Goal: Task Accomplishment & Management: Use online tool/utility

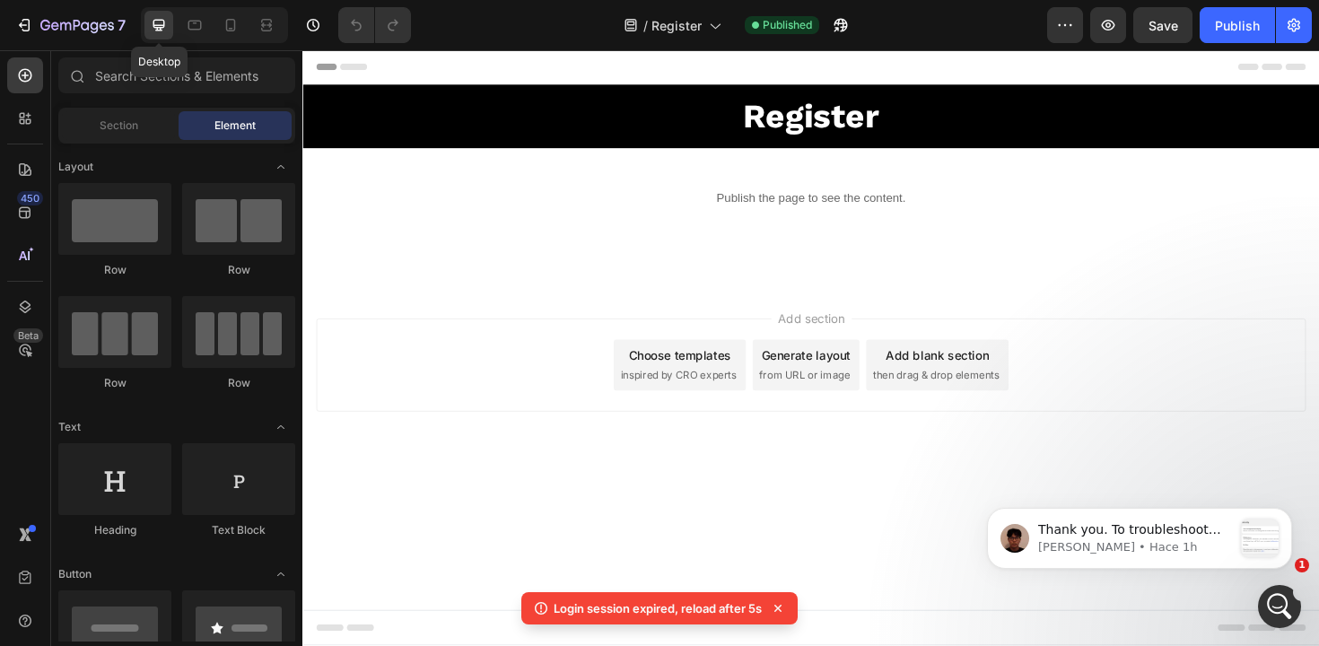
click at [158, 28] on icon at bounding box center [159, 26] width 12 height 12
click at [36, 35] on div "7" at bounding box center [70, 25] width 110 height 22
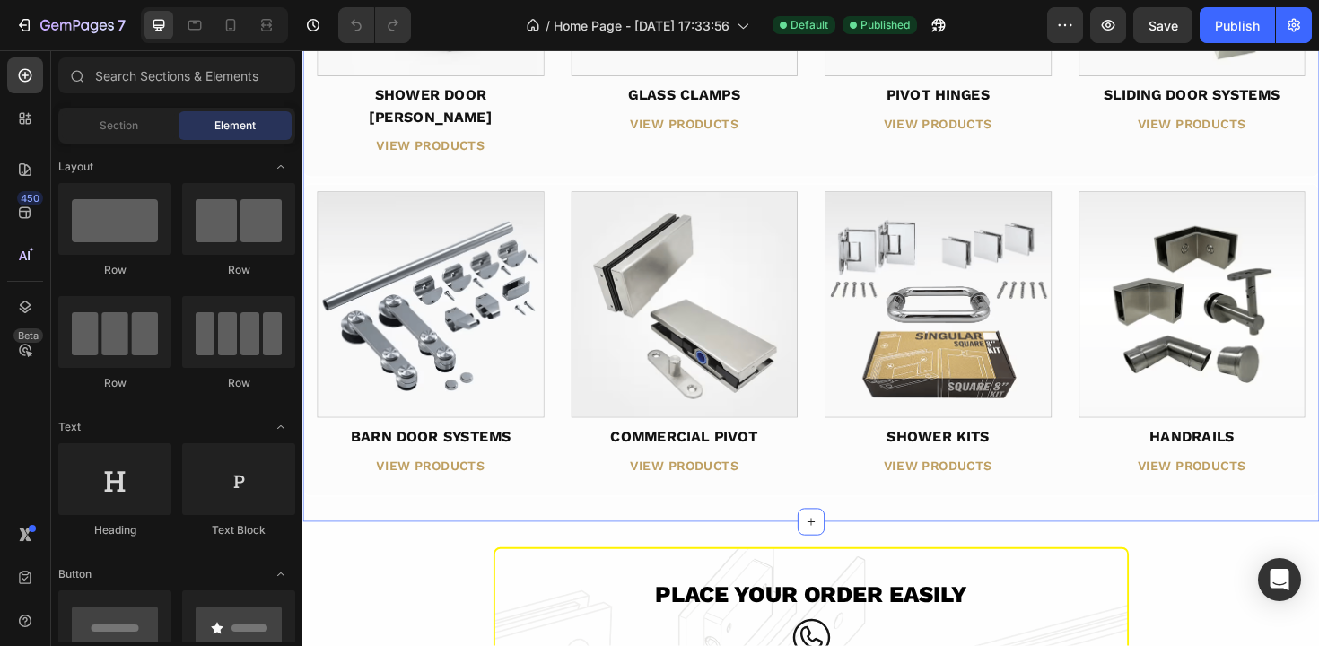
scroll to position [2321, 0]
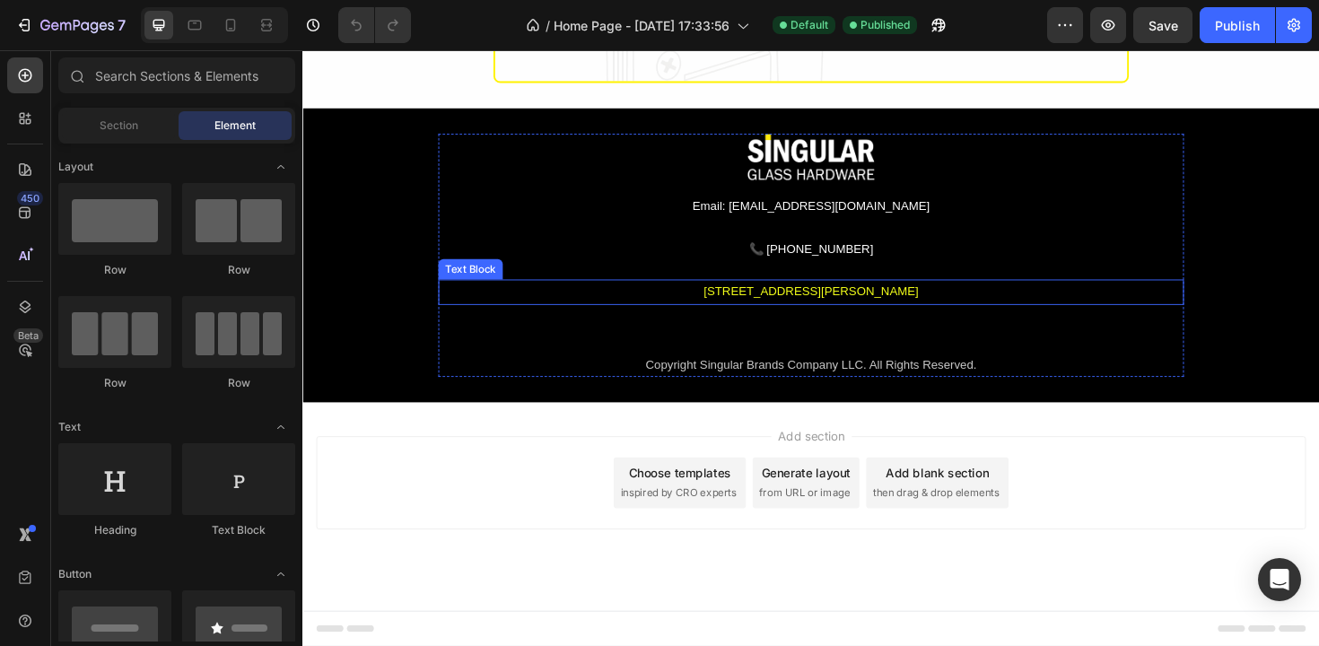
click at [804, 310] on div "[STREET_ADDRESS][PERSON_NAME]" at bounding box center [841, 306] width 790 height 26
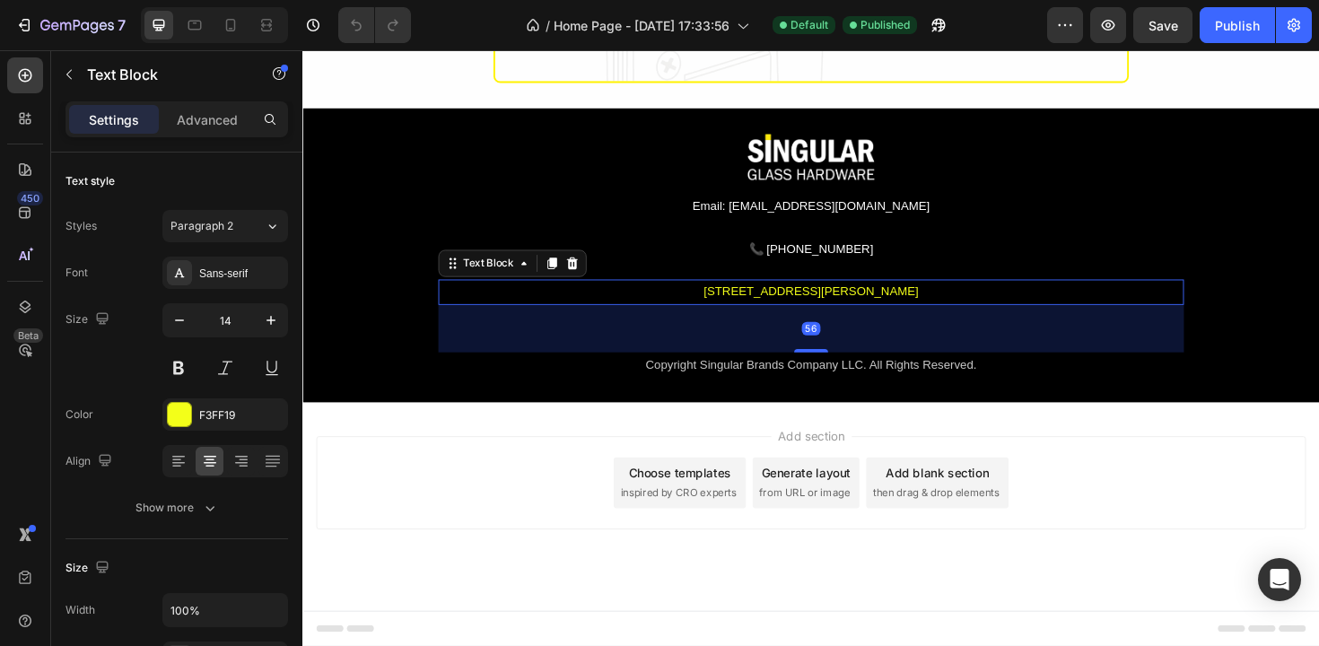
click at [804, 310] on div "[STREET_ADDRESS][PERSON_NAME]" at bounding box center [841, 306] width 790 height 26
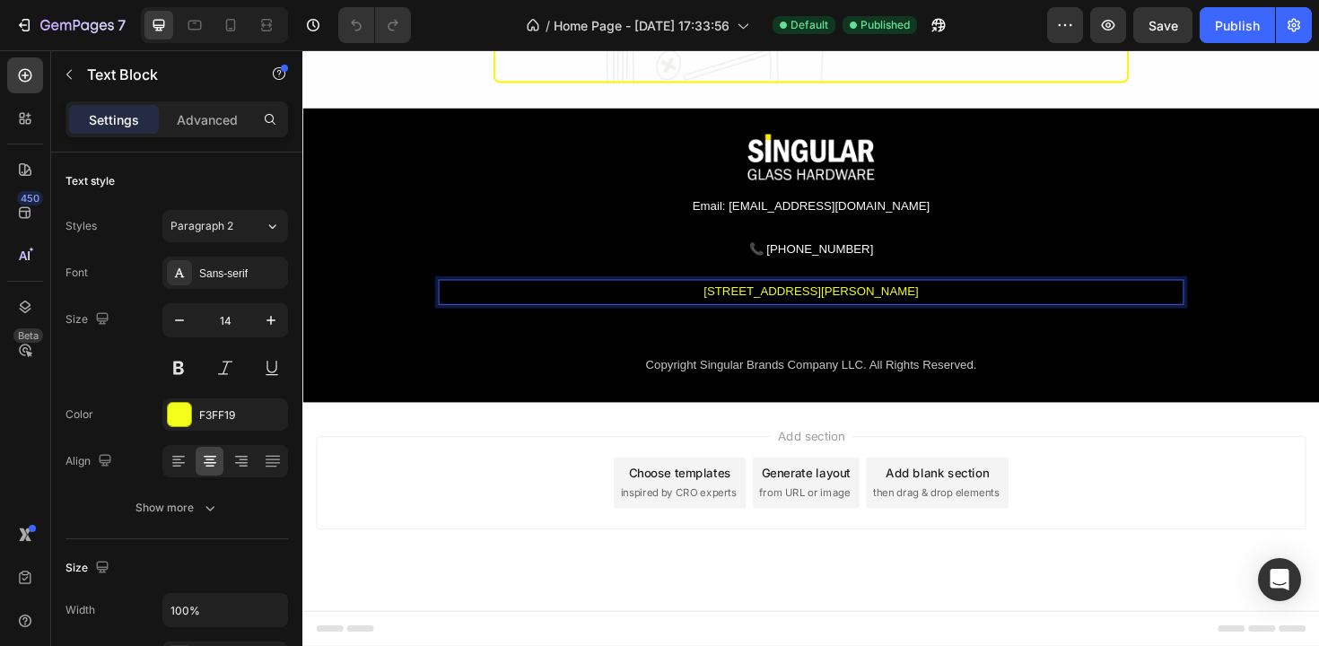
click at [804, 310] on p "[STREET_ADDRESS][PERSON_NAME]" at bounding box center [841, 306] width 786 height 22
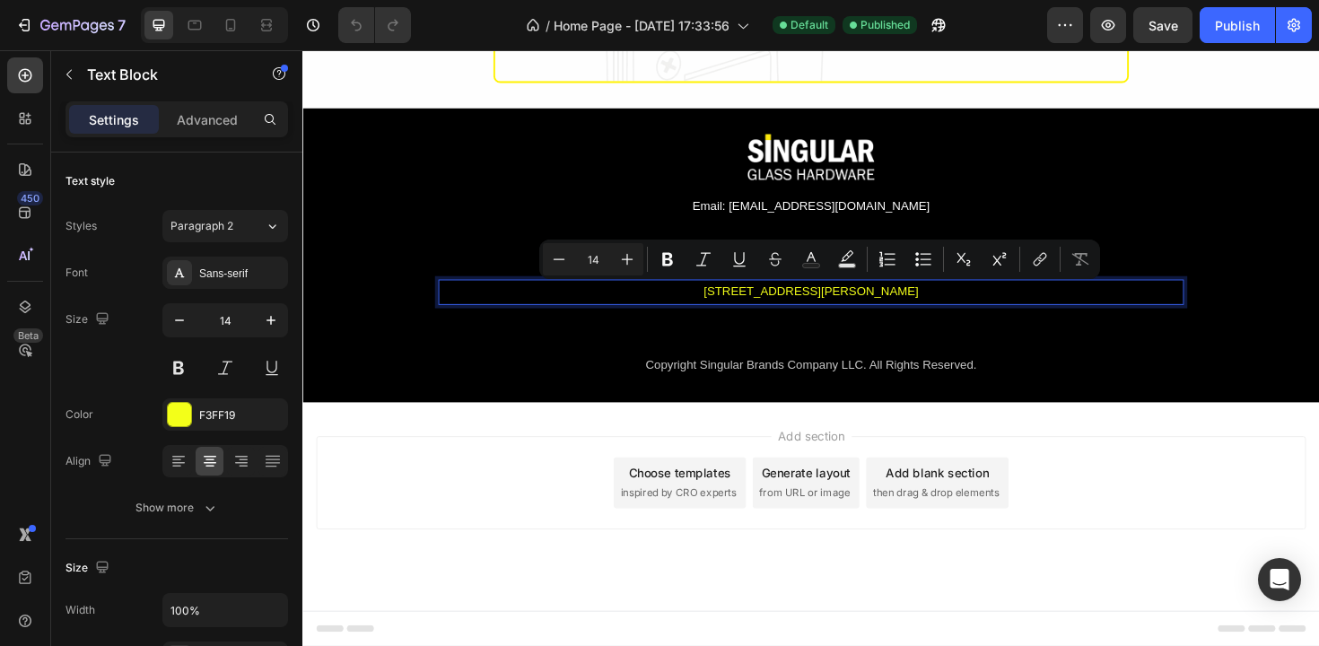
click at [917, 303] on p "[STREET_ADDRESS][PERSON_NAME]" at bounding box center [841, 306] width 786 height 22
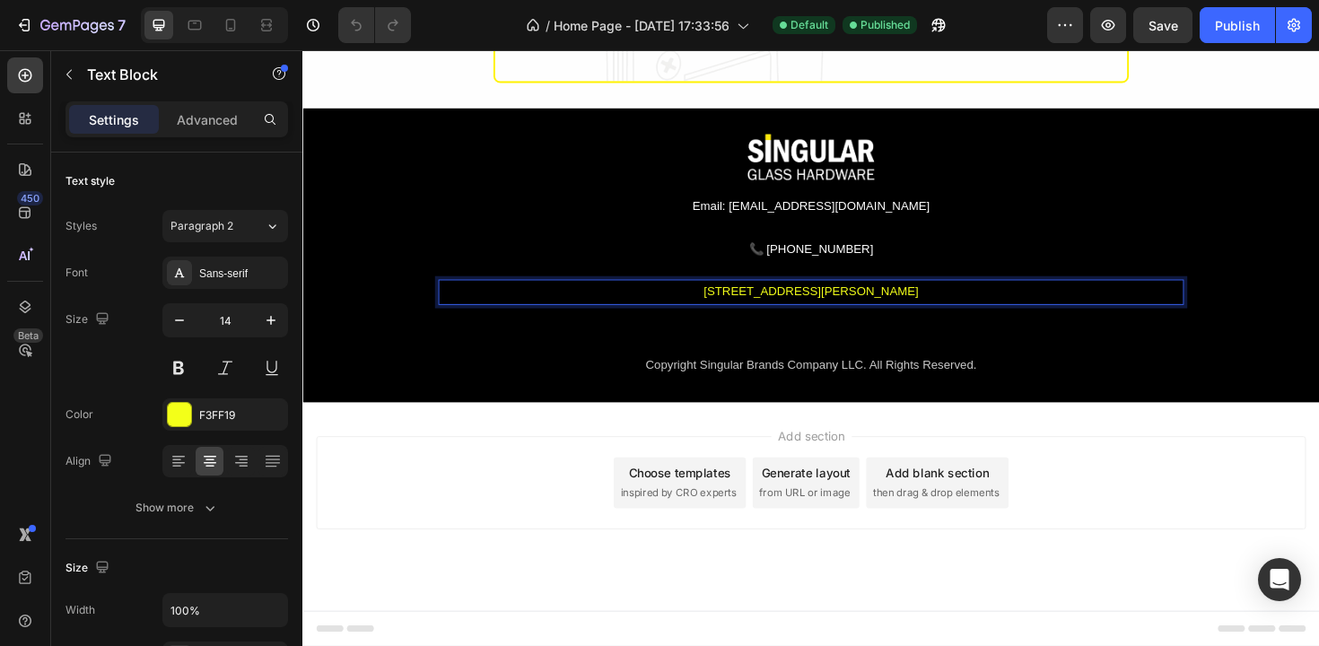
click at [679, 308] on p "[STREET_ADDRESS][PERSON_NAME]" at bounding box center [841, 306] width 786 height 22
click at [507, 313] on p "[STREET_ADDRESS]. [GEOGRAPHIC_DATA][STREET_ADDRESS][PERSON_NAME]" at bounding box center [841, 306] width 786 height 22
click at [857, 310] on p "[STREET_ADDRESS]. [GEOGRAPHIC_DATA][STREET_ADDRESS][PERSON_NAME]" at bounding box center [841, 306] width 786 height 22
click at [854, 310] on p "[STREET_ADDRESS]. [GEOGRAPHIC_DATA][STREET_ADDRESS][PERSON_NAME]" at bounding box center [841, 306] width 786 height 22
click at [964, 309] on p "[STREET_ADDRESS]. [GEOGRAPHIC_DATA]." at bounding box center [841, 306] width 786 height 22
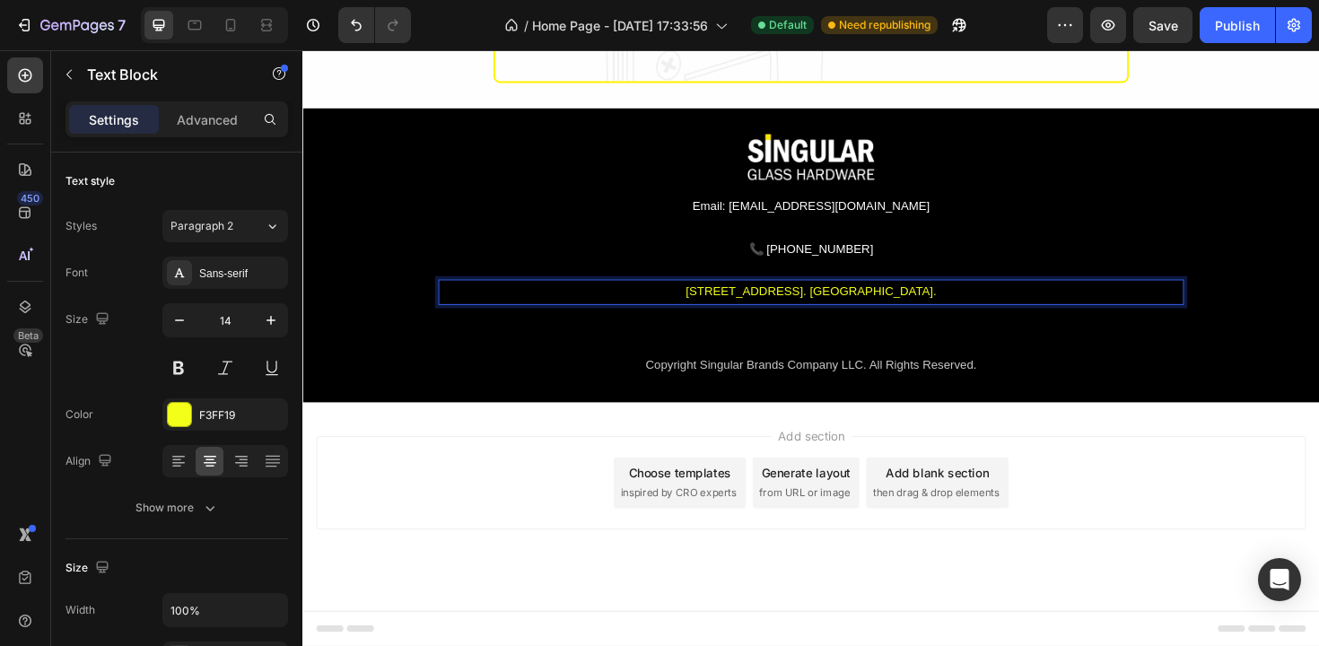
click at [964, 309] on p "[STREET_ADDRESS]. [GEOGRAPHIC_DATA]." at bounding box center [841, 306] width 786 height 22
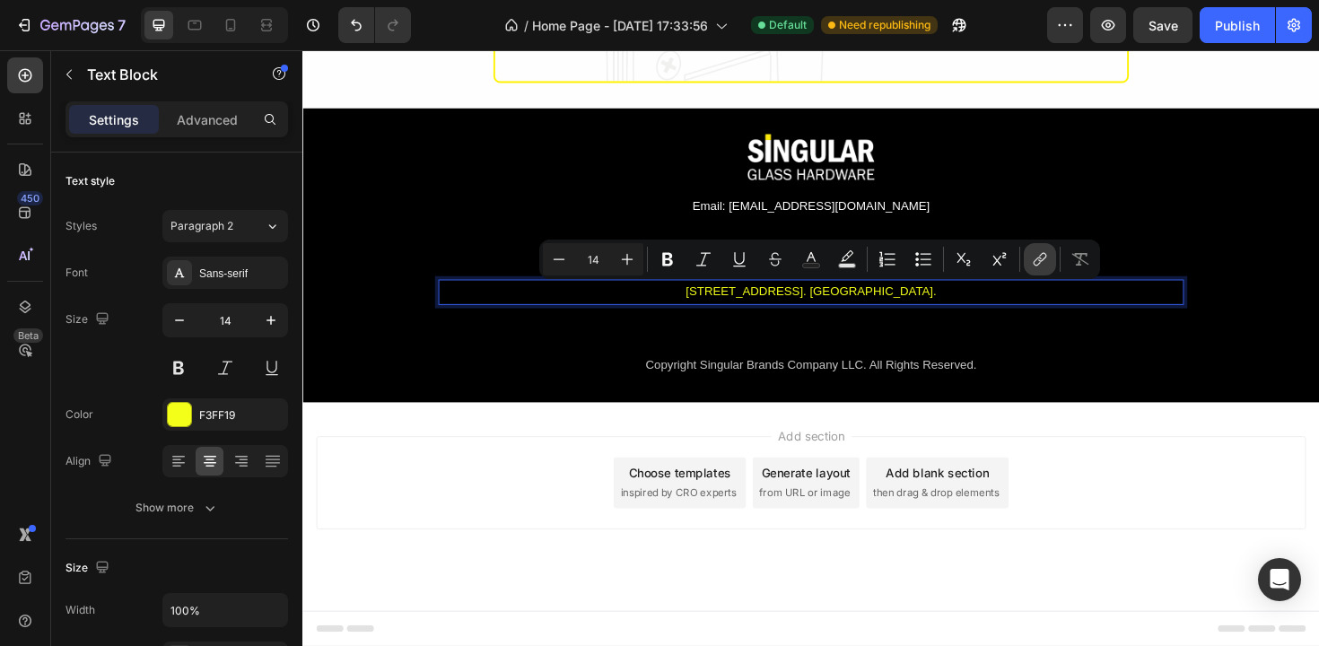
click at [1039, 263] on icon "Editor contextual toolbar" at bounding box center [1040, 259] width 18 height 18
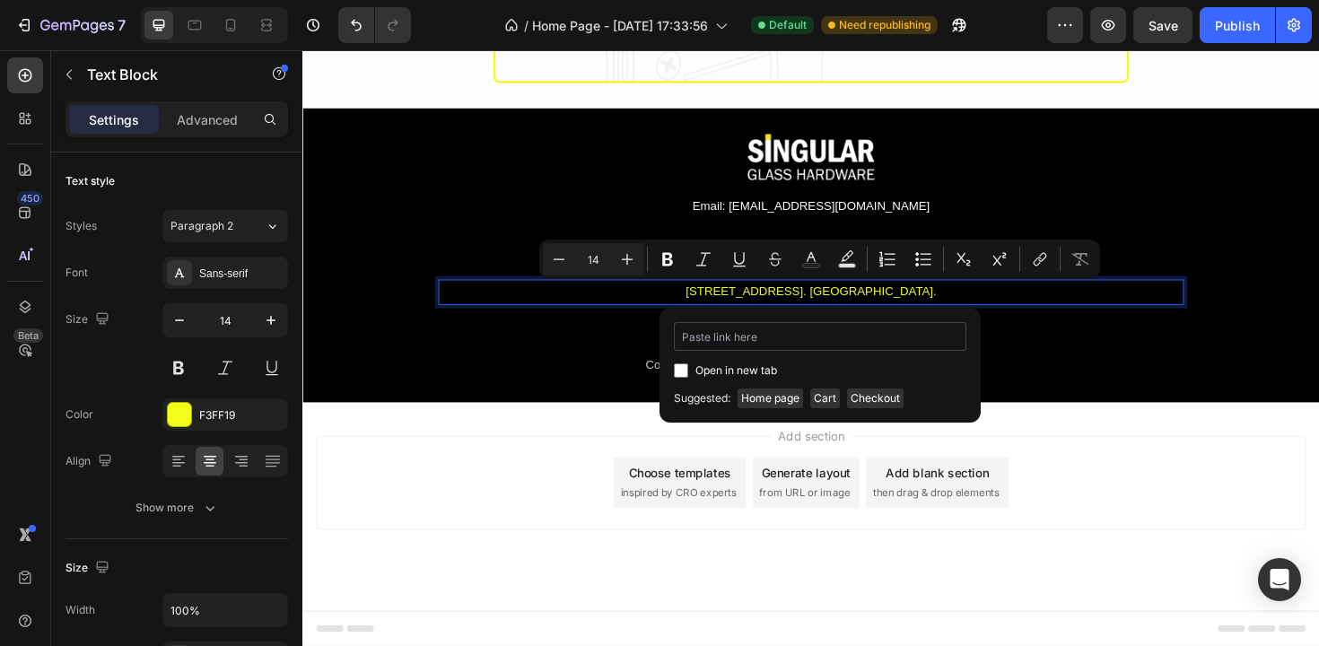
click at [777, 346] on input "Editor contextual toolbar" at bounding box center [820, 336] width 293 height 29
click at [775, 340] on input "Editor contextual toolbar" at bounding box center [820, 336] width 293 height 29
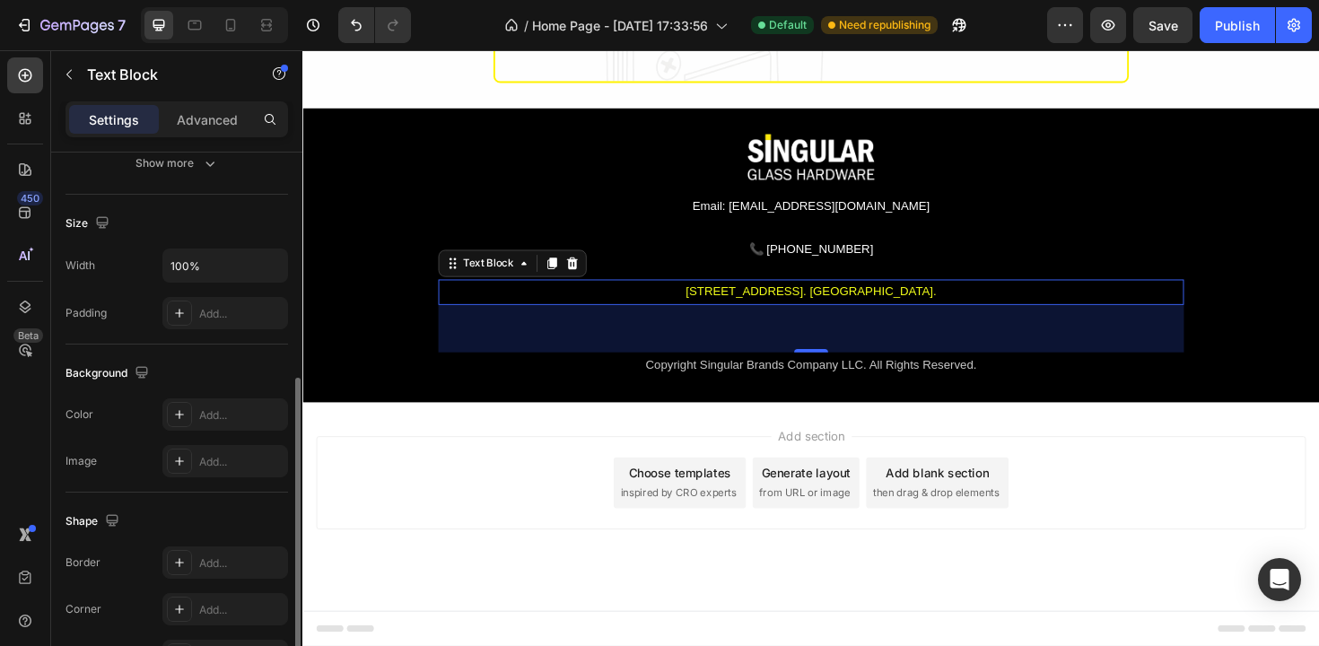
scroll to position [271, 0]
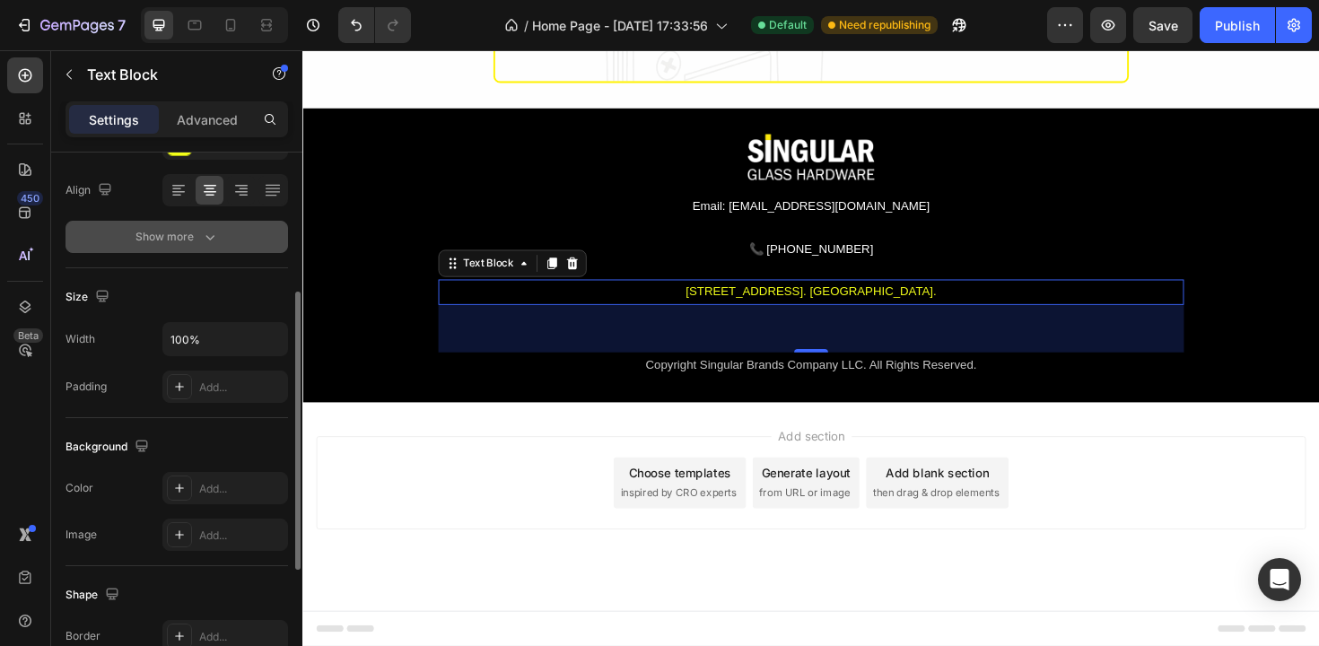
click at [201, 234] on icon "button" at bounding box center [210, 237] width 18 height 18
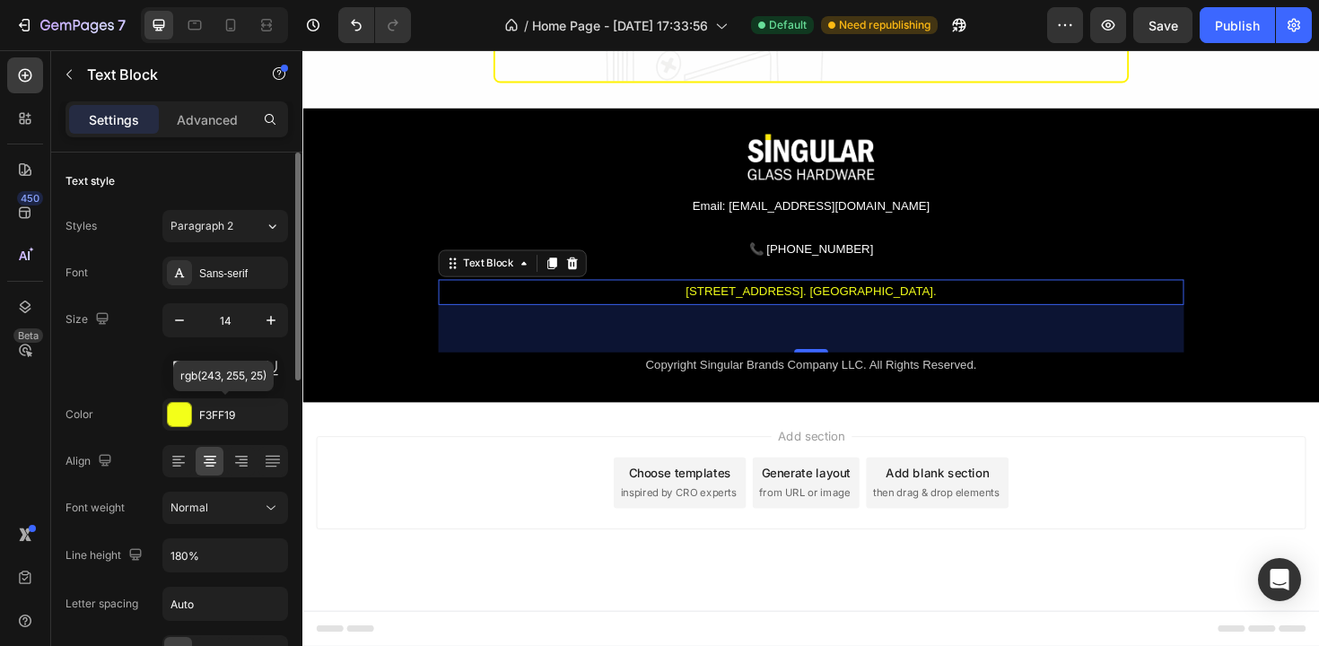
scroll to position [755, 0]
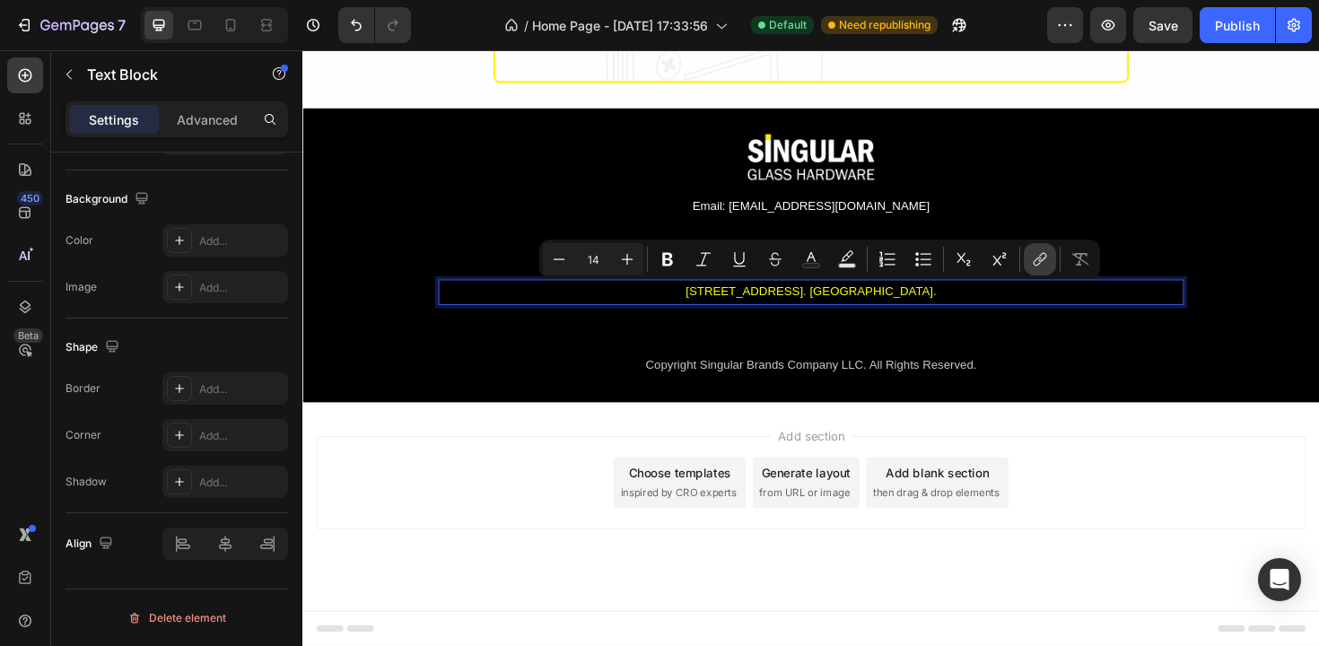
click at [1032, 265] on icon "Editor contextual toolbar" at bounding box center [1040, 259] width 18 height 18
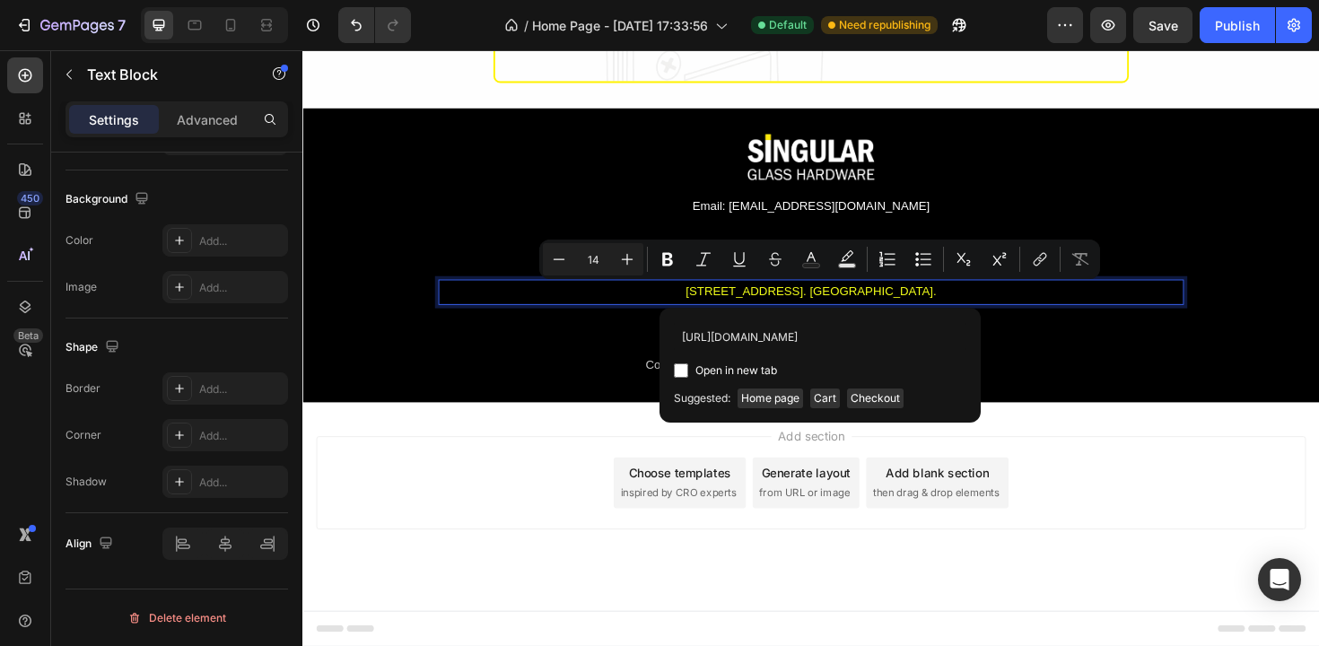
scroll to position [0, 1488]
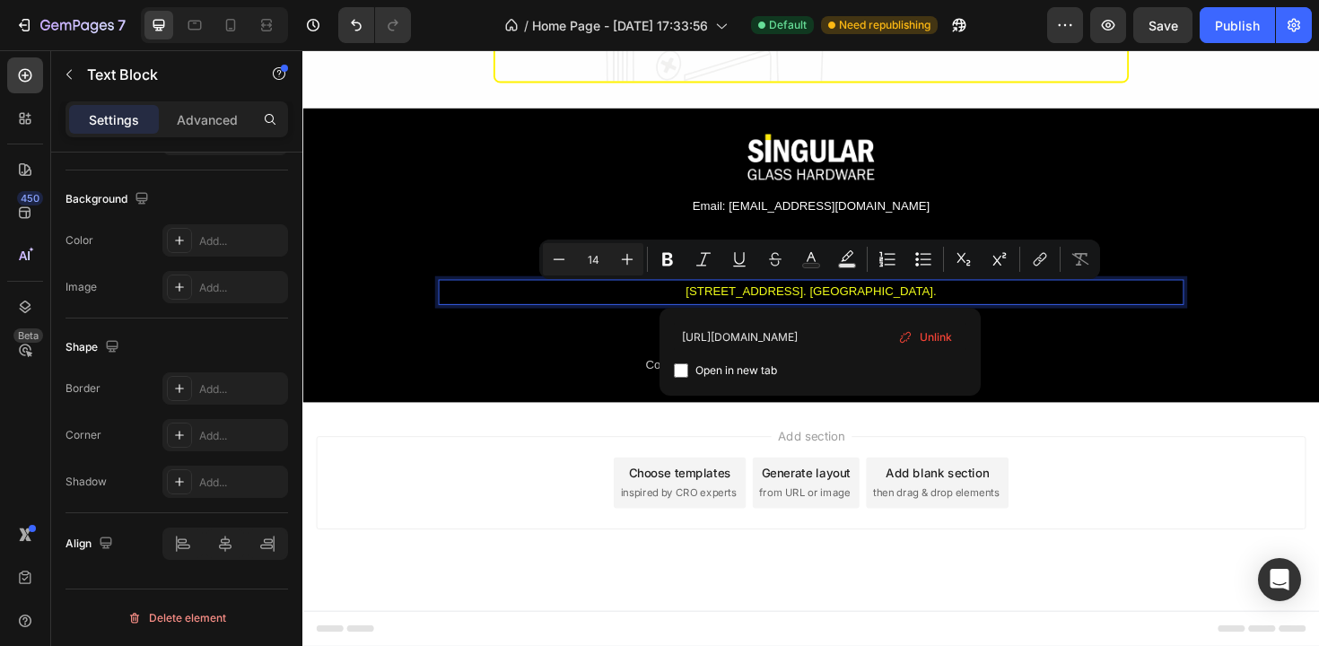
type input "[URL][DOMAIN_NAME]"
click at [761, 371] on span "Open in new tab" at bounding box center [736, 371] width 82 height 22
checkbox input "true"
click at [1245, 0] on div "7 Version history / Home Page - [DATE] 17:33:56 Default Need republishing Previ…" at bounding box center [659, 25] width 1319 height 51
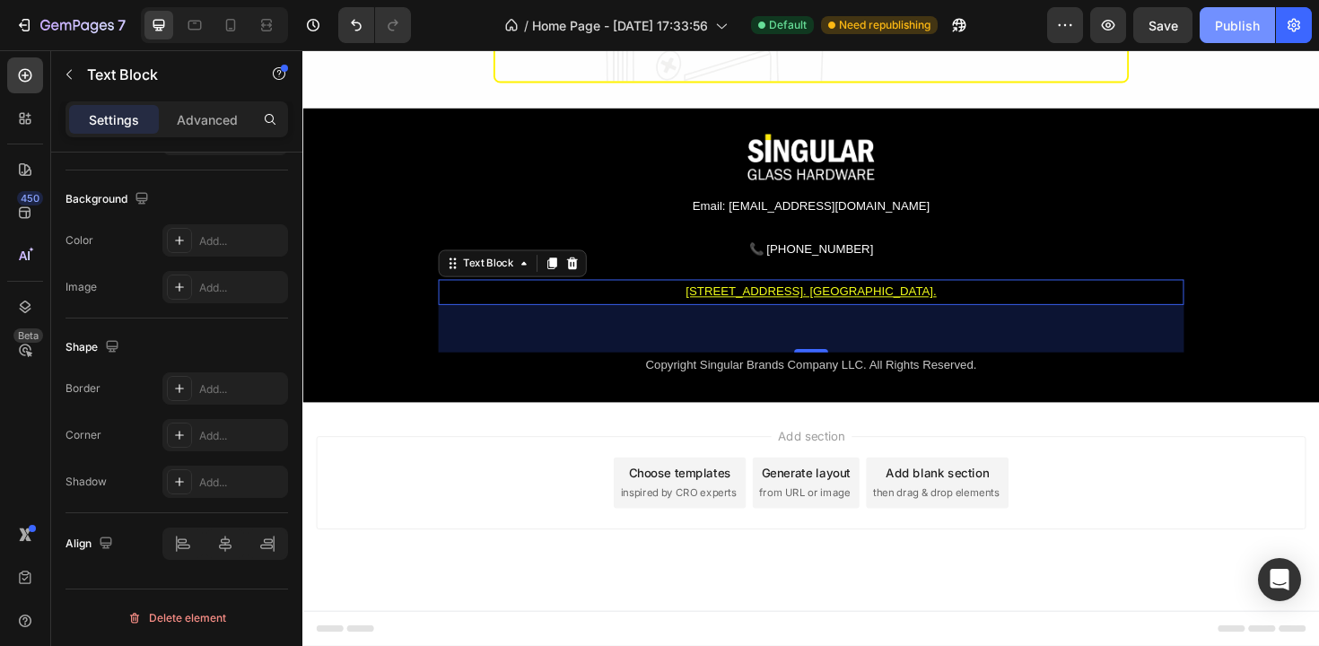
click at [1241, 23] on div "Publish" at bounding box center [1237, 25] width 45 height 19
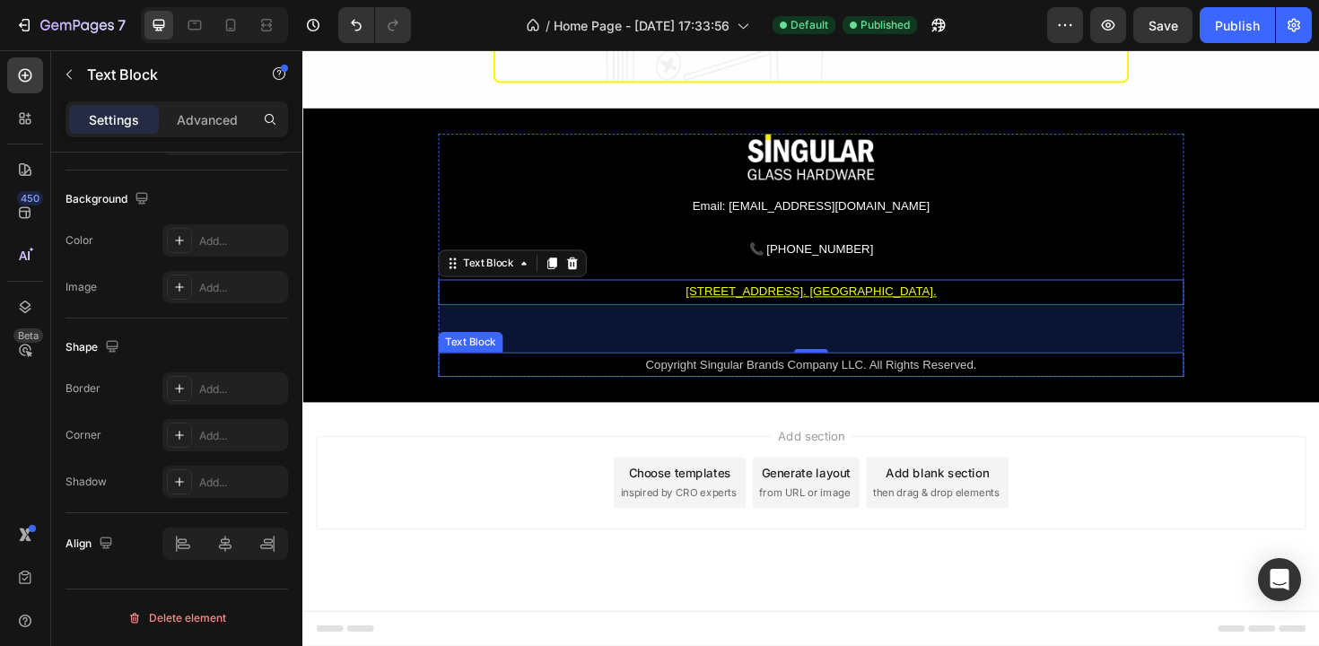
scroll to position [519, 0]
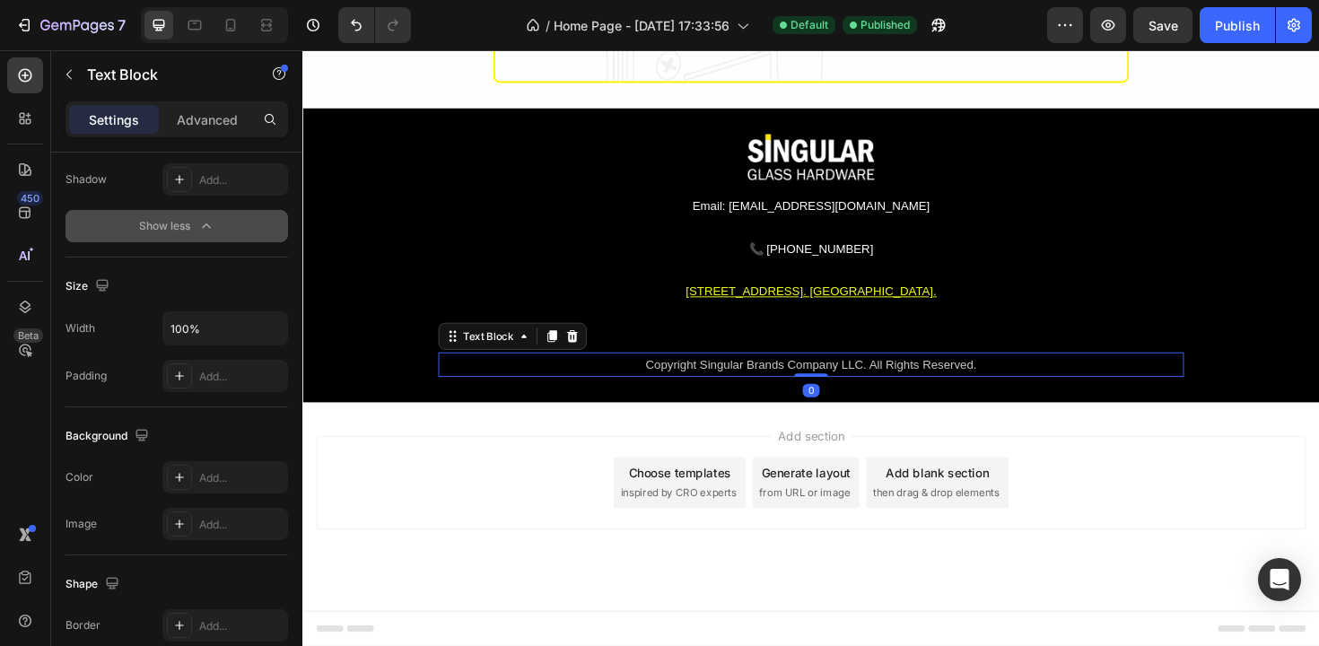
click at [772, 383] on div "Copyright Singular Brands Company LLC. All Rights Reserved." at bounding box center [841, 384] width 790 height 26
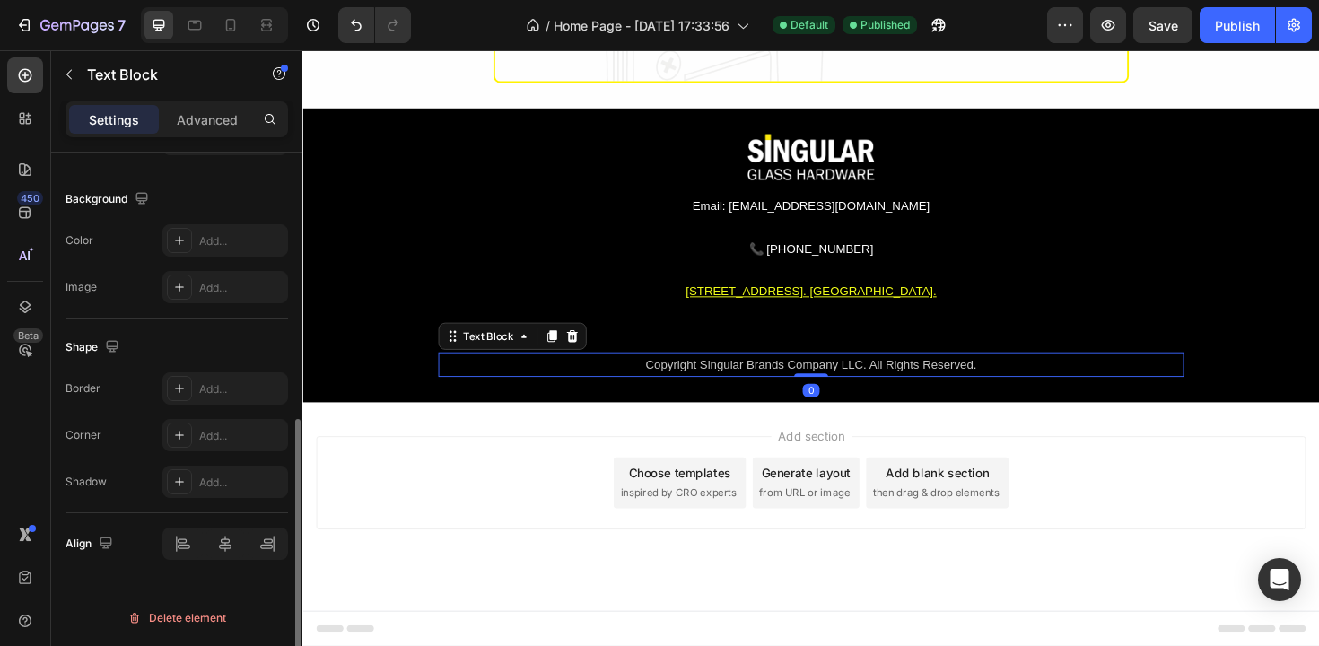
click at [772, 383] on div "Copyright Singular Brands Company LLC. All Rights Reserved." at bounding box center [841, 384] width 790 height 26
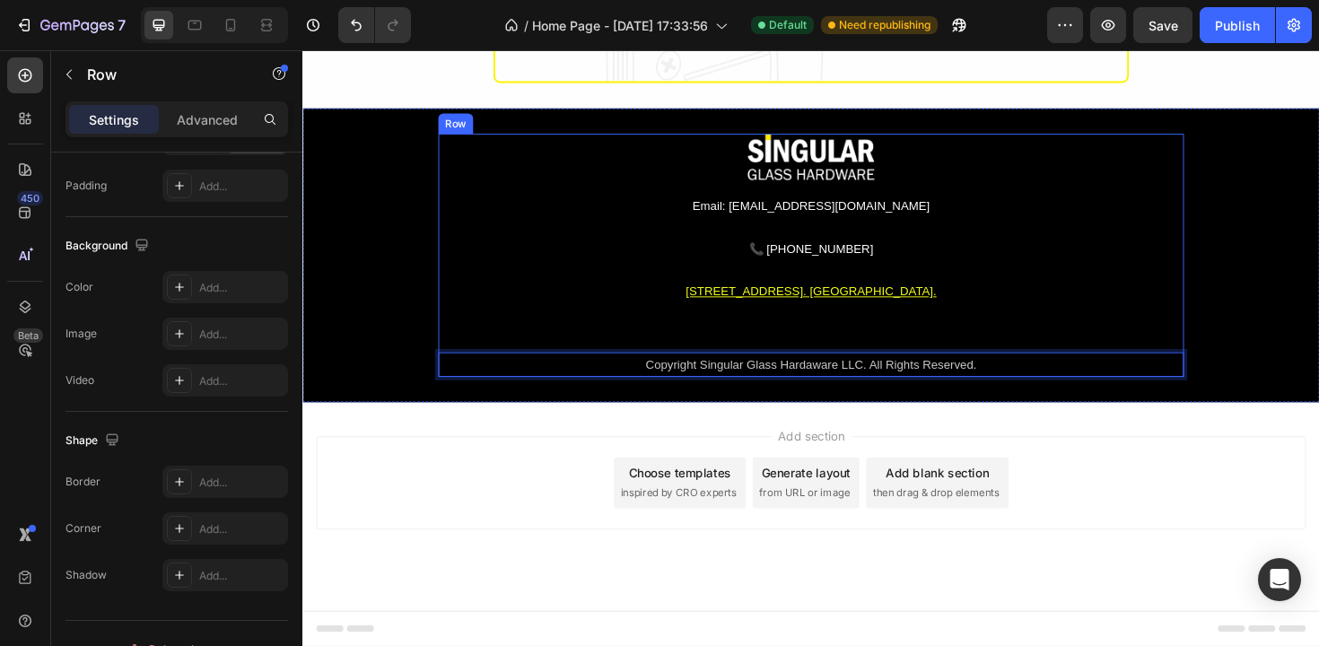
click at [989, 336] on div "Image Email: [EMAIL_ADDRESS][DOMAIN_NAME] Text Block 📞 [PHONE_NUMBER] Custom Co…" at bounding box center [841, 267] width 790 height 257
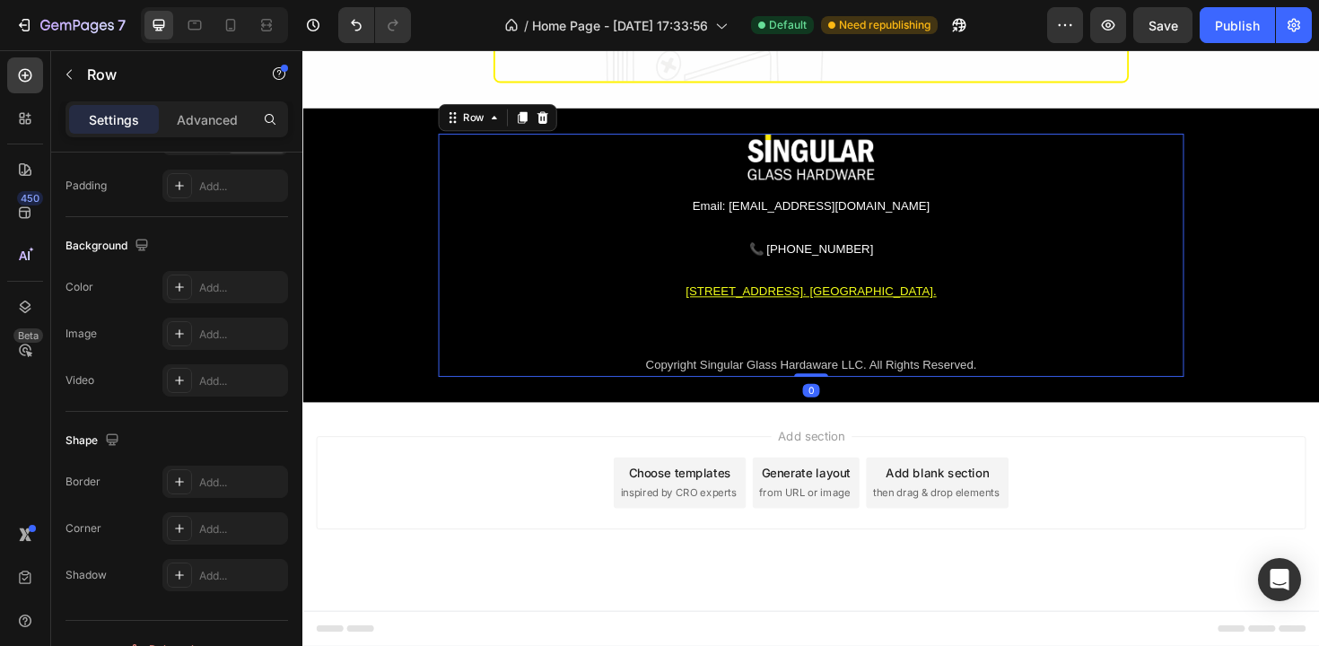
scroll to position [0, 0]
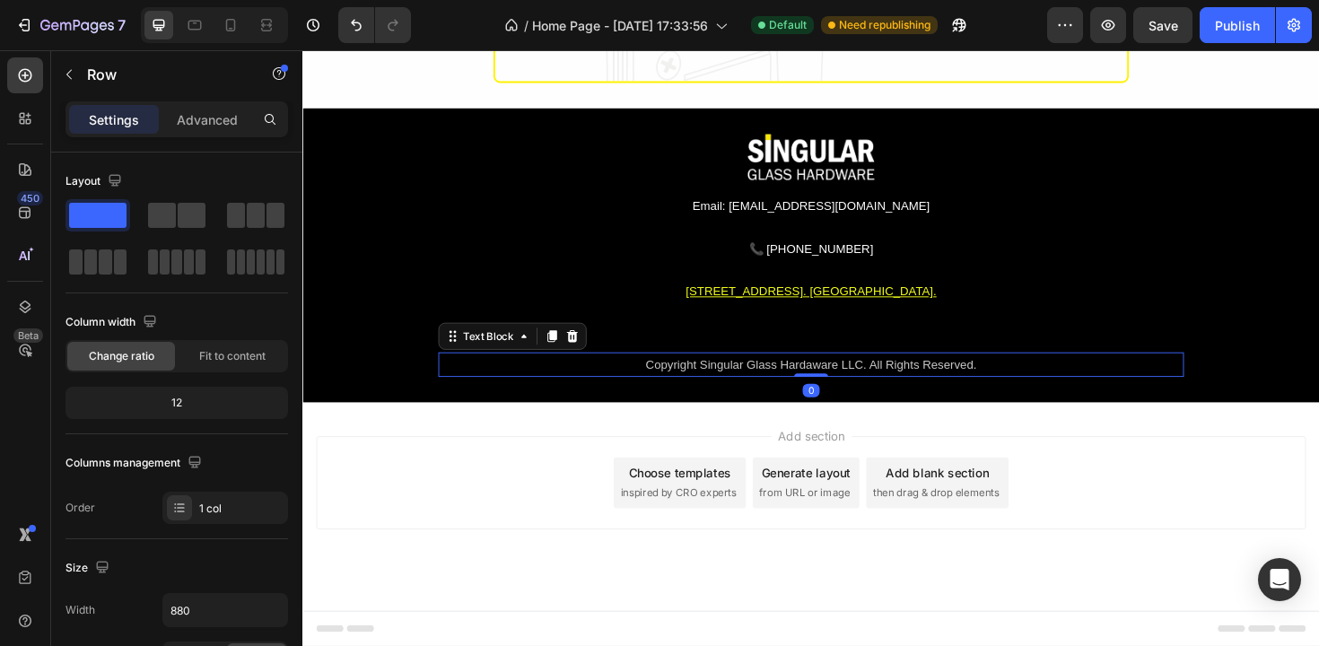
click at [667, 381] on p "Copyright Singular Glass Hardaware LLC. All Rights Reserved." at bounding box center [841, 383] width 786 height 22
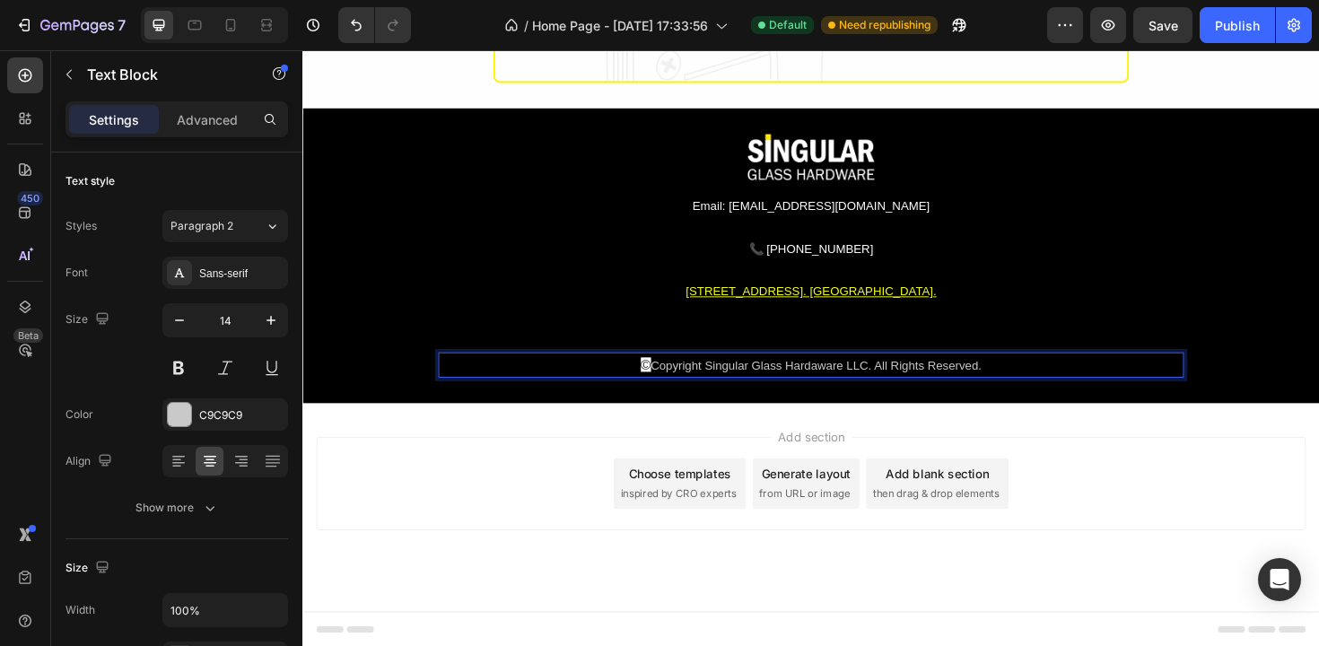
click at [675, 385] on p "© Copyright Singular Glass Hardaware LLC. All Rights Reserved." at bounding box center [841, 383] width 786 height 23
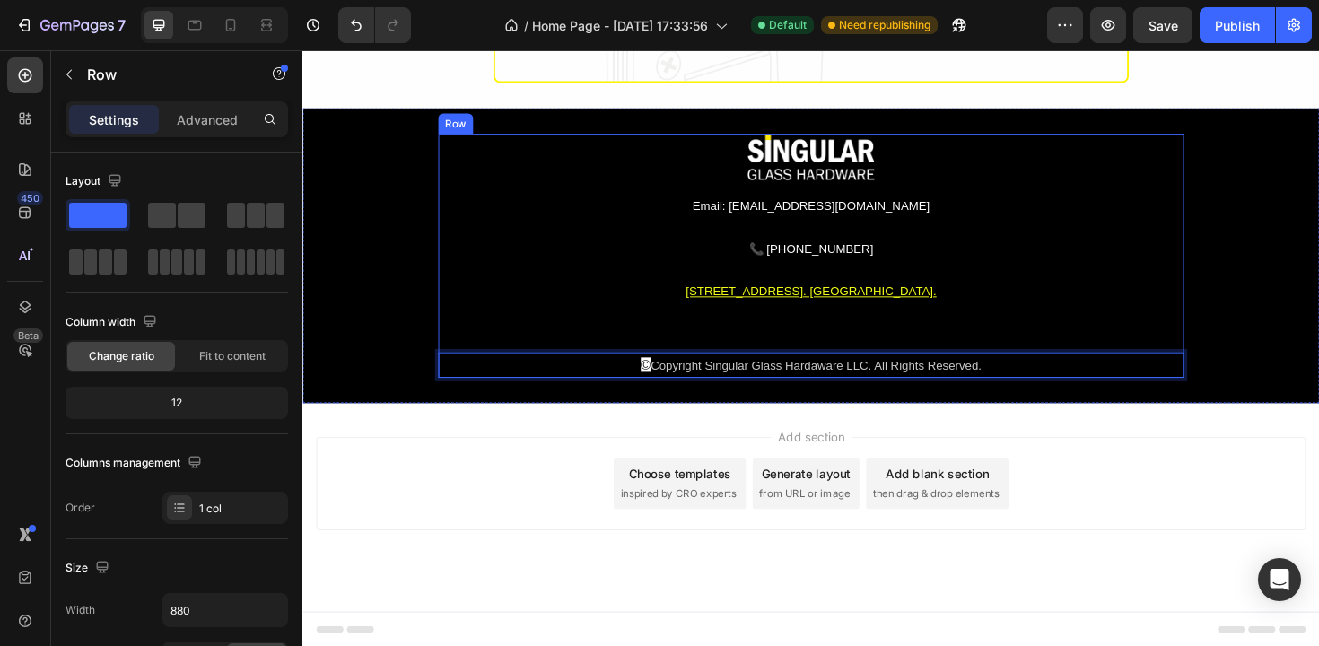
click at [721, 354] on div "Image Email: [EMAIL_ADDRESS][DOMAIN_NAME] Text Block 📞 [PHONE_NUMBER] Custom Co…" at bounding box center [841, 268] width 790 height 258
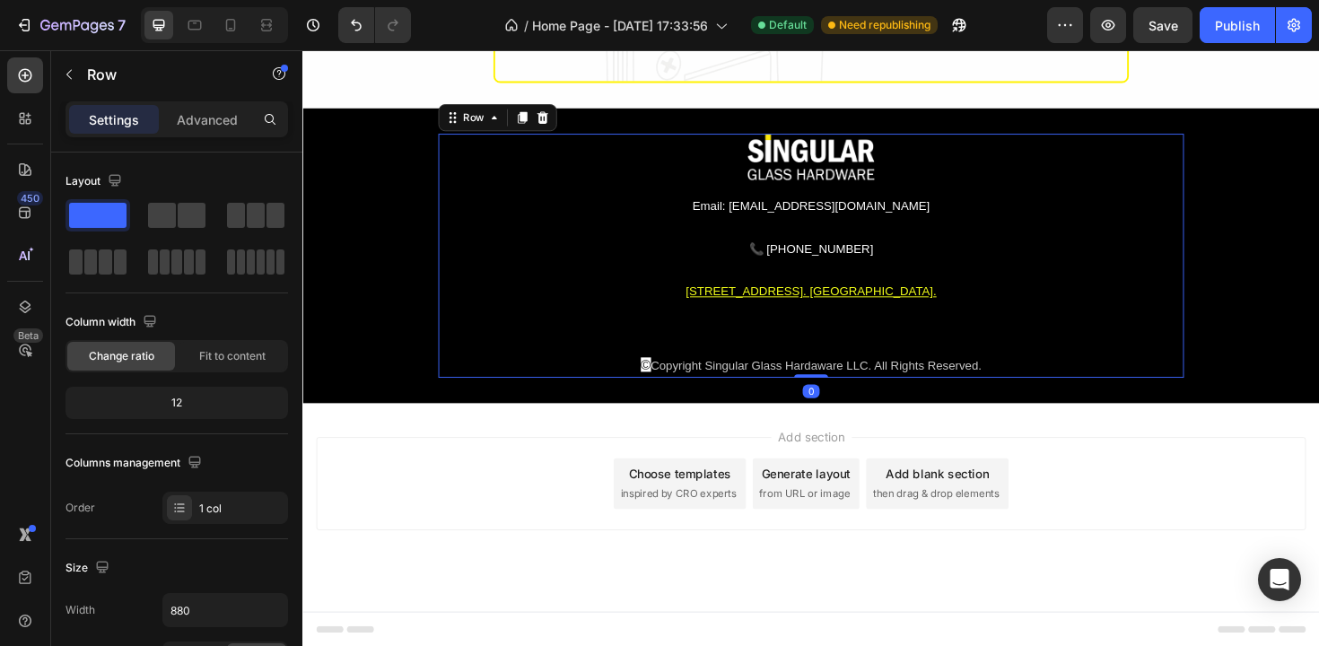
click at [691, 360] on div "Image Email: [EMAIL_ADDRESS][DOMAIN_NAME] Text Block 📞 [PHONE_NUMBER] Custom Co…" at bounding box center [841, 268] width 790 height 258
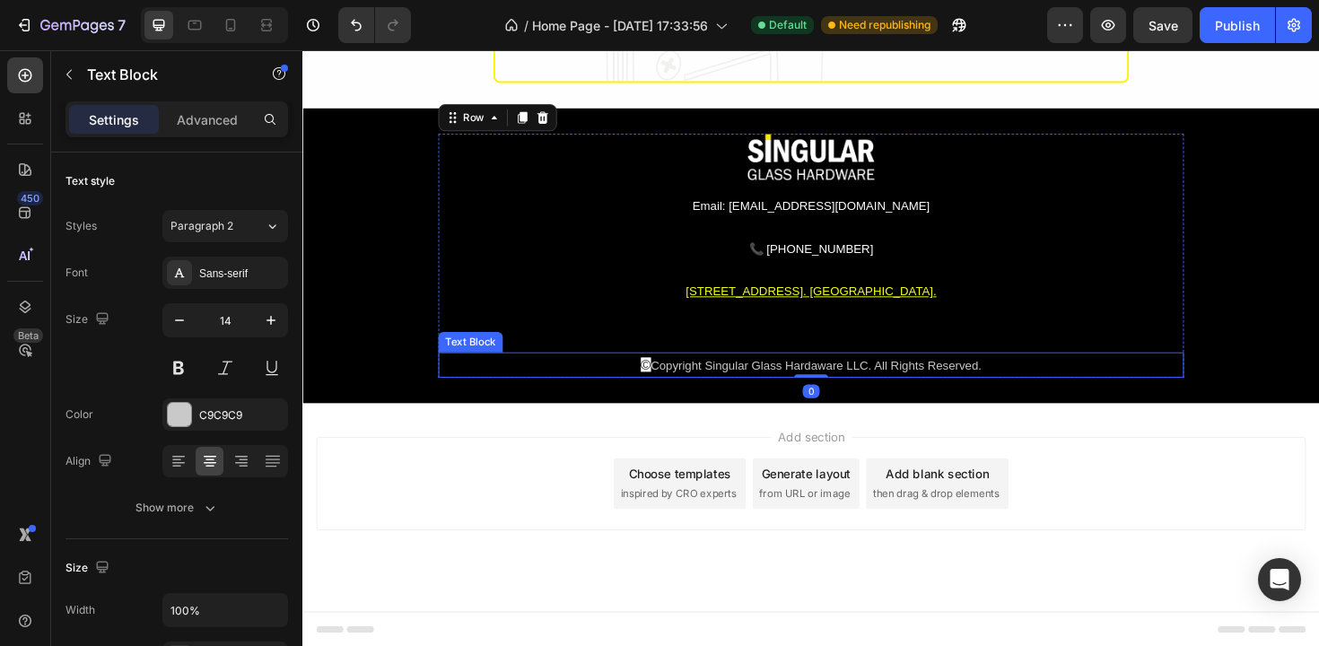
click at [661, 383] on span "©" at bounding box center [665, 383] width 11 height 15
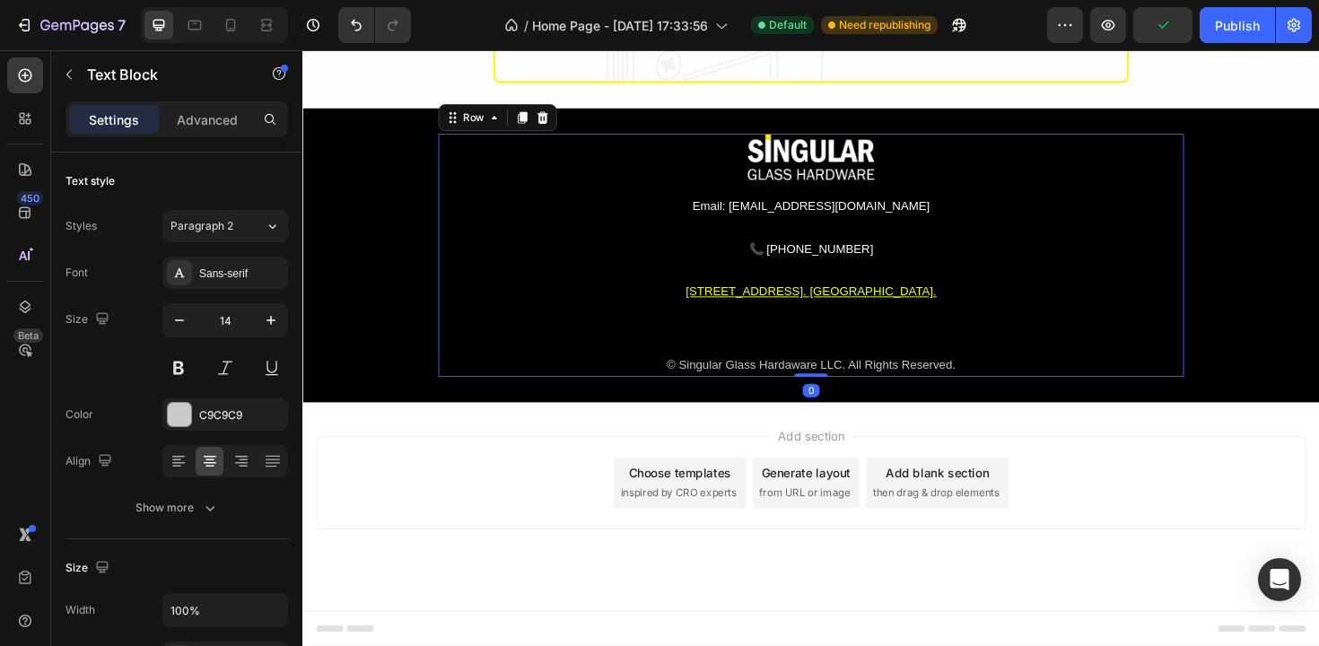
click at [731, 330] on div "Image Email: [EMAIL_ADDRESS][DOMAIN_NAME] Text Block 📞 [PHONE_NUMBER] Custom Co…" at bounding box center [841, 267] width 790 height 257
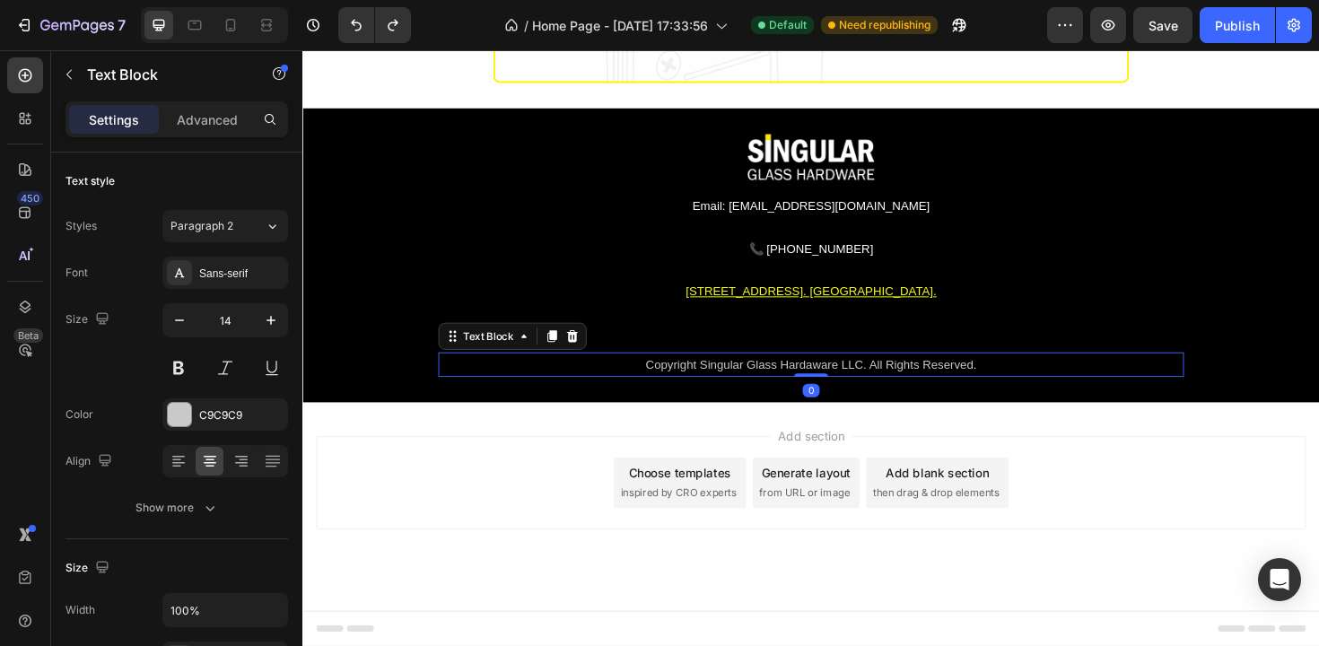
click at [661, 381] on p "Copyright Singular Glass Hardaware LLC. All Rights Reserved." at bounding box center [841, 383] width 786 height 22
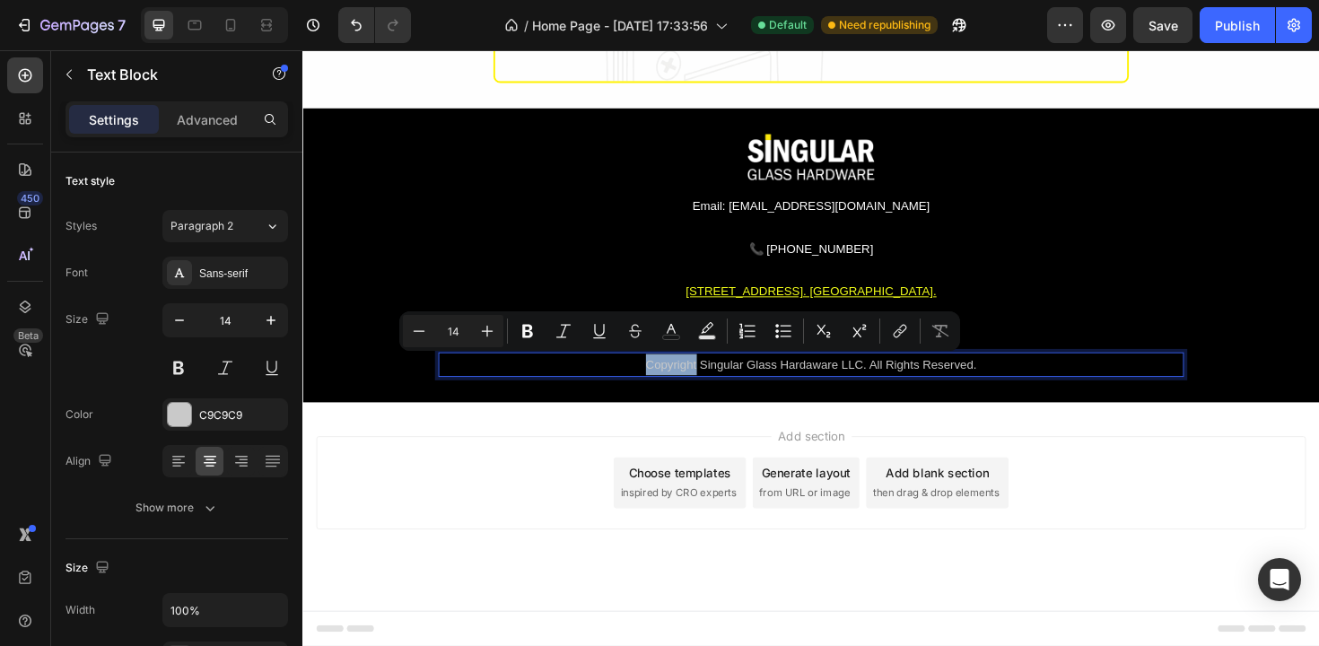
click at [662, 386] on p "Copyright Singular Glass Hardaware LLC. All Rights Reserved." at bounding box center [841, 383] width 786 height 22
click at [663, 386] on p "Copyright Singular Glass Hardaware LLC. All Rights Reserved." at bounding box center [841, 383] width 786 height 22
click at [663, 385] on p "Copyright Singular Glass Hardaware LLC. All Rights Reserved." at bounding box center [841, 383] width 786 height 22
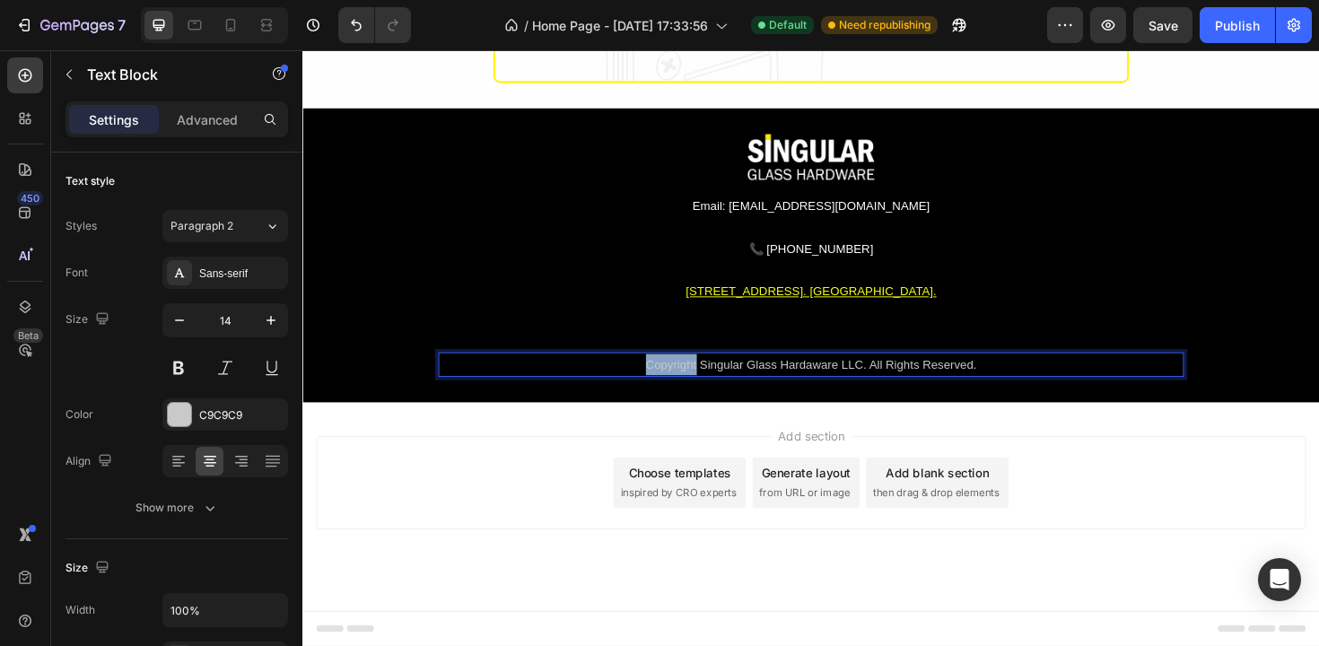
click at [663, 385] on p "Copyright Singular Glass Hardaware LLC. All Rights Reserved." at bounding box center [841, 383] width 786 height 22
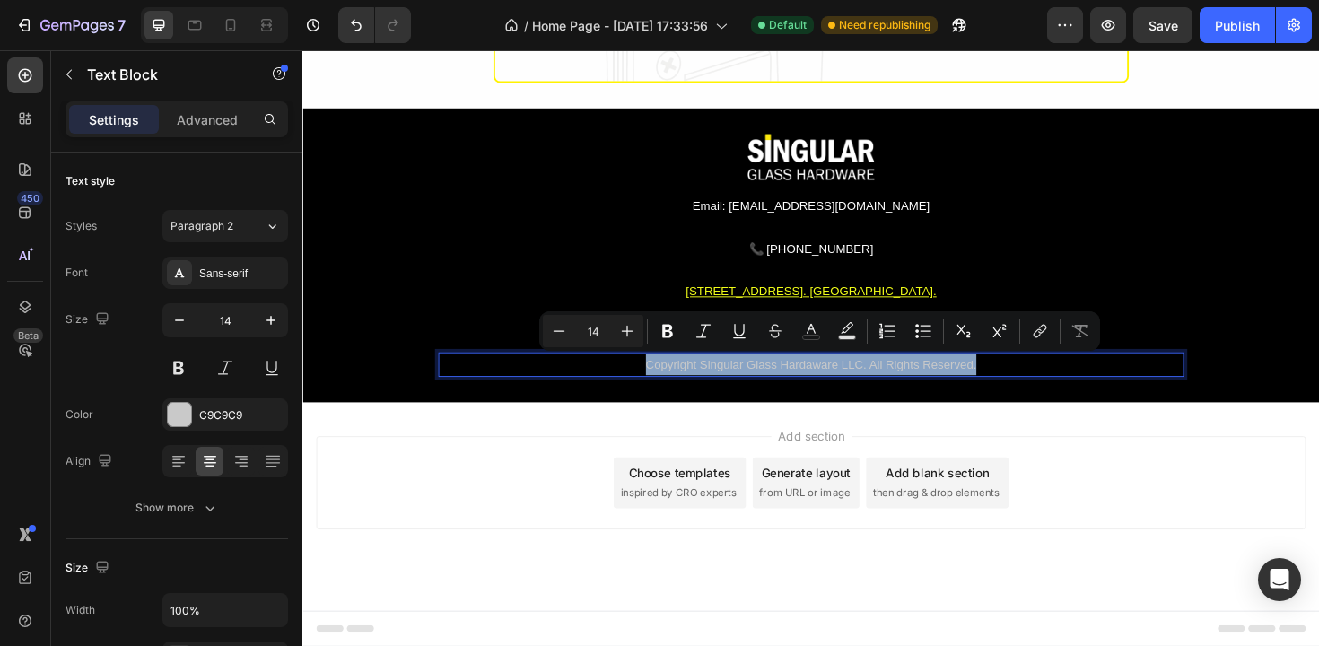
click at [702, 386] on p "Copyright Singular Glass Hardaware LLC. All Rights Reserved." at bounding box center [841, 383] width 786 height 22
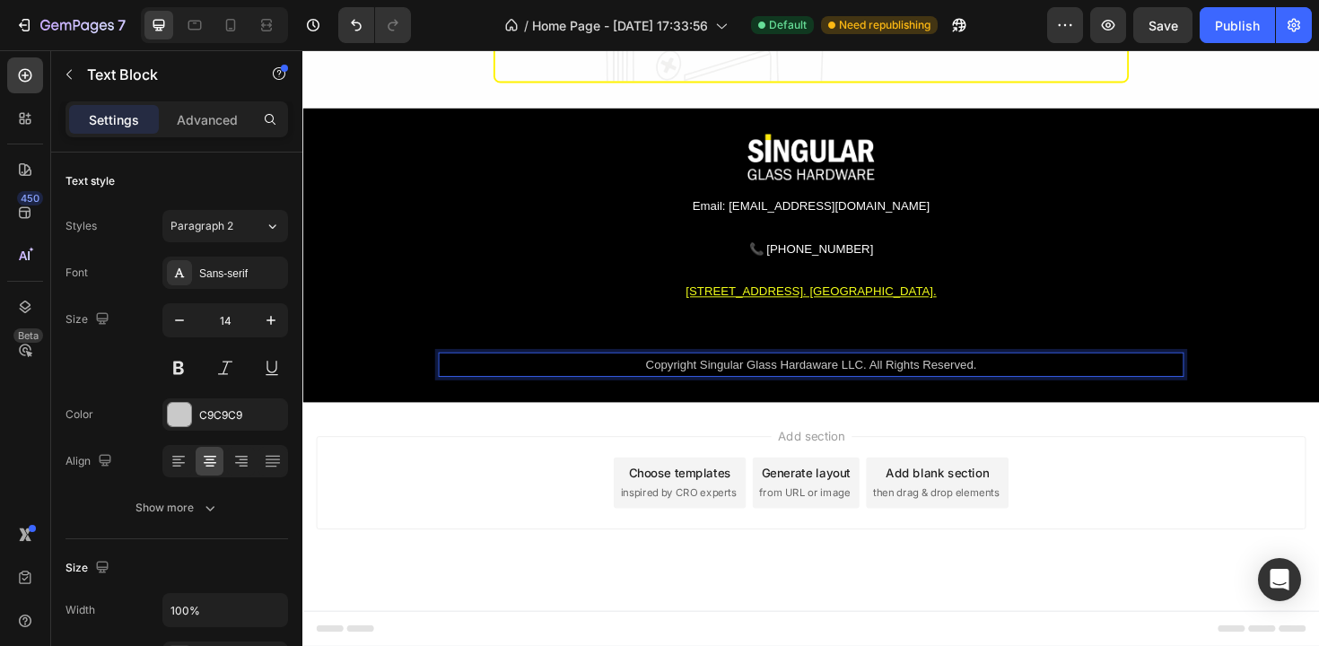
click at [717, 384] on p "Copyright Singular Glass Hardaware LLC. All Rights Reserved." at bounding box center [841, 383] width 786 height 22
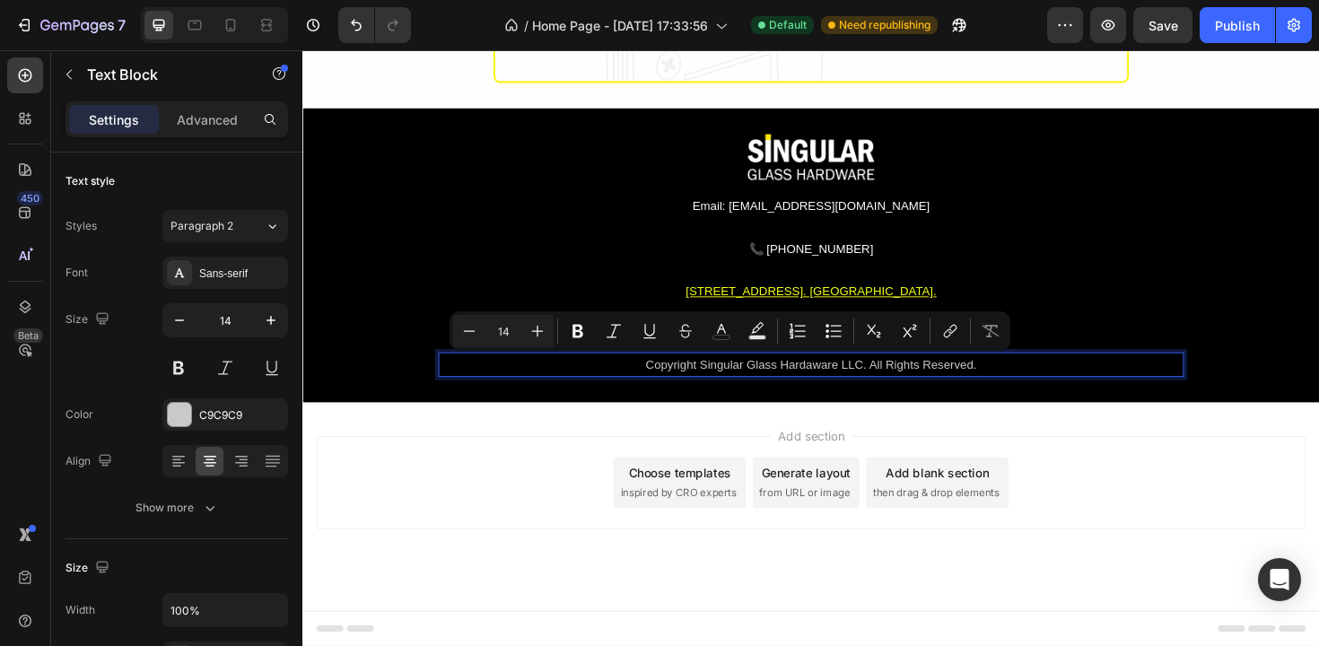
click at [660, 383] on p "Copyright Singular Glass Hardaware LLC. All Rights Reserved." at bounding box center [841, 383] width 786 height 22
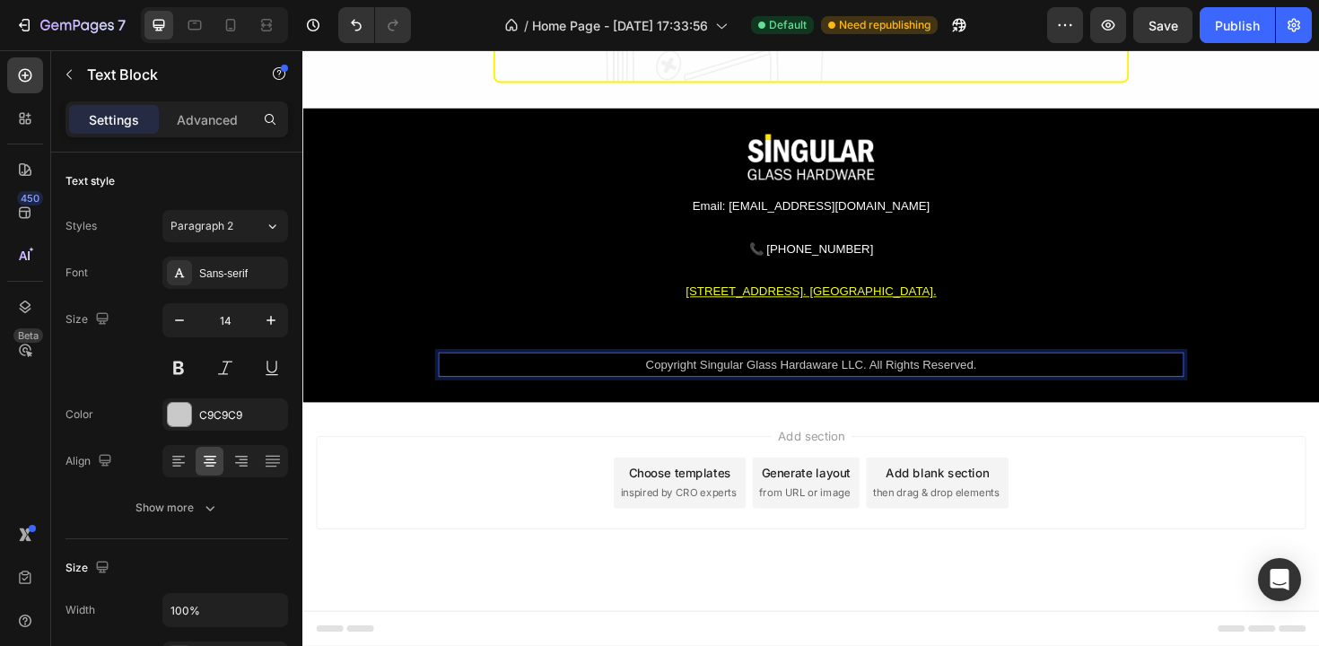
click at [649, 385] on p "Copyright Singular Glass Hardaware LLC. All Rights Reserved." at bounding box center [841, 383] width 786 height 22
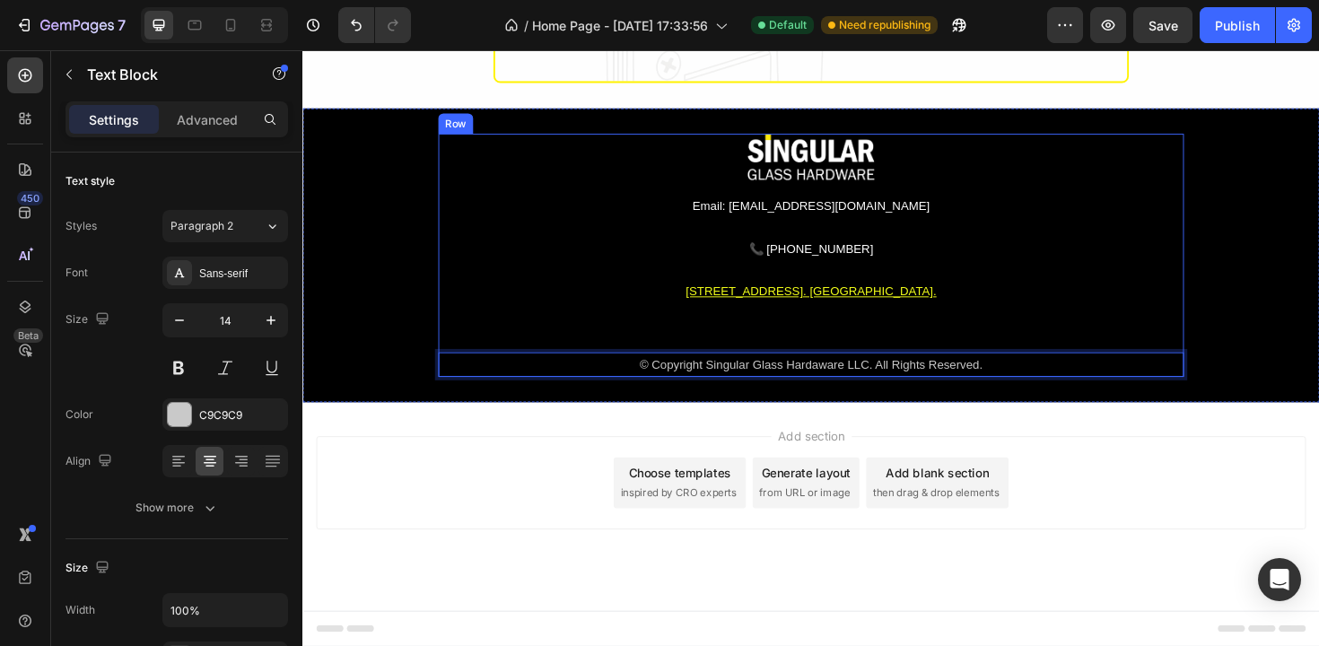
click at [1018, 332] on div "Image Email: [EMAIL_ADDRESS][DOMAIN_NAME] Text Block 📞 [PHONE_NUMBER] Custom Co…" at bounding box center [841, 267] width 790 height 257
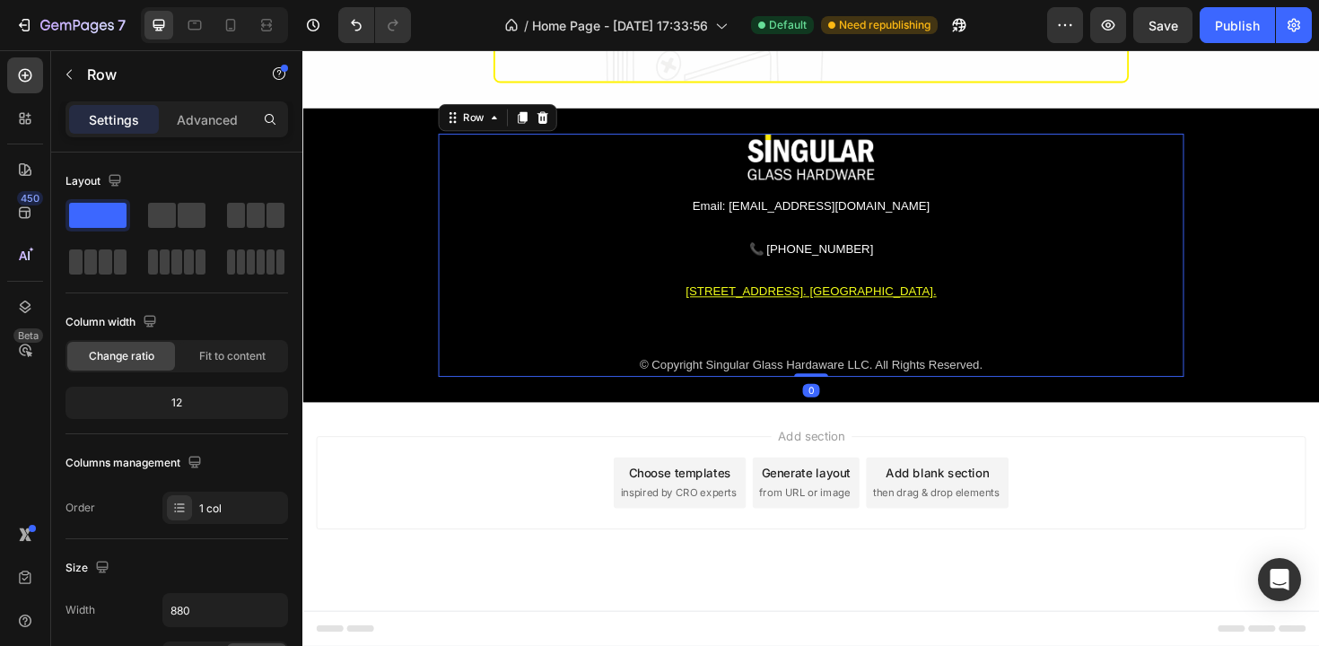
click at [1218, 4] on div "7 Version history / Home Page - [DATE] 17:33:56 Default Need republishing Previ…" at bounding box center [659, 25] width 1319 height 51
click at [1234, 28] on div "Publish" at bounding box center [1237, 25] width 45 height 19
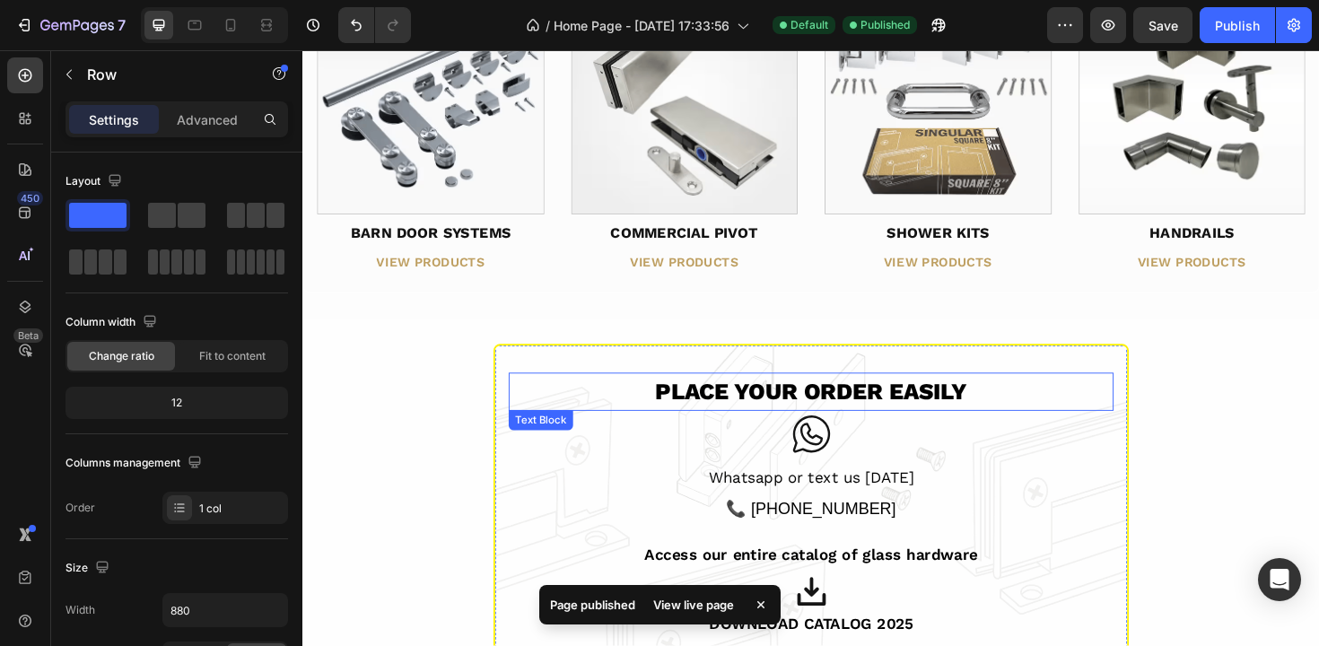
scroll to position [1892, 0]
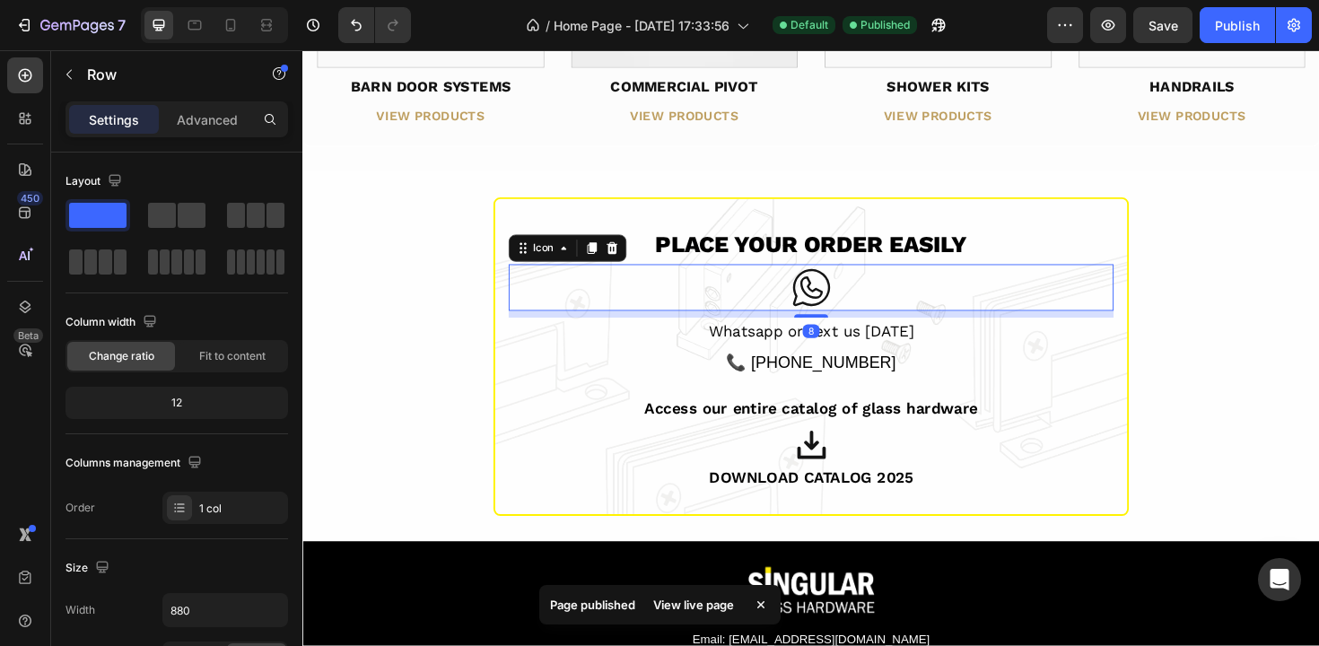
click at [835, 277] on icon at bounding box center [841, 301] width 49 height 49
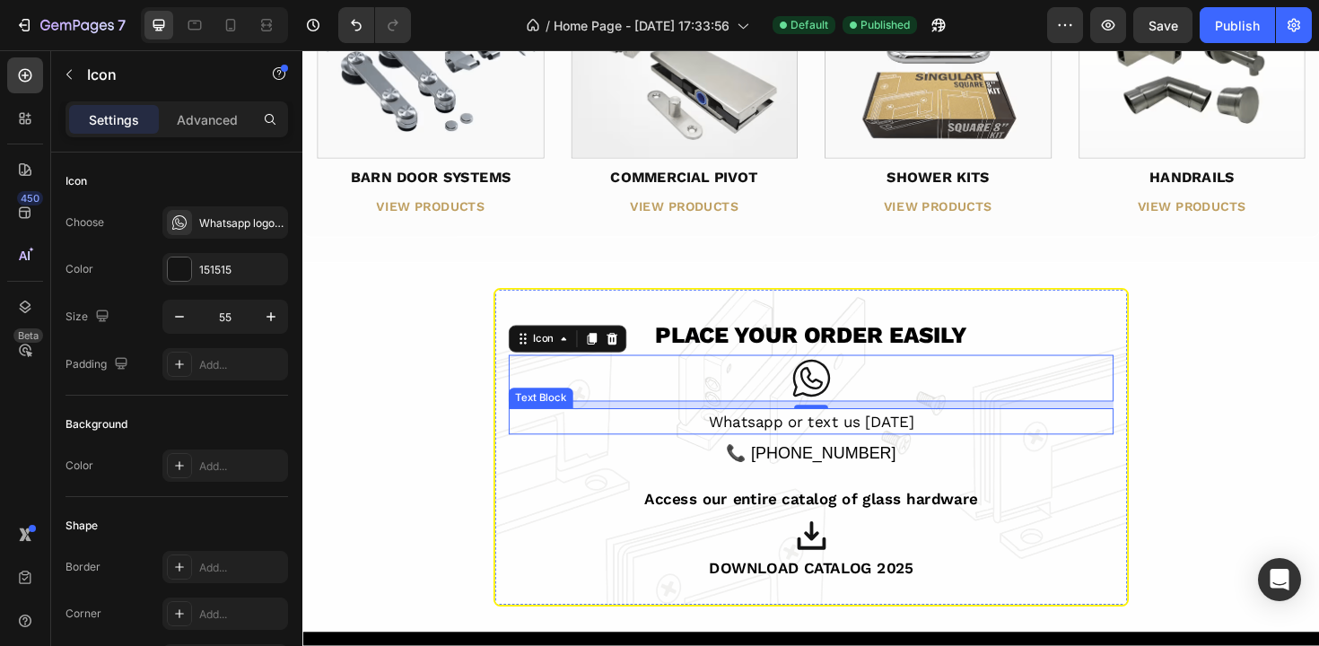
scroll to position [1860, 0]
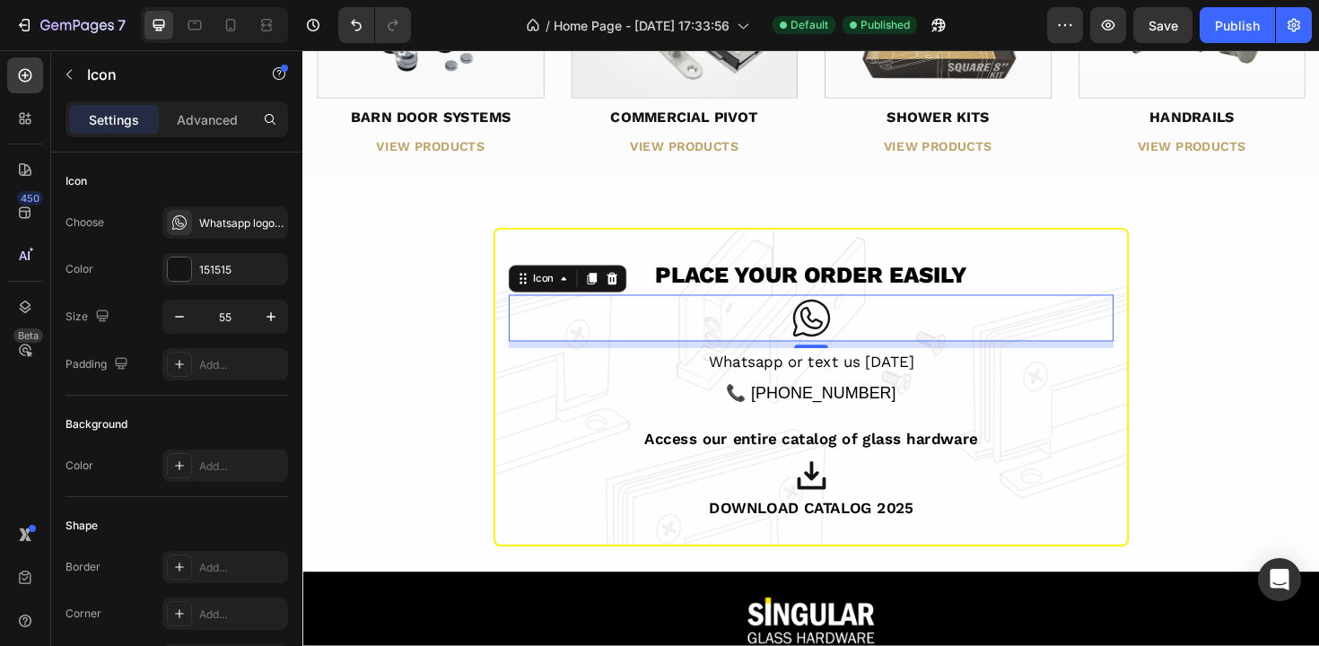
click at [829, 310] on icon at bounding box center [841, 334] width 49 height 49
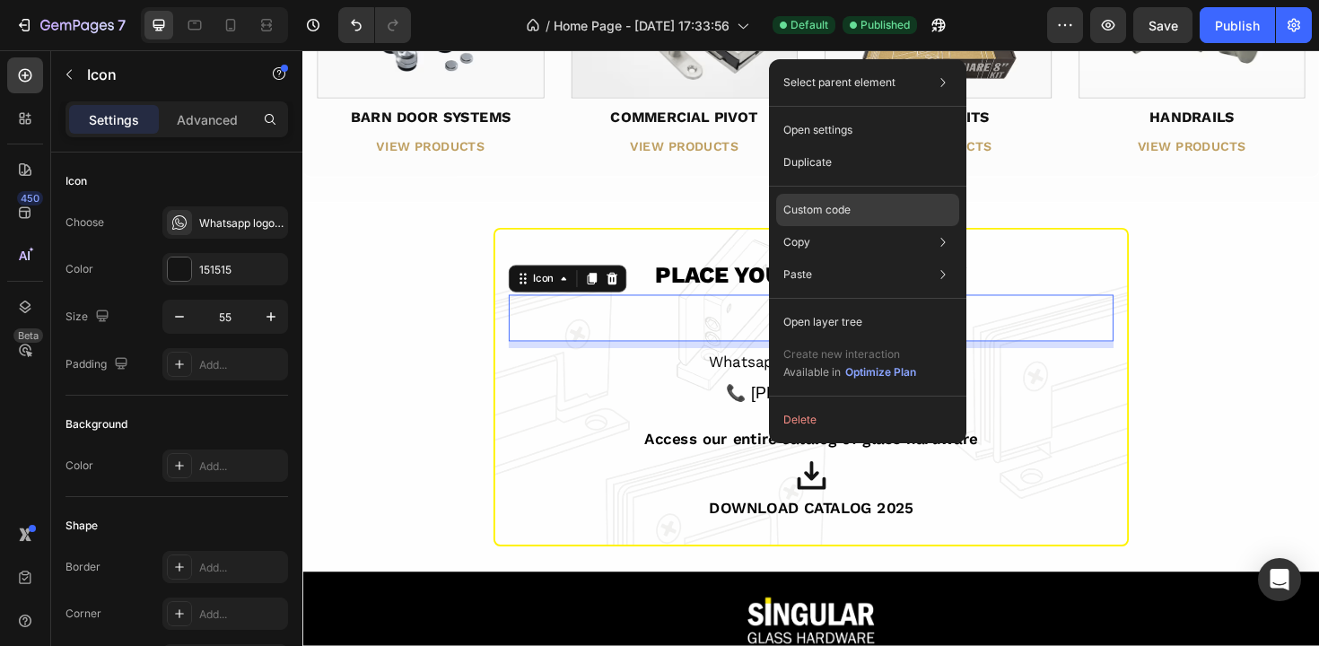
click at [842, 210] on p "Custom code" at bounding box center [816, 210] width 67 height 16
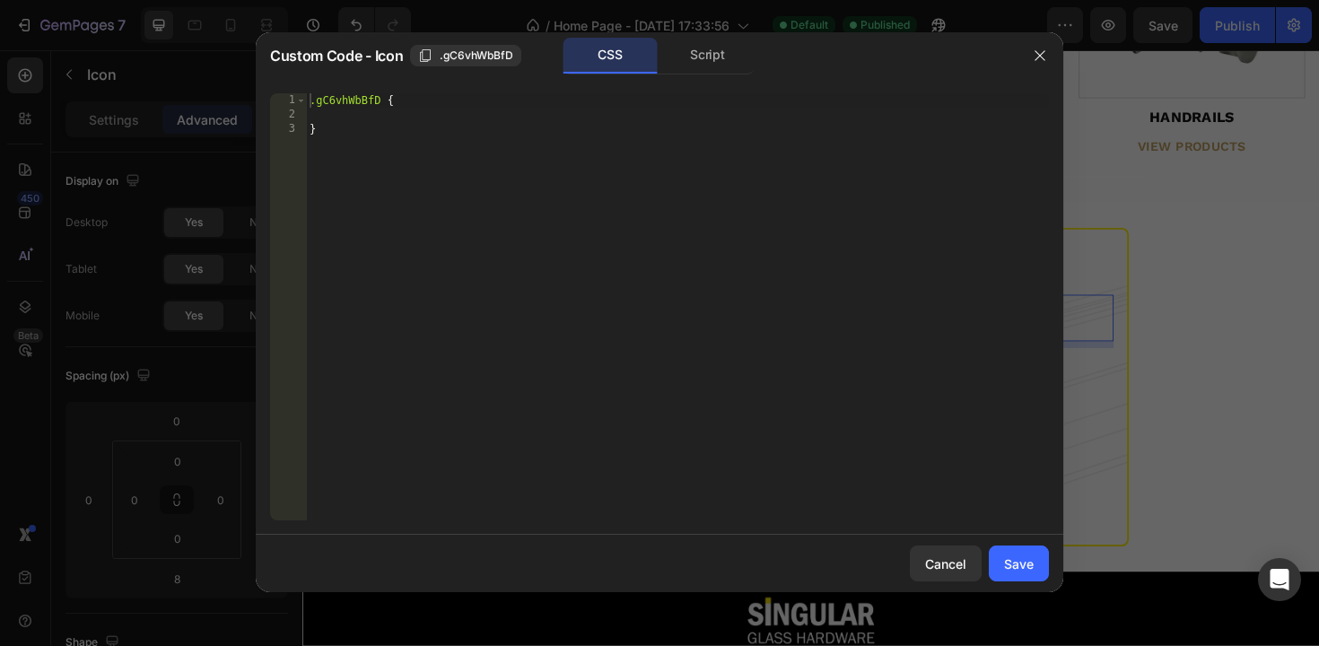
click at [598, 63] on div "CSS" at bounding box center [610, 56] width 94 height 36
click at [408, 143] on div ".gC6vhWbBfD { }" at bounding box center [677, 321] width 743 height 456
click at [403, 187] on div ".gC6vhWbBfD { }" at bounding box center [677, 321] width 743 height 456
click at [368, 177] on div ".gC6vhWbBfD { }" at bounding box center [677, 321] width 743 height 456
click at [711, 60] on div "Script" at bounding box center [707, 56] width 94 height 36
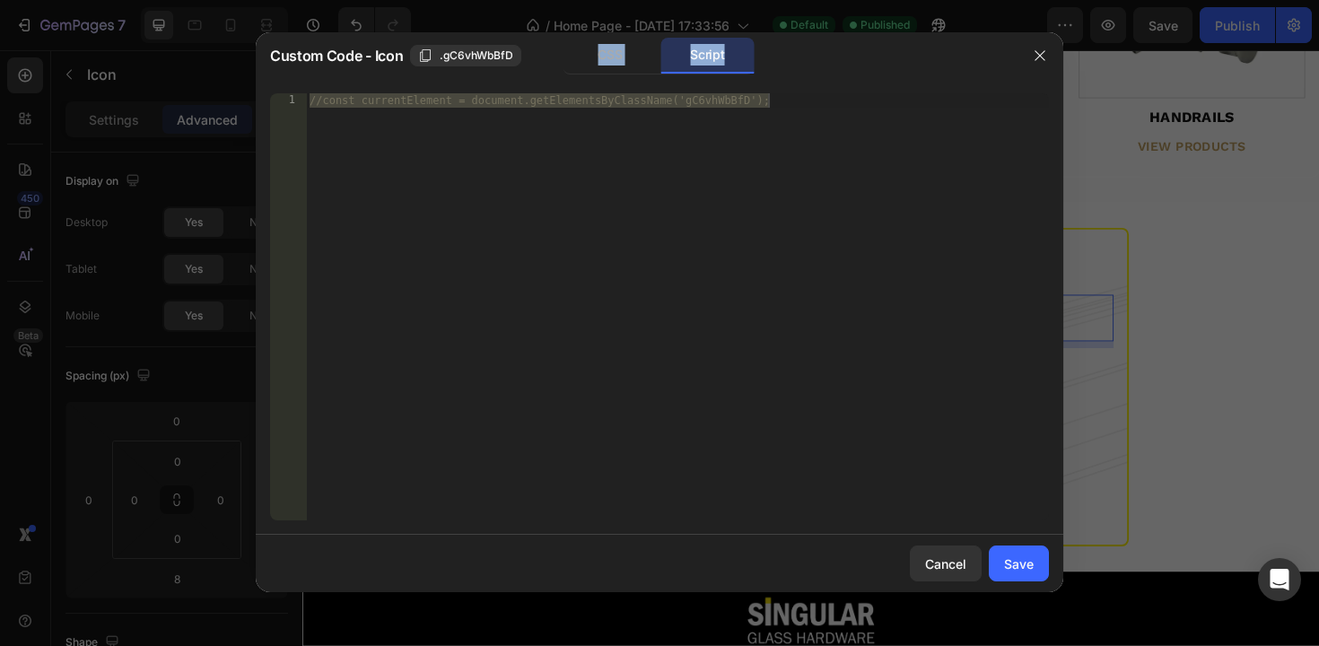
click at [590, 78] on div "Custom Code - Icon .gC6vhWbBfD CSS Script } 1 //const currentElement = document…" at bounding box center [660, 312] width 808 height 560
click at [598, 69] on div "CSS" at bounding box center [610, 56] width 94 height 36
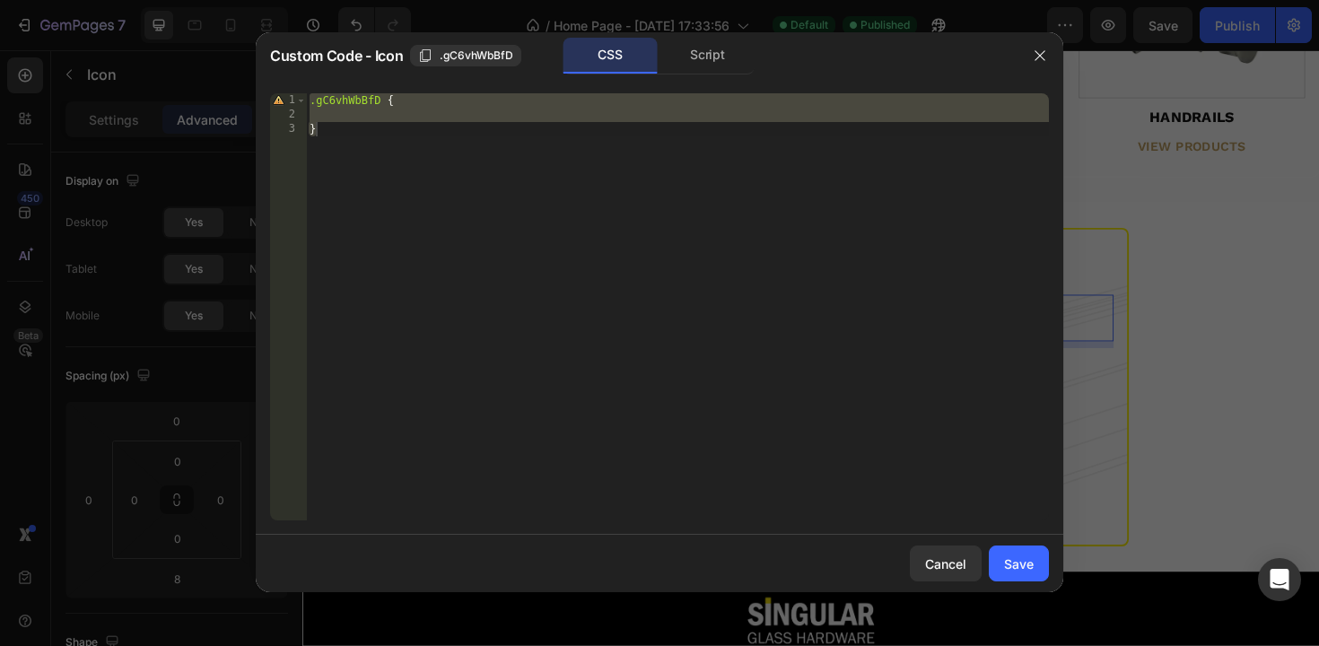
type textarea "}"
click at [446, 200] on div ".gC6vhWbBfD { }" at bounding box center [677, 321] width 743 height 456
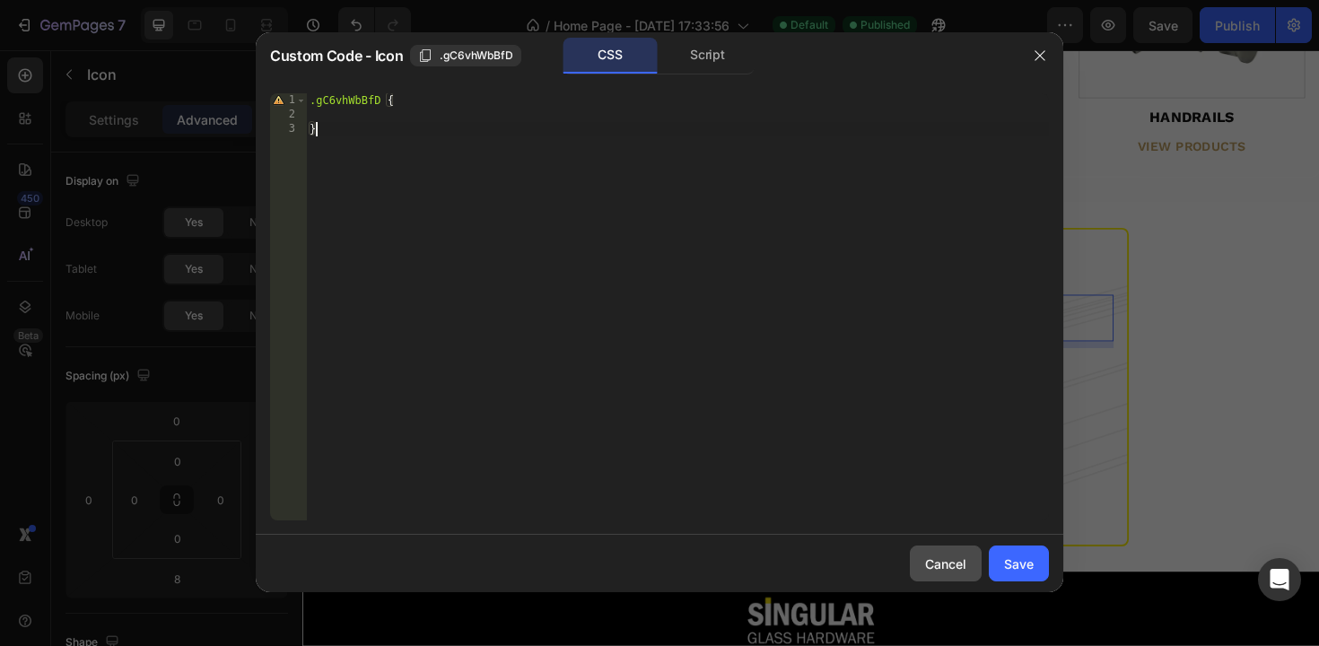
click at [946, 577] on button "Cancel" at bounding box center [946, 564] width 72 height 36
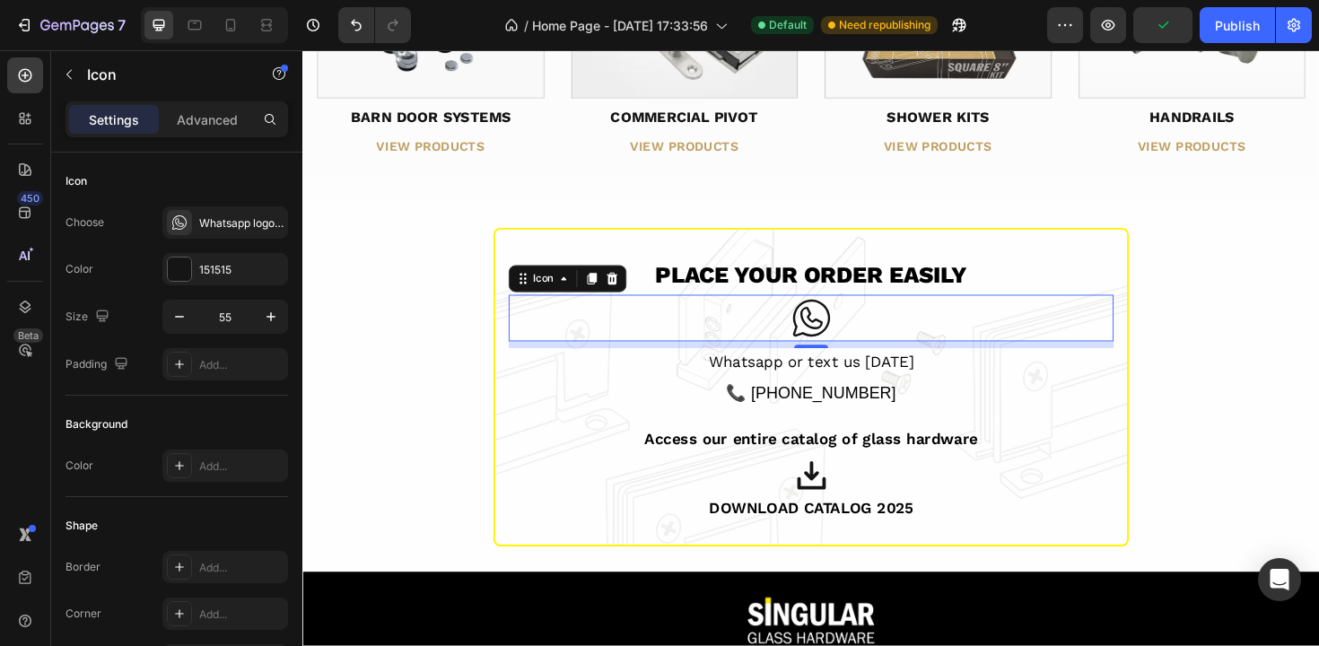
click at [828, 310] on icon at bounding box center [841, 334] width 49 height 49
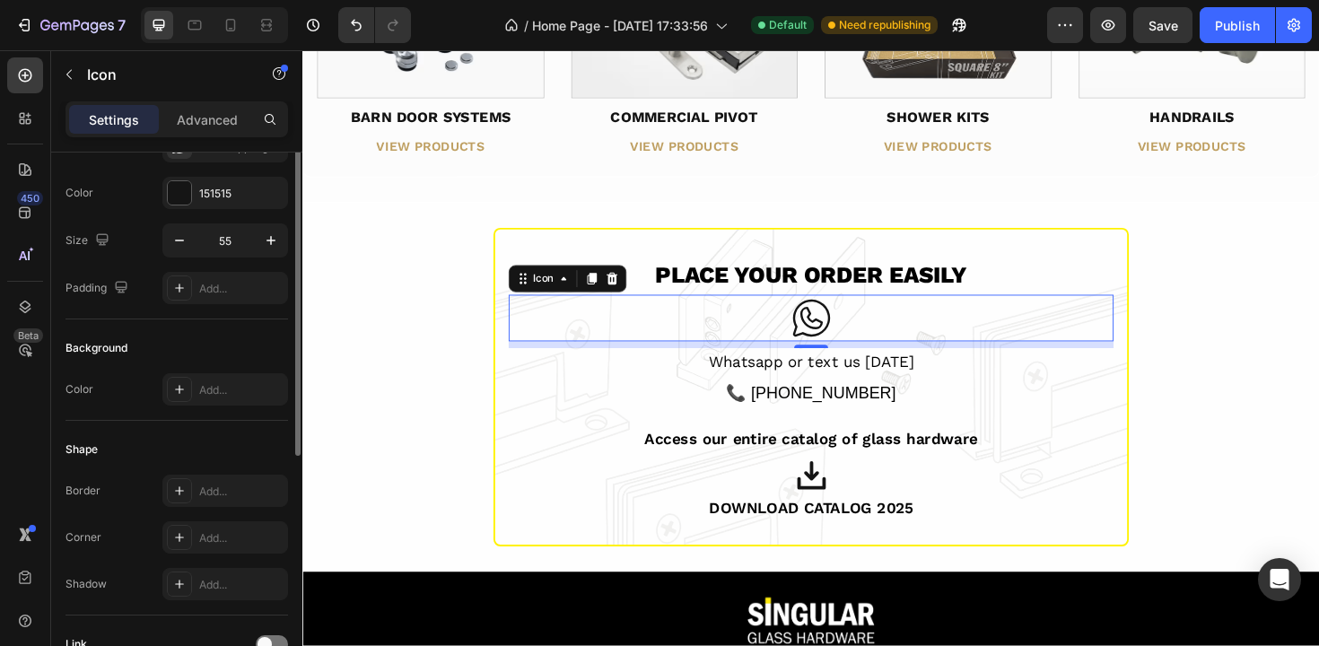
scroll to position [0, 0]
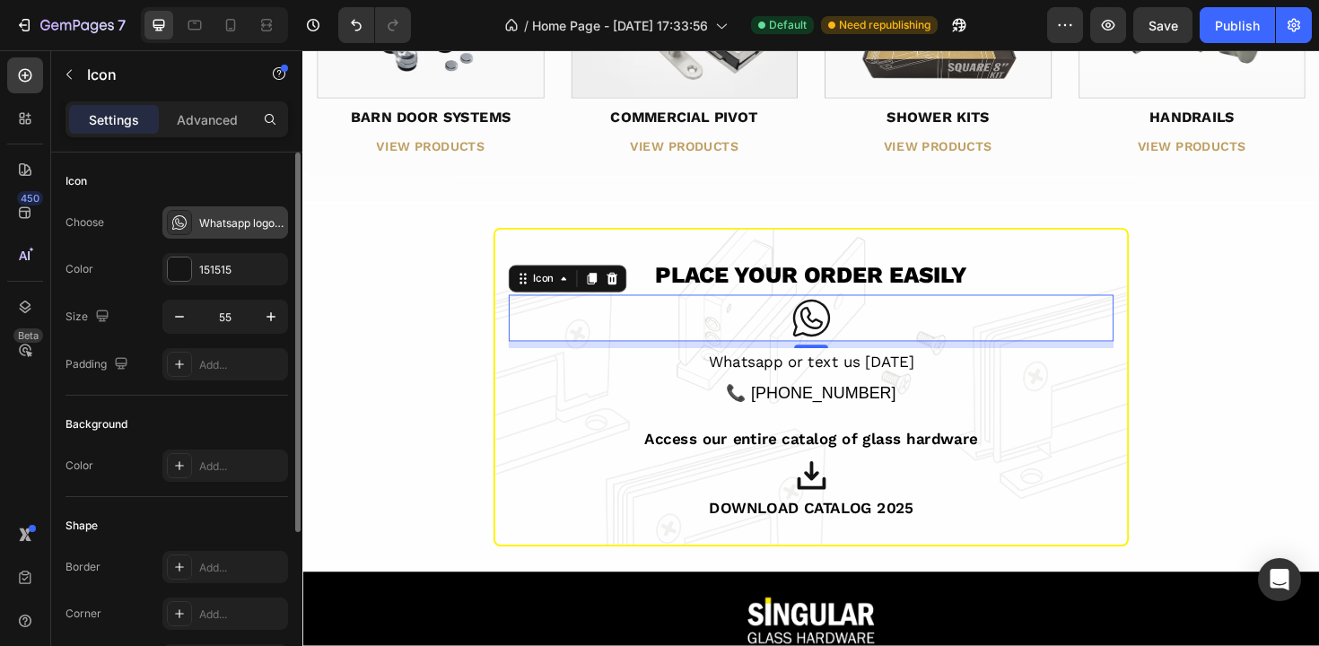
click at [206, 227] on div "Whatsapp logo light" at bounding box center [241, 223] width 84 height 16
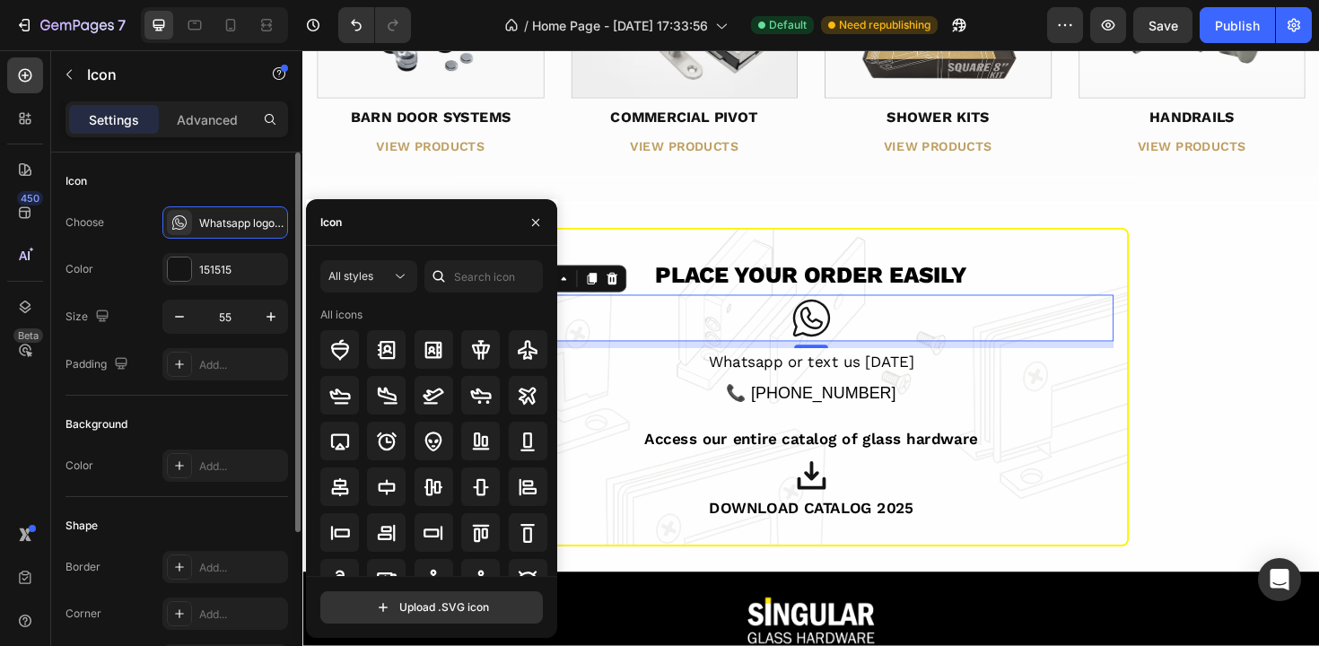
click at [206, 190] on div "Icon" at bounding box center [177, 181] width 223 height 29
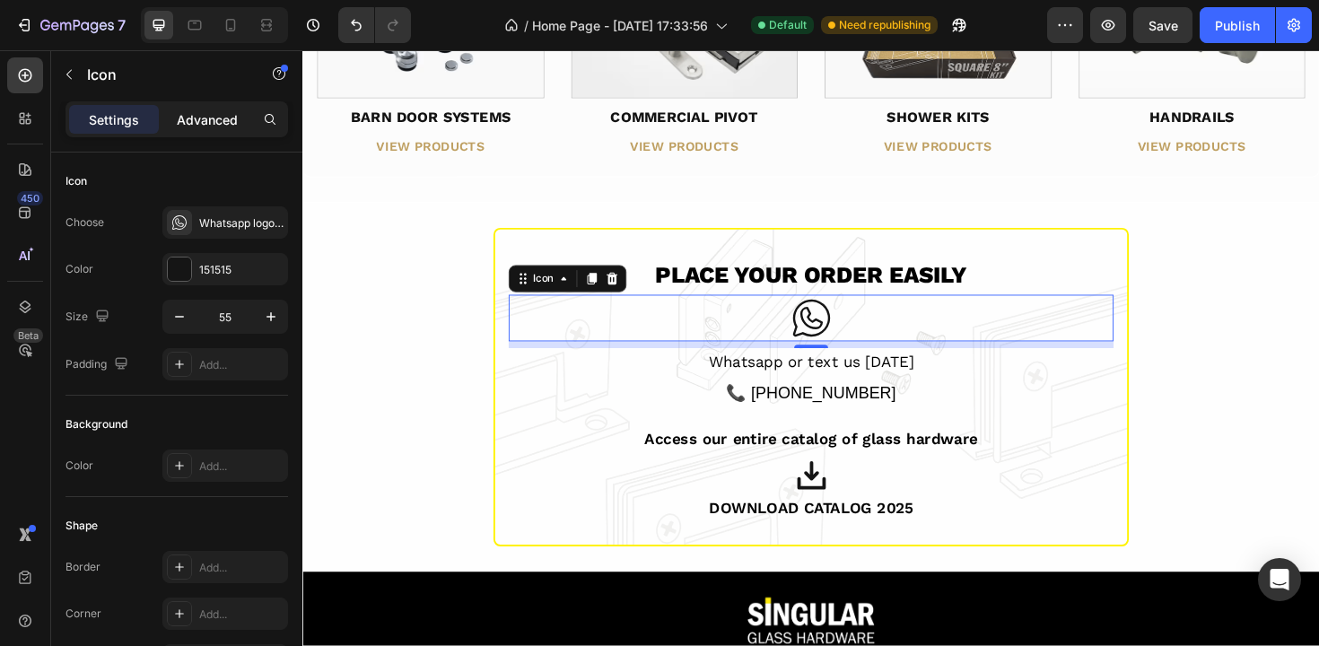
click at [201, 122] on p "Advanced" at bounding box center [207, 119] width 61 height 19
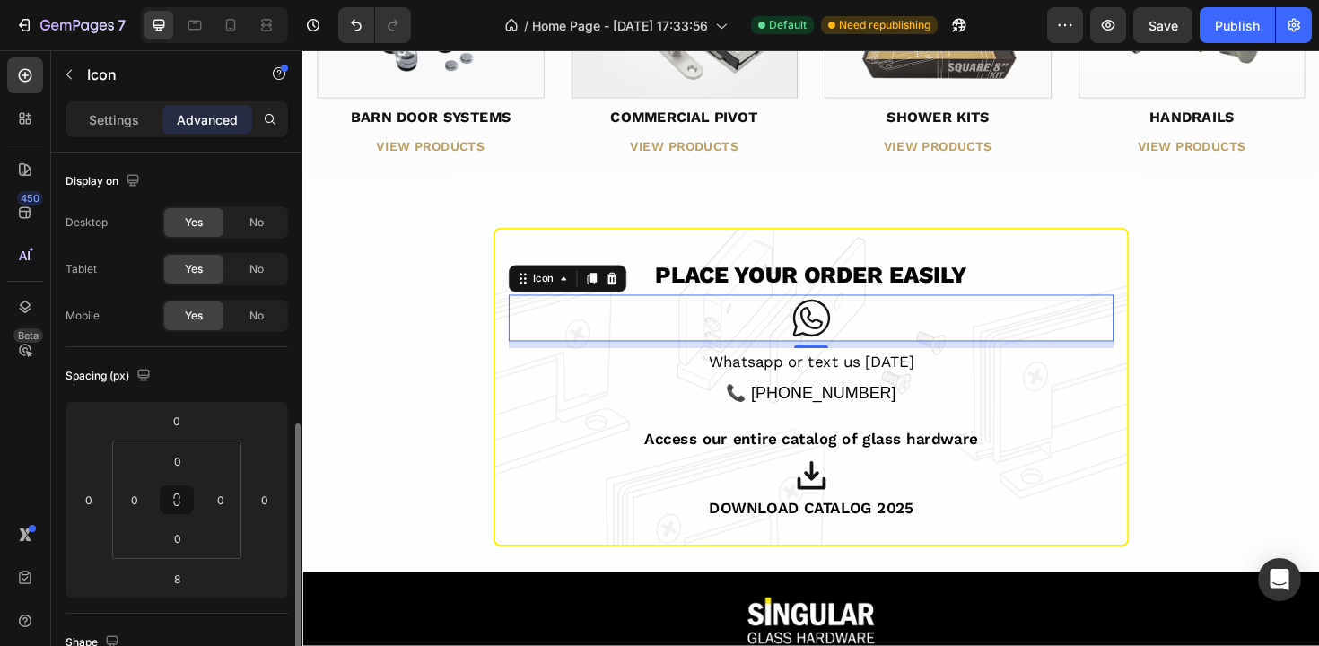
scroll to position [652, 0]
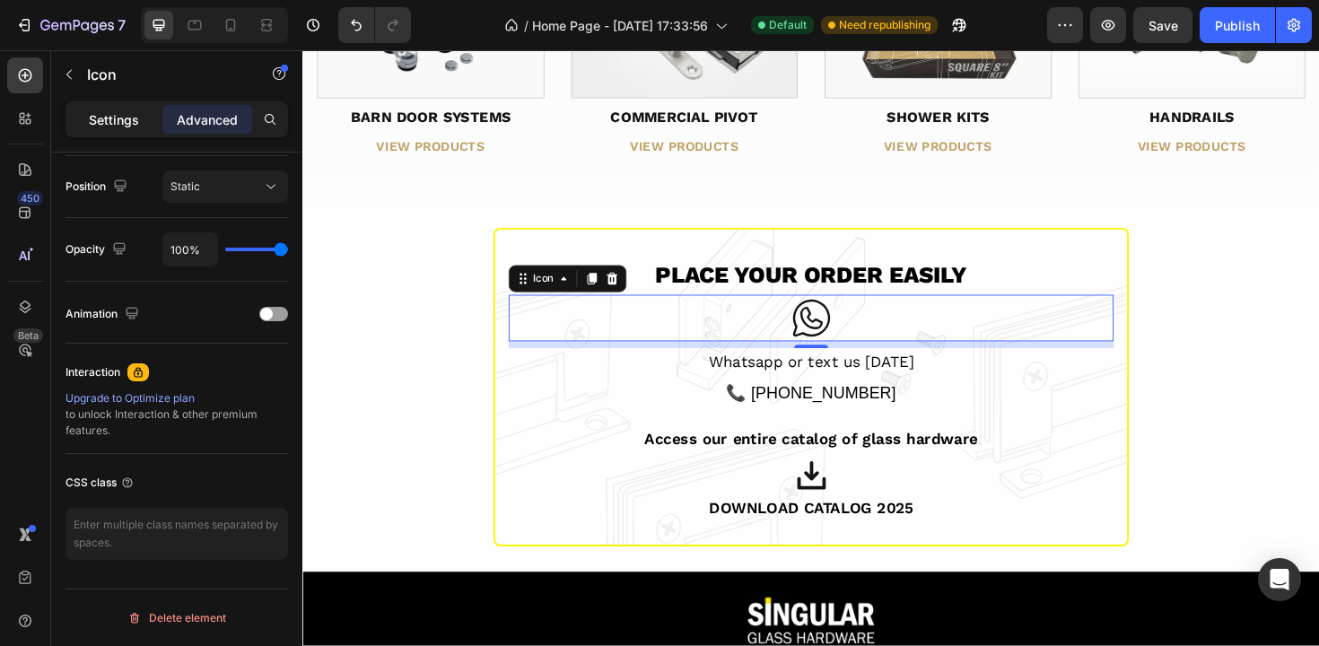
click at [103, 117] on p "Settings" at bounding box center [114, 119] width 50 height 19
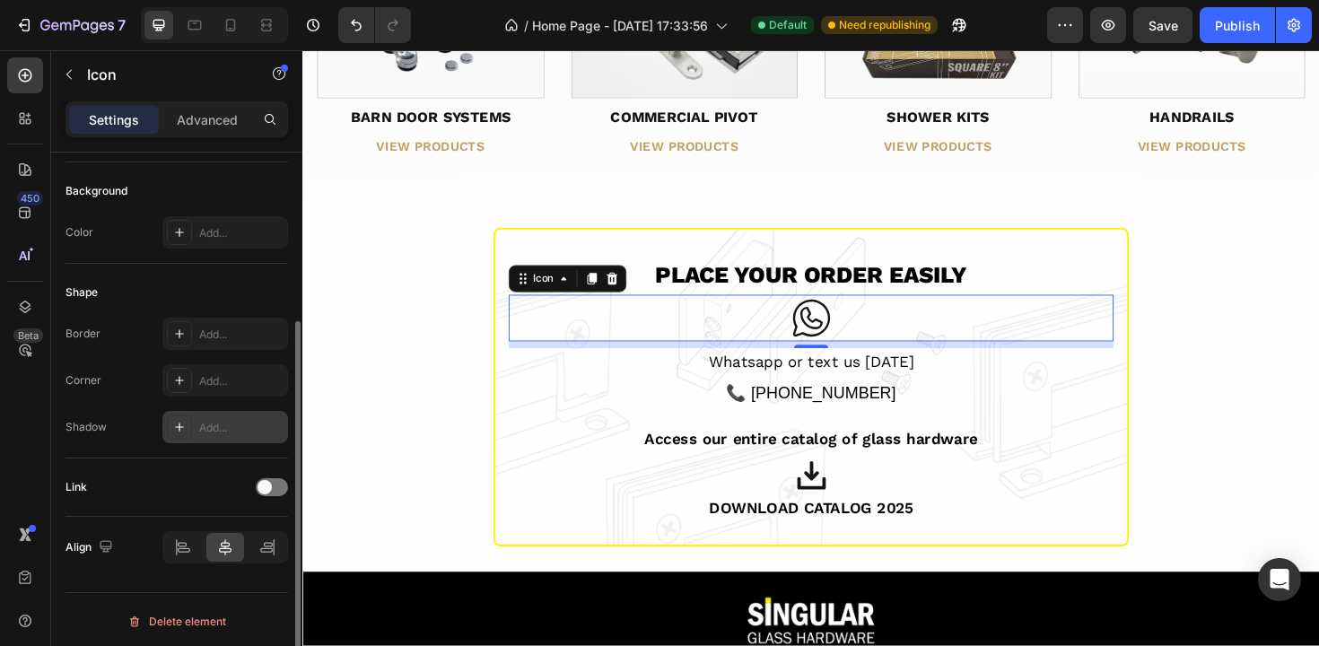
scroll to position [237, 0]
click at [281, 480] on div at bounding box center [272, 484] width 32 height 18
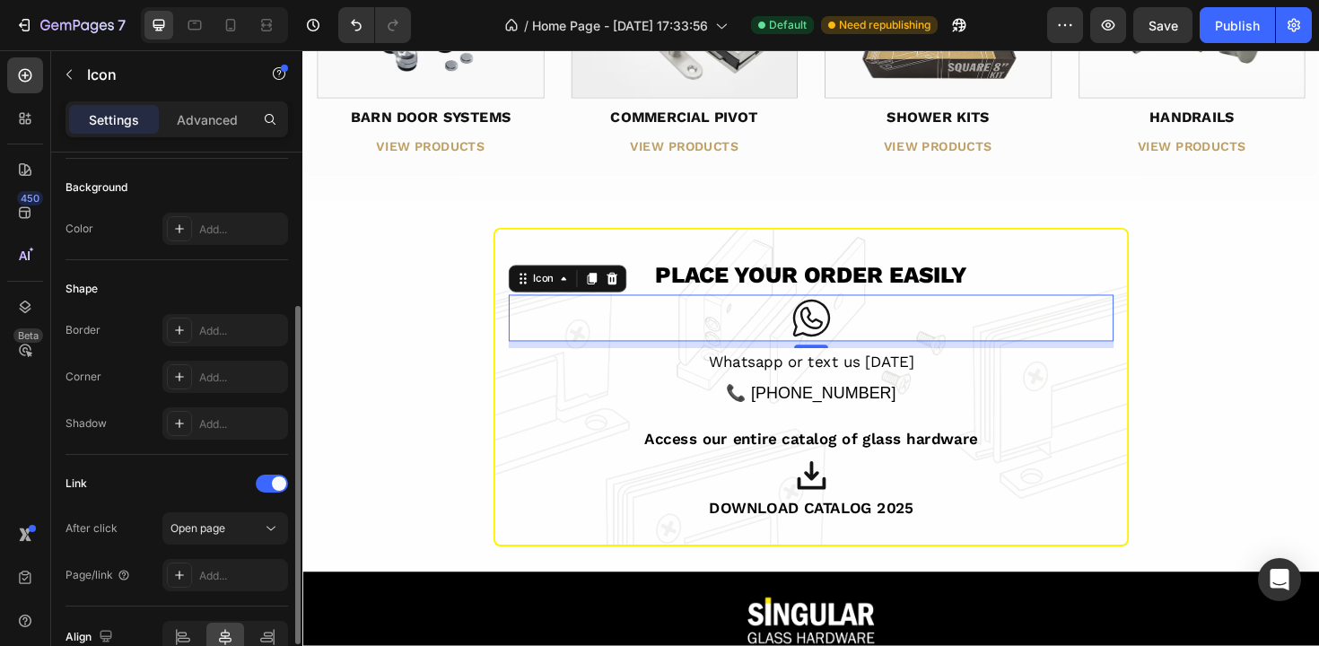
scroll to position [330, 0]
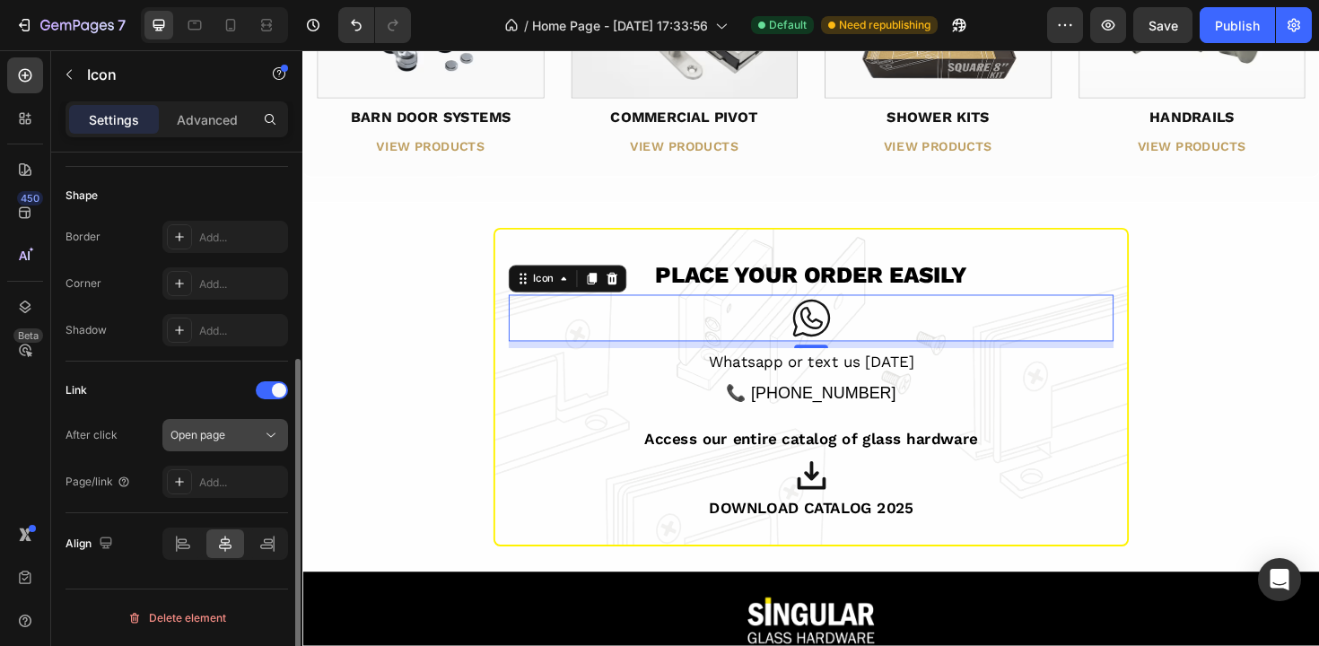
click at [223, 442] on span "Open page" at bounding box center [197, 435] width 55 height 16
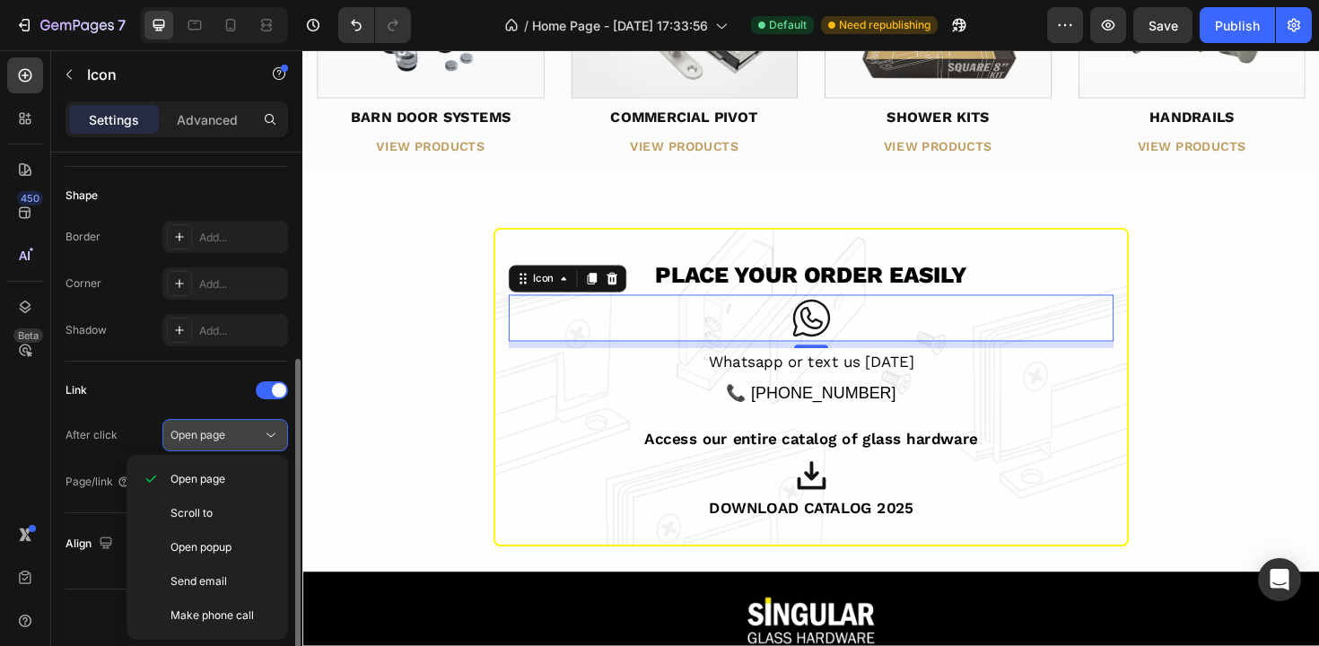
click at [223, 442] on span "Open page" at bounding box center [197, 435] width 55 height 16
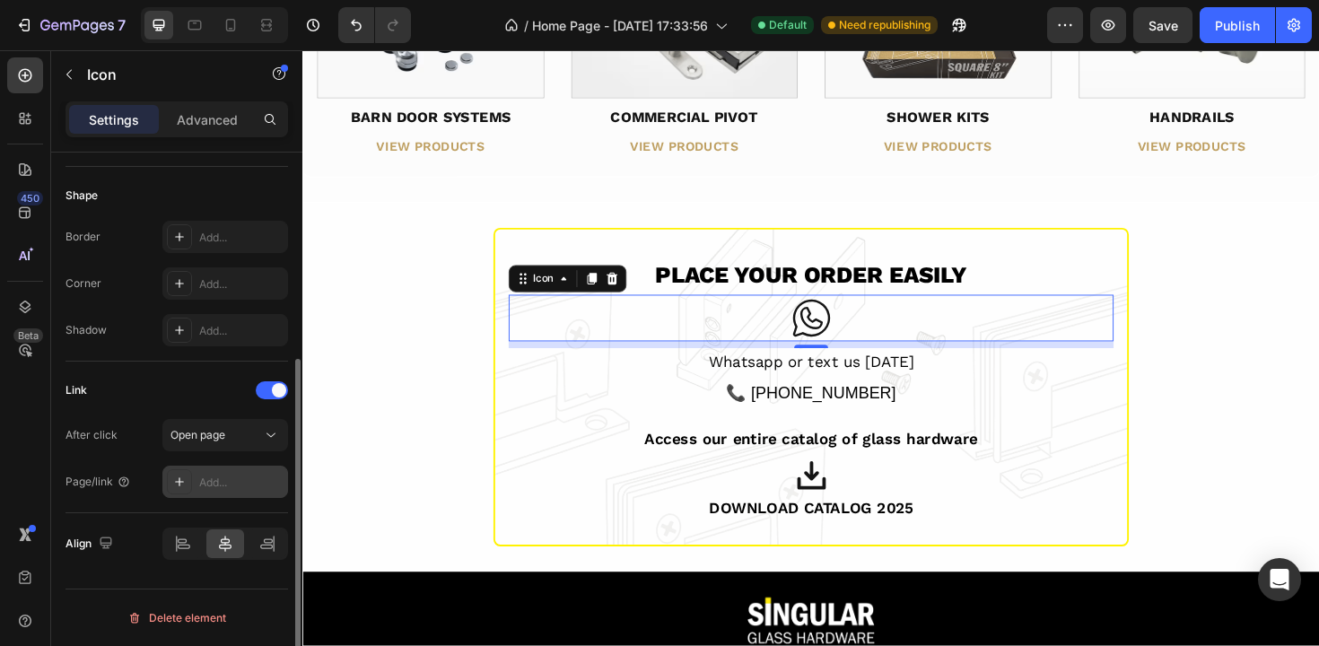
click at [222, 486] on div "Add..." at bounding box center [241, 483] width 84 height 16
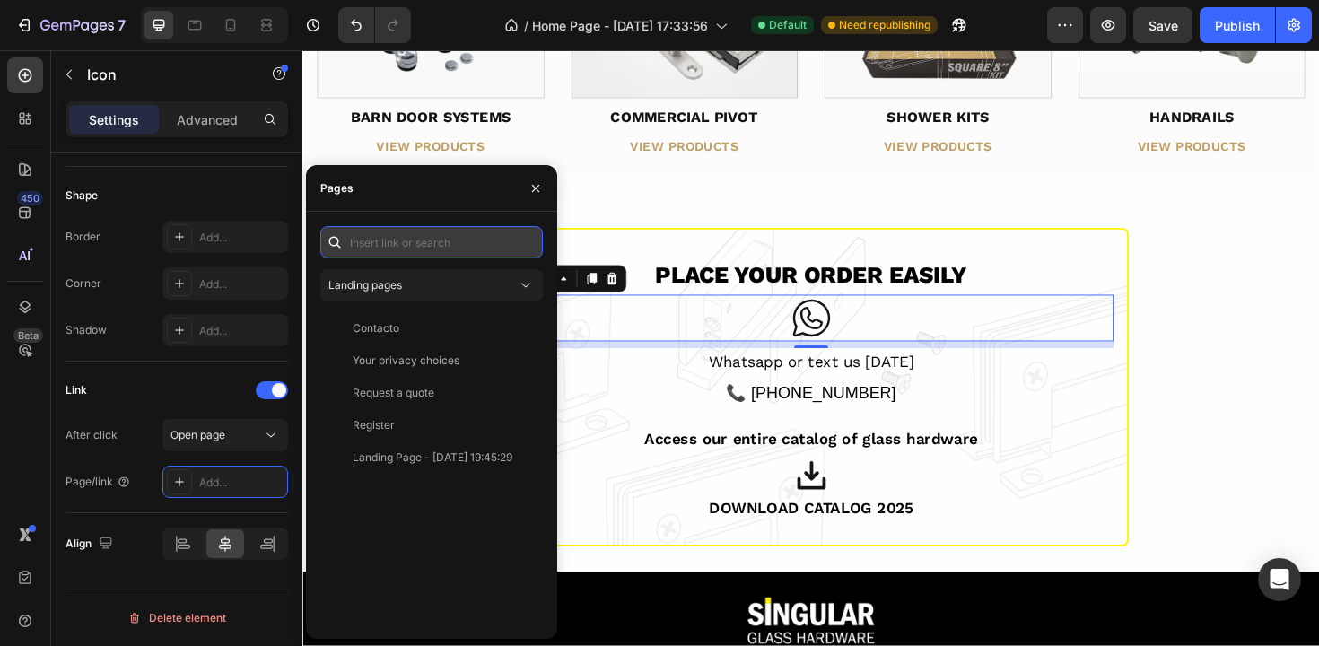
click at [380, 248] on input "text" at bounding box center [431, 242] width 223 height 32
paste input "<a href="[URL][DOMAIN_NAME]" target="_blank" rel="noopener noreferrer">"
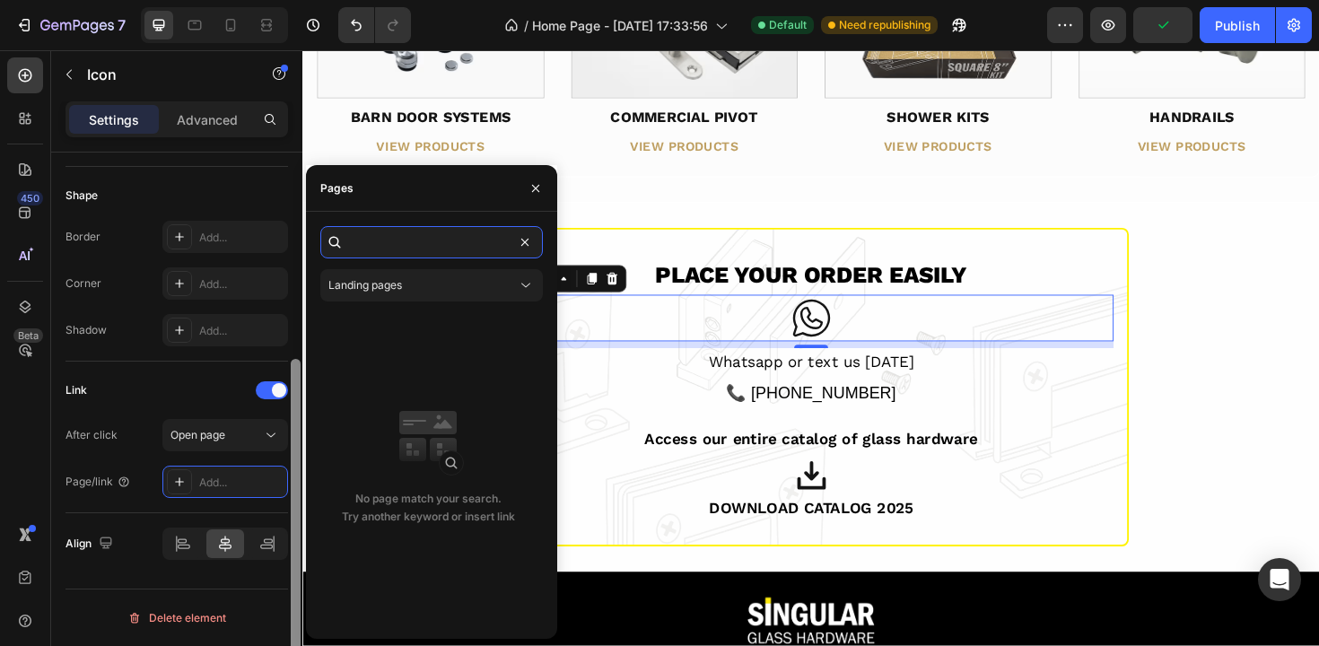
scroll to position [0, 0]
drag, startPoint x: 507, startPoint y: 243, endPoint x: 295, endPoint y: 240, distance: 211.8
click at [295, 240] on div "450 Beta Sections(18) Elements(83) Section Element Hero Section Product Detail …" at bounding box center [151, 348] width 302 height 596
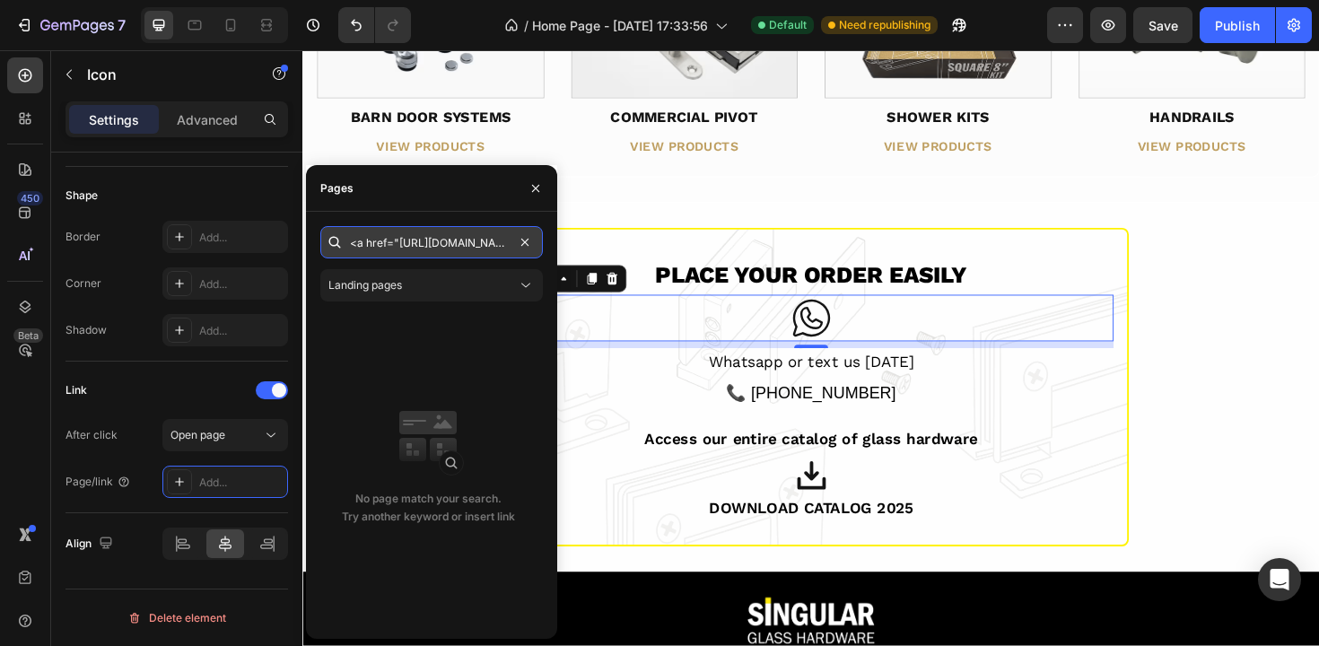
click at [352, 243] on input "<a href="[URL][DOMAIN_NAME]" target="_blank" rel="noopener noreferrer">" at bounding box center [431, 242] width 223 height 32
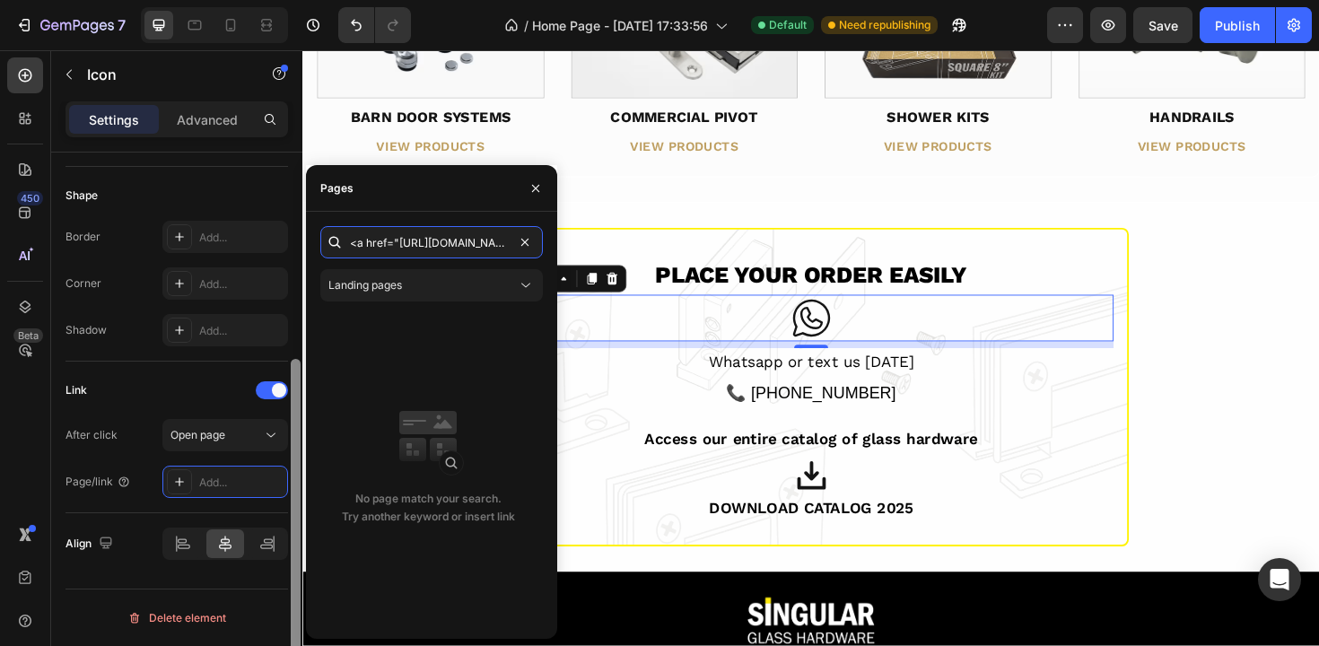
drag, startPoint x: 397, startPoint y: 243, endPoint x: 293, endPoint y: 238, distance: 103.3
click at [293, 238] on div "450 Beta Sections(18) Elements(83) Section Element Hero Section Product Detail …" at bounding box center [151, 348] width 302 height 596
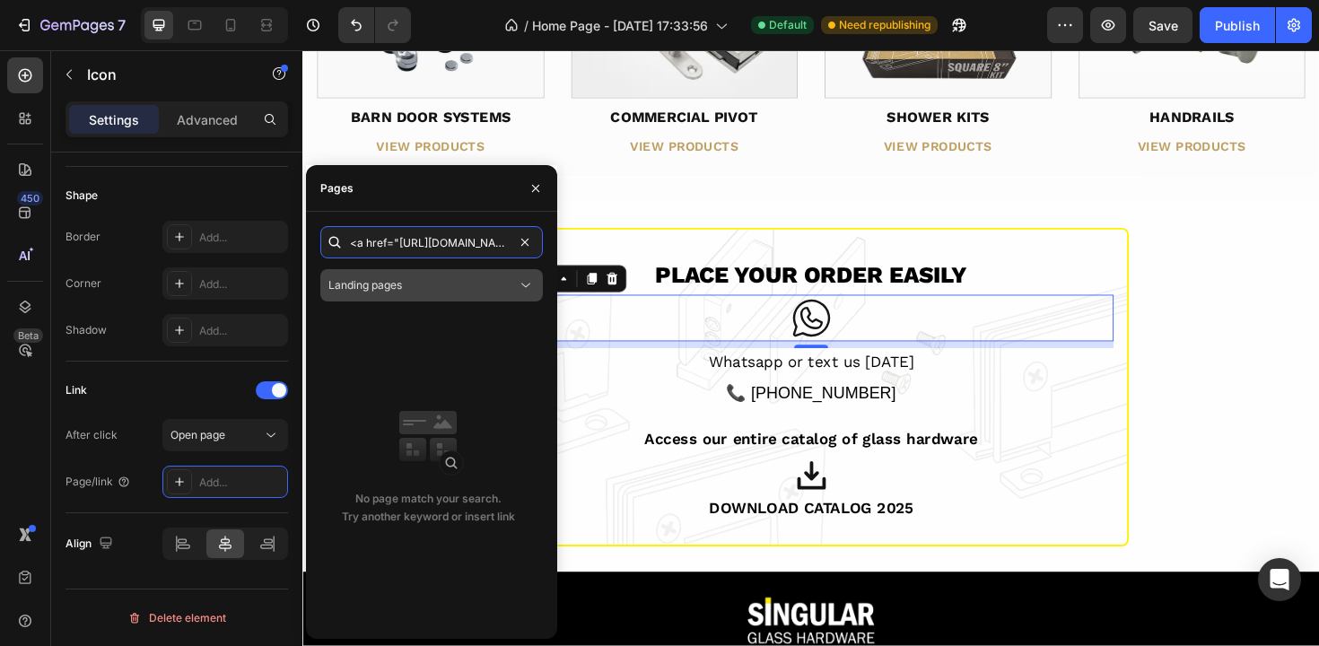
type input "<a href="[URL][DOMAIN_NAME]" target="_blank" rel="noopener noreferrer">"
click at [354, 284] on span "Landing pages" at bounding box center [365, 284] width 74 height 13
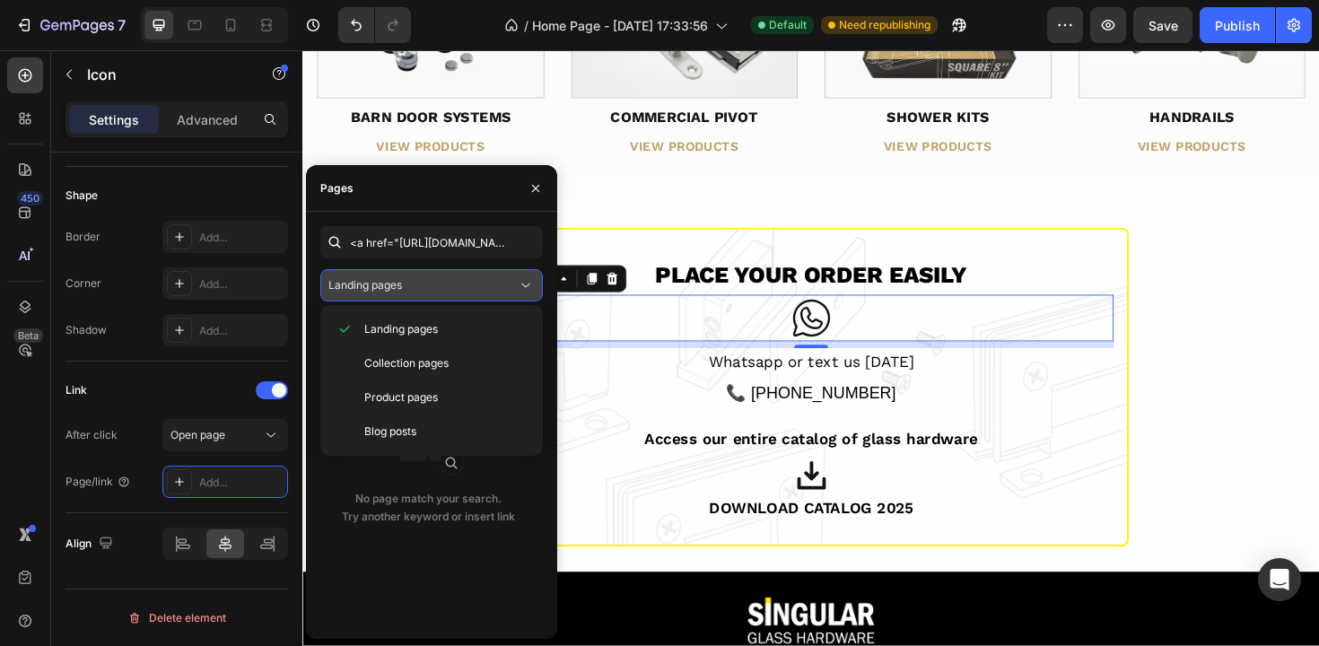
click at [354, 284] on span "Landing pages" at bounding box center [365, 284] width 74 height 13
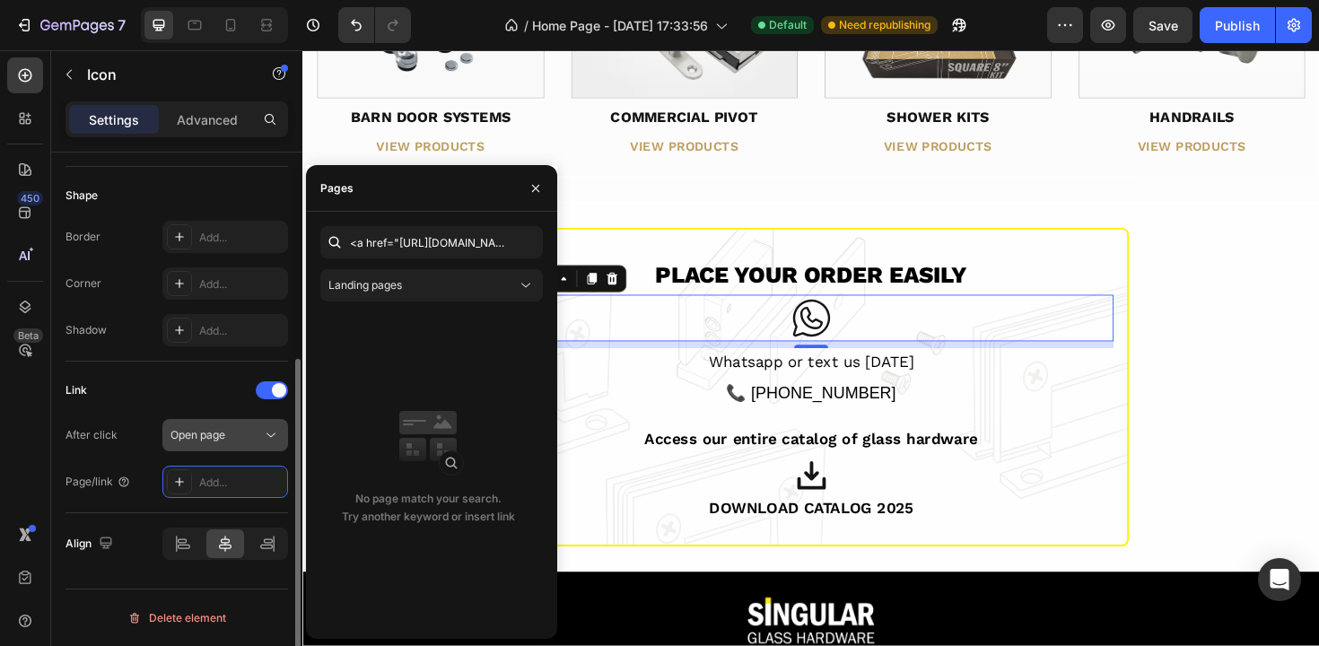
click at [202, 441] on span "Open page" at bounding box center [197, 434] width 55 height 13
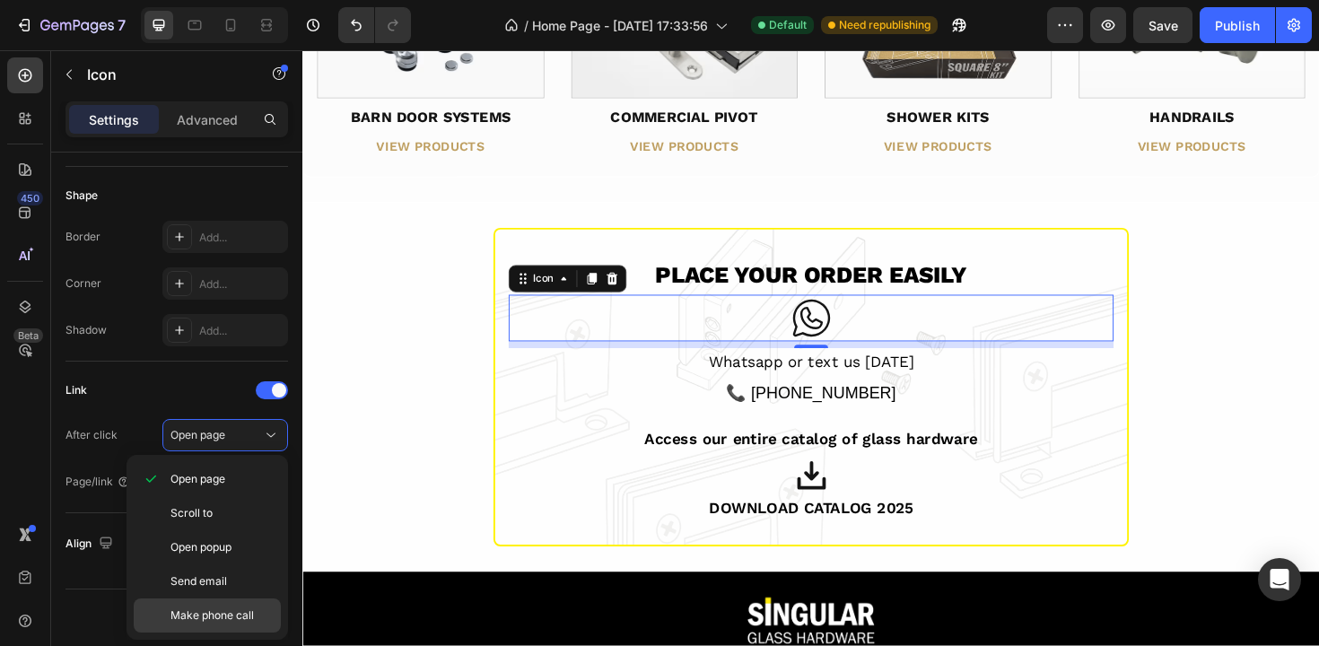
click at [225, 610] on span "Make phone call" at bounding box center [211, 615] width 83 height 16
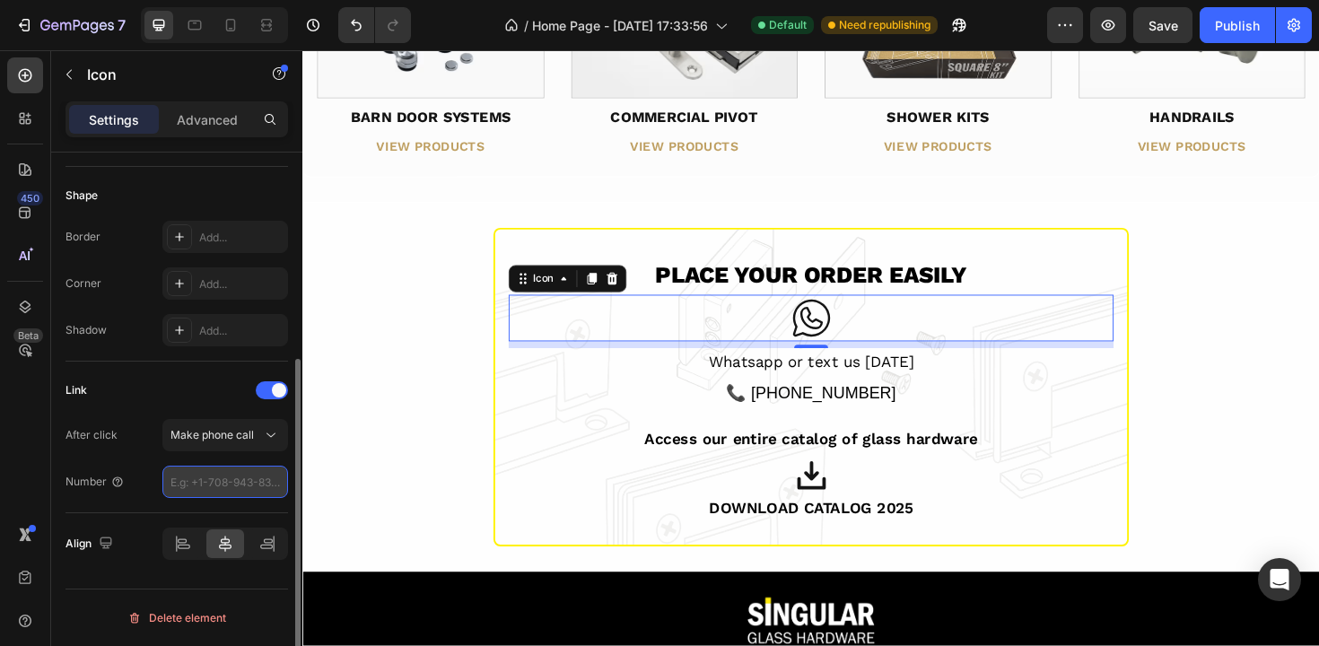
click at [218, 484] on input "number" at bounding box center [225, 482] width 126 height 32
click at [217, 437] on span "Make phone call" at bounding box center [211, 434] width 83 height 13
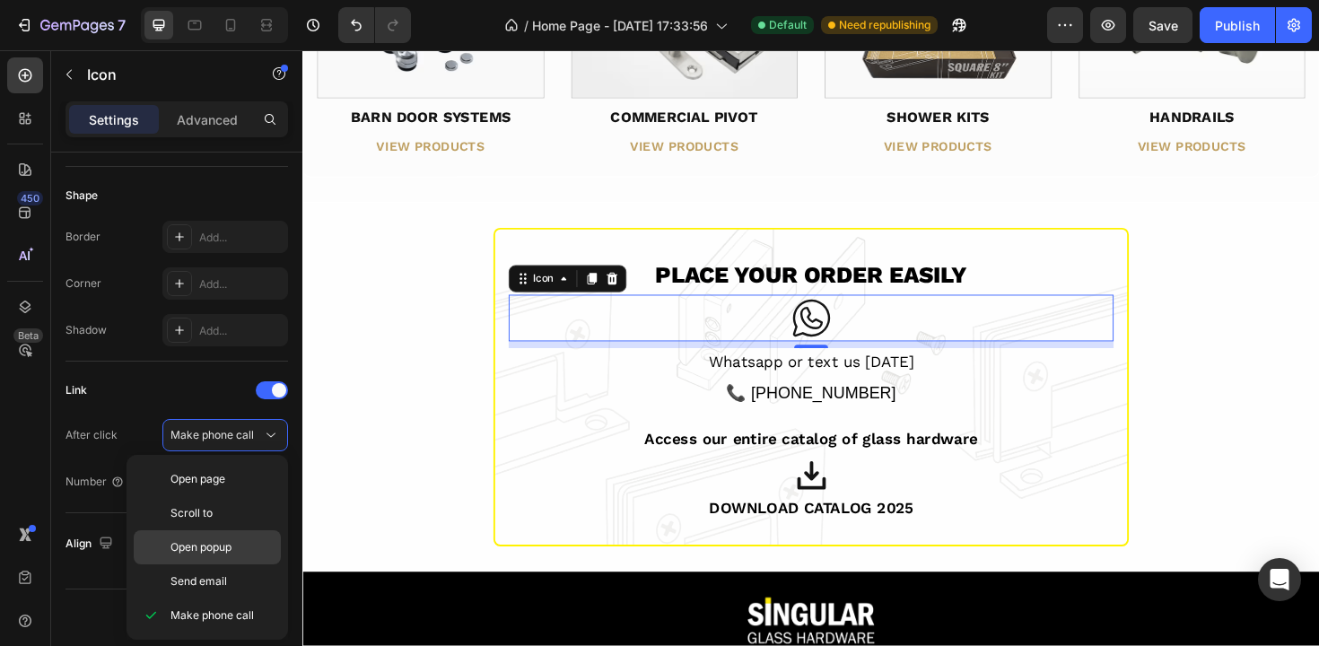
click at [210, 555] on span "Open popup" at bounding box center [200, 547] width 61 height 16
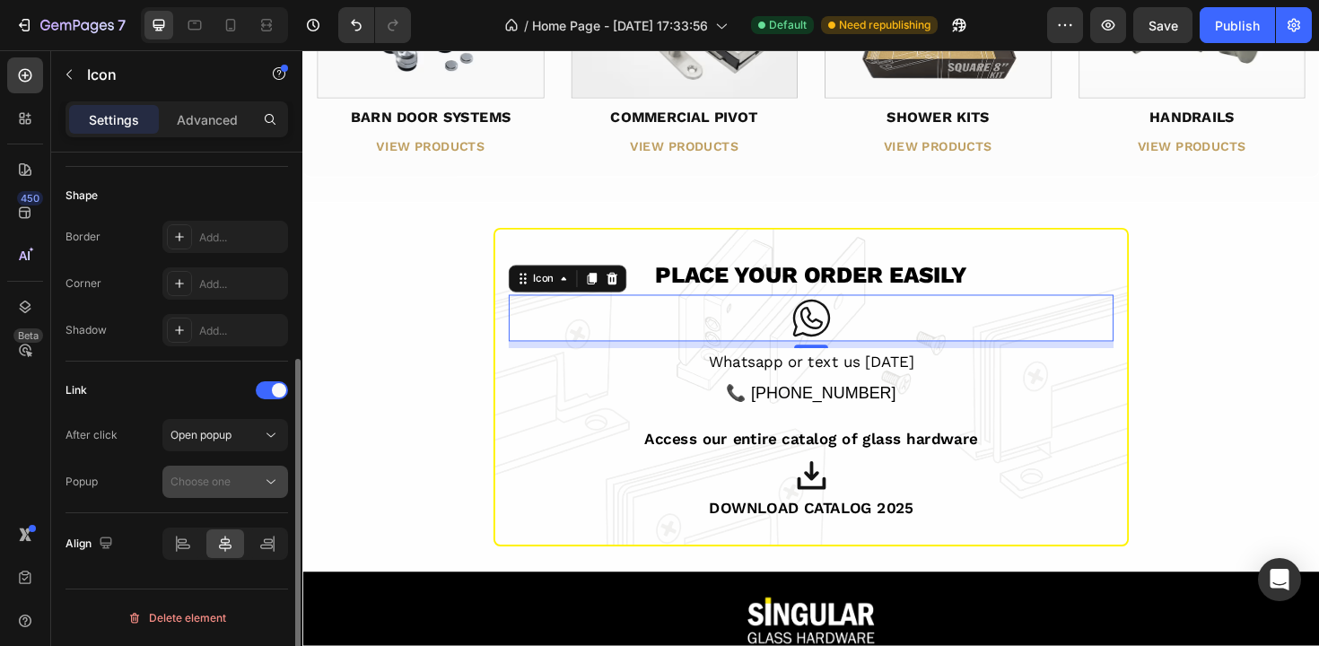
click at [215, 484] on span "Choose one" at bounding box center [200, 481] width 60 height 13
click at [199, 444] on button "Open popup" at bounding box center [225, 435] width 126 height 32
click at [170, 402] on div "Link" at bounding box center [177, 390] width 223 height 29
click at [197, 441] on span "Open popup" at bounding box center [200, 434] width 61 height 13
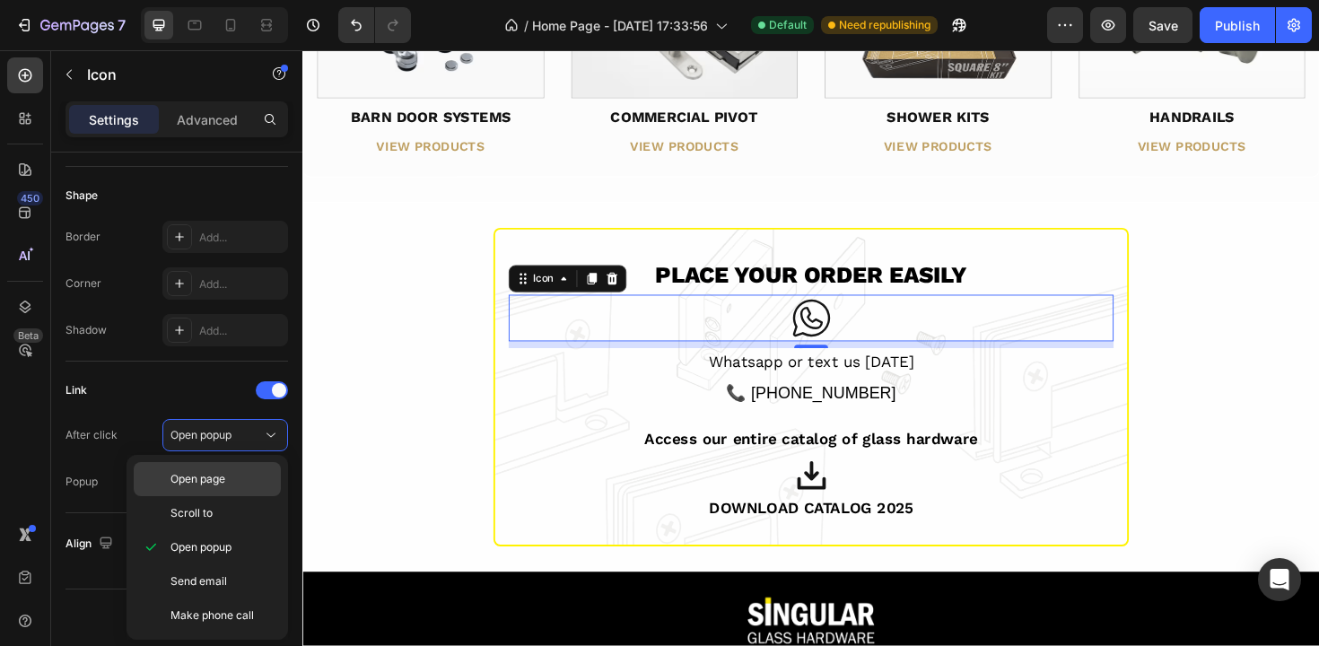
click at [193, 485] on span "Open page" at bounding box center [197, 479] width 55 height 16
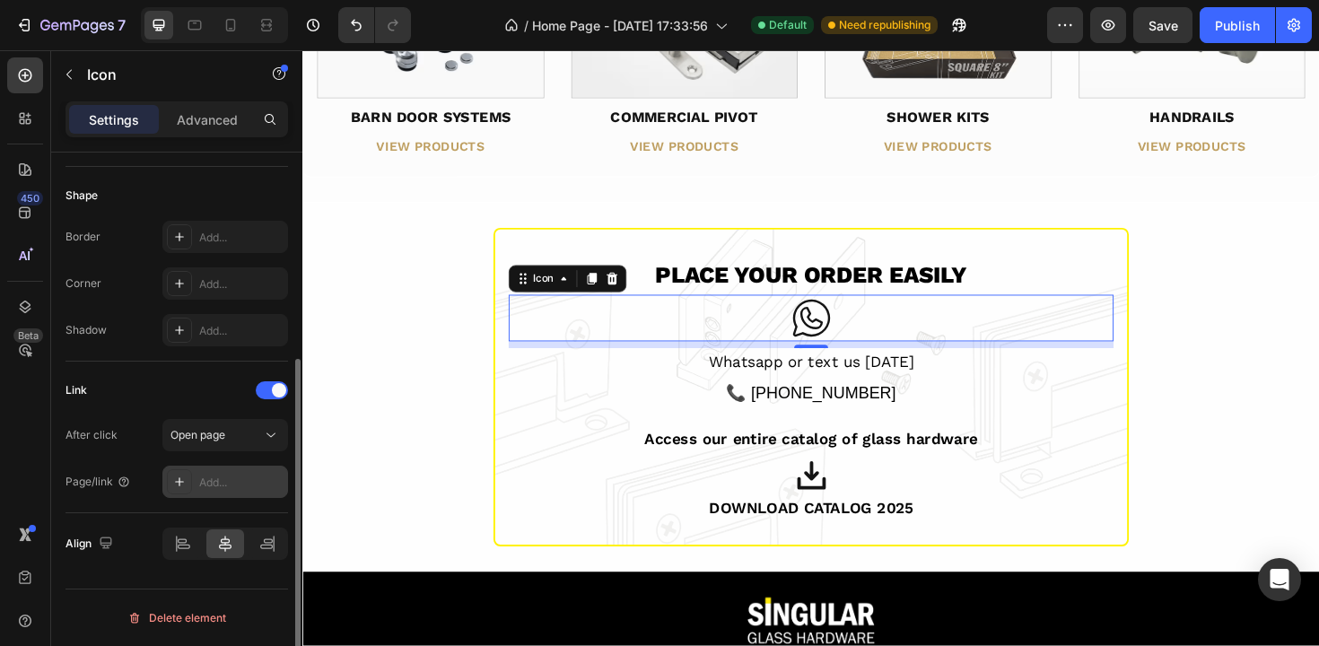
click at [179, 480] on icon at bounding box center [179, 481] width 9 height 9
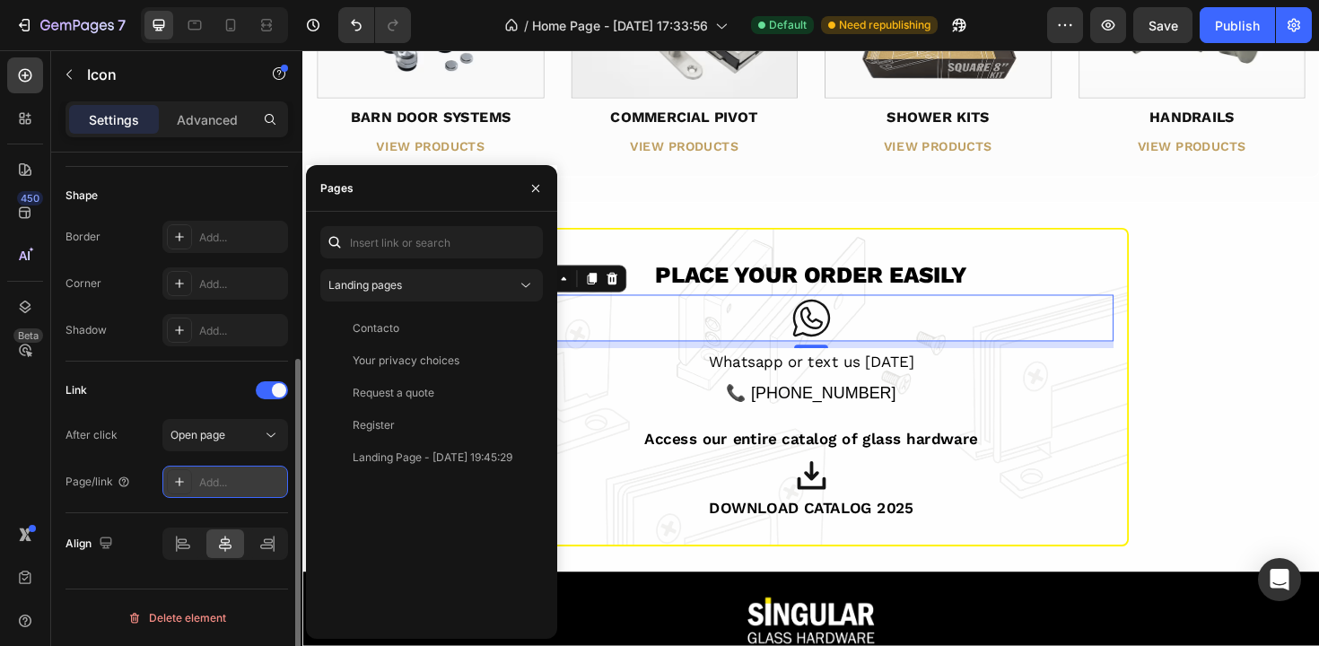
click at [205, 480] on div "Add..." at bounding box center [241, 483] width 84 height 16
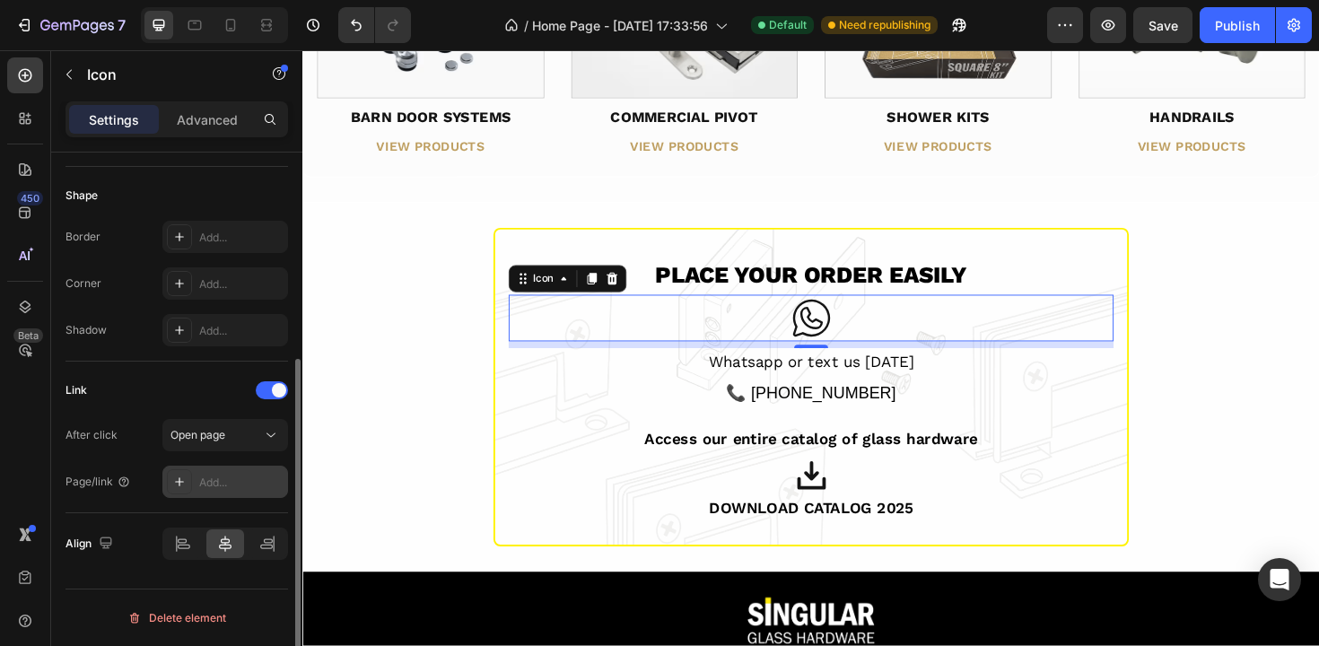
click at [214, 482] on div "Add..." at bounding box center [241, 483] width 84 height 16
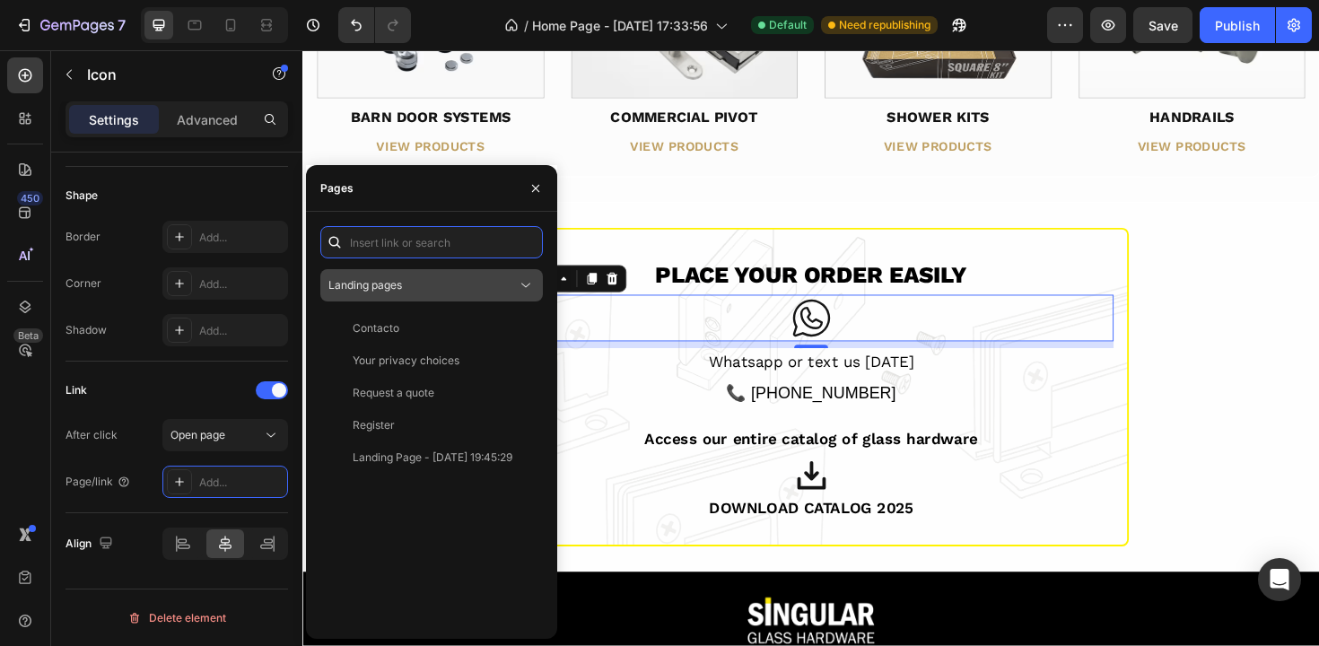
paste input "<a href="[URL][DOMAIN_NAME]" target="_blank" rel="noopener noreferrer">"
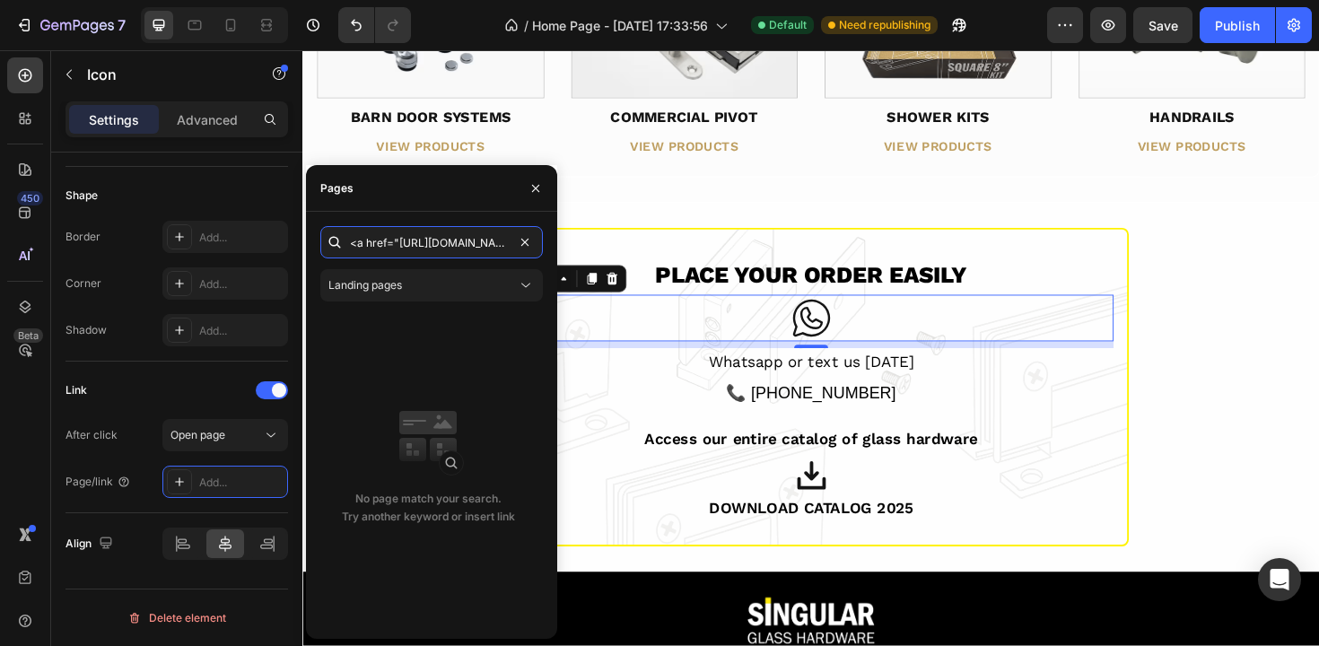
drag, startPoint x: 365, startPoint y: 242, endPoint x: 329, endPoint y: 243, distance: 35.9
click at [329, 243] on div "<a href="[URL][DOMAIN_NAME]" at bounding box center [431, 242] width 223 height 32
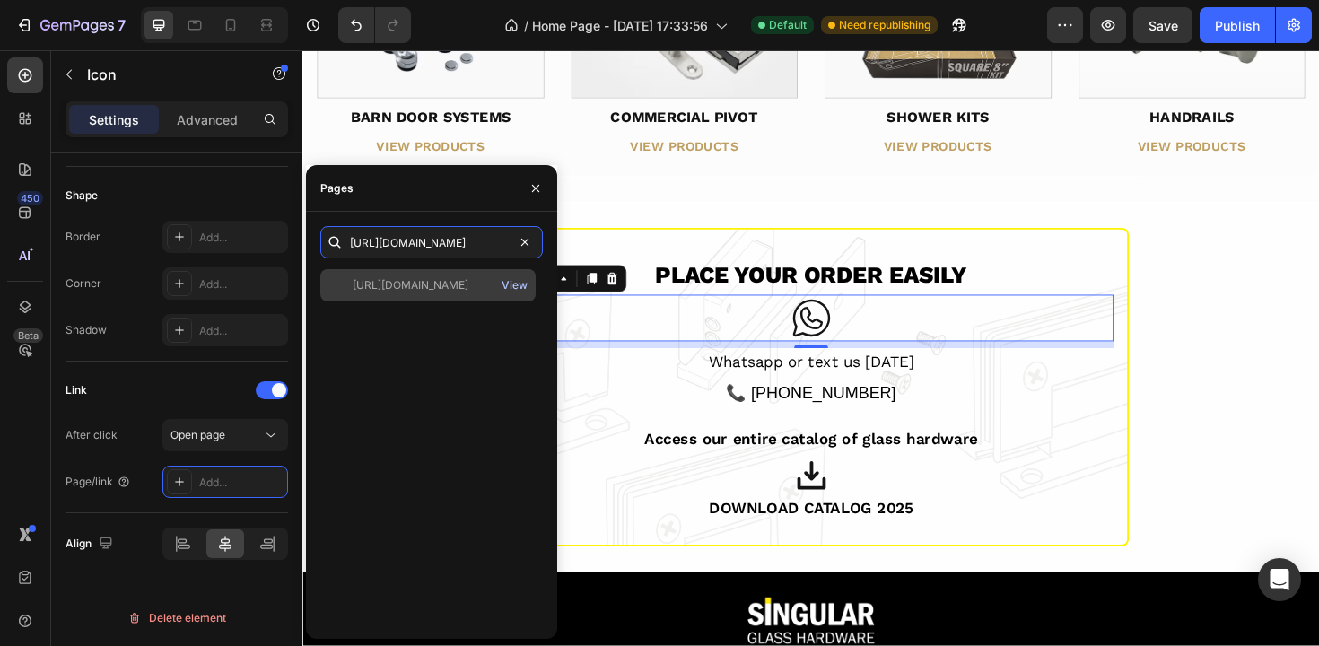
type input "[URL][DOMAIN_NAME]"
click at [516, 285] on div "View" at bounding box center [515, 285] width 26 height 16
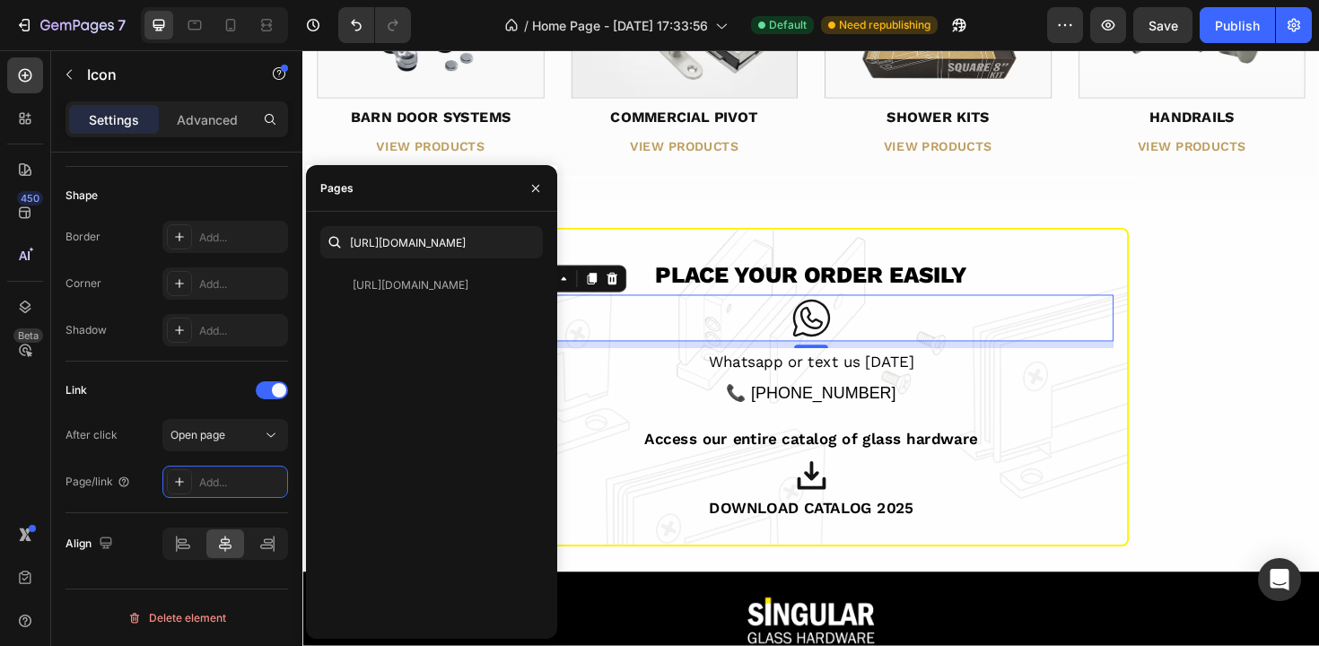
click at [442, 362] on div "[URL][DOMAIN_NAME] View" at bounding box center [431, 446] width 223 height 355
click at [423, 293] on div "[URL][DOMAIN_NAME]" at bounding box center [411, 285] width 116 height 16
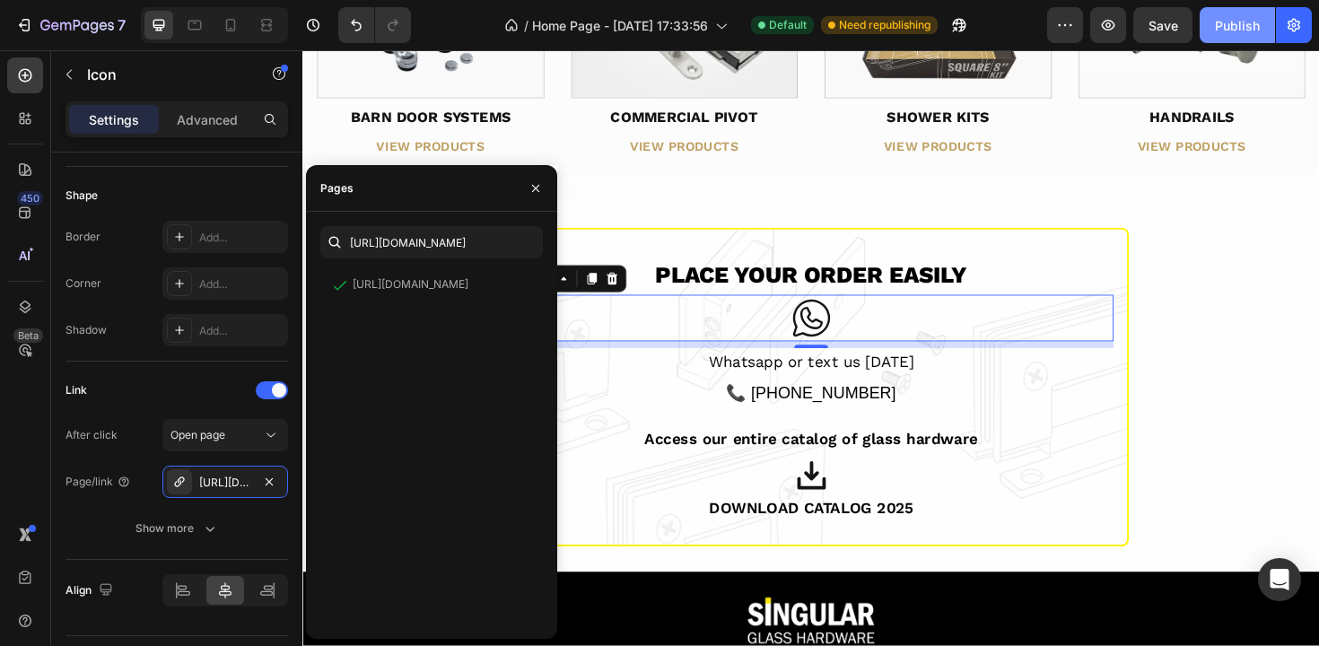
click at [1221, 22] on div "Publish" at bounding box center [1237, 25] width 45 height 19
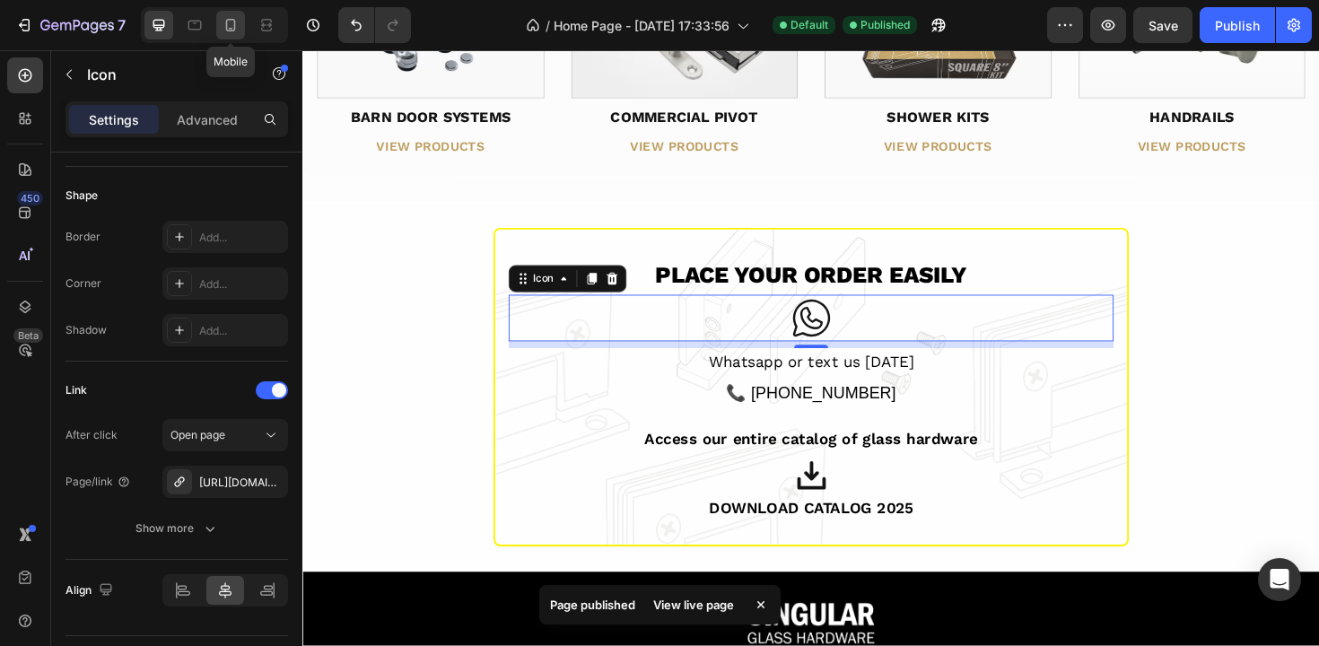
click at [231, 38] on div at bounding box center [230, 25] width 29 height 29
type input "39"
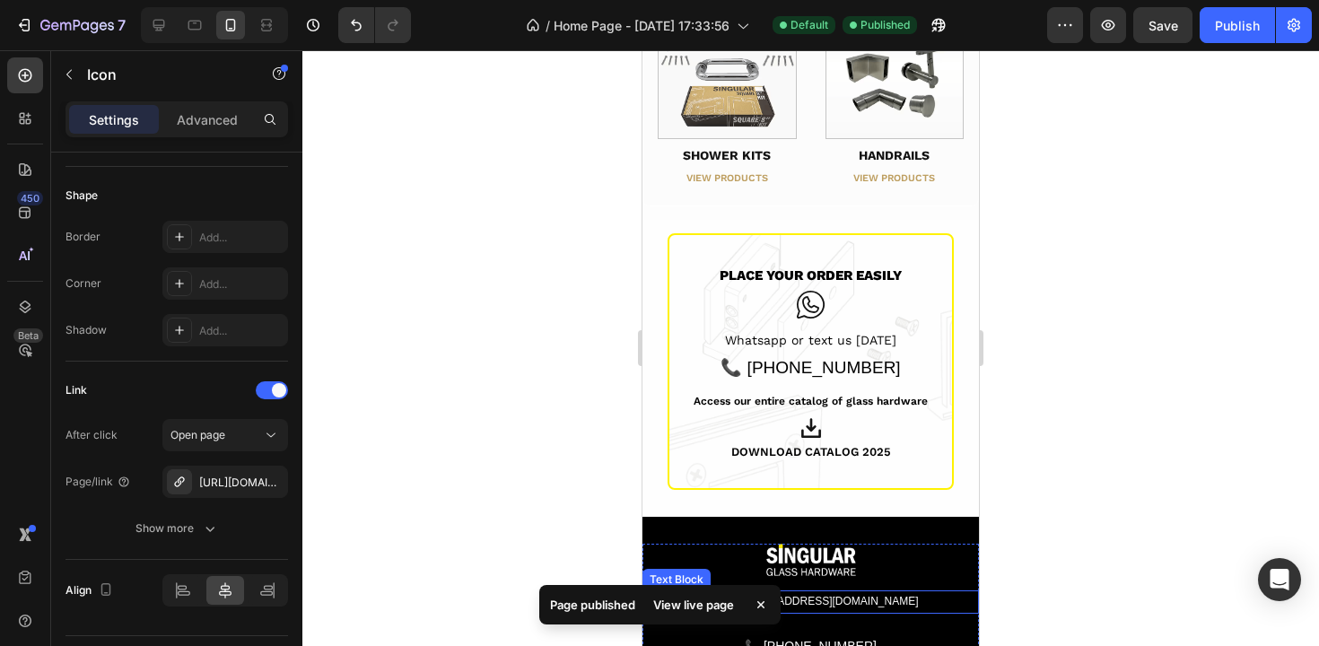
scroll to position [2132, 0]
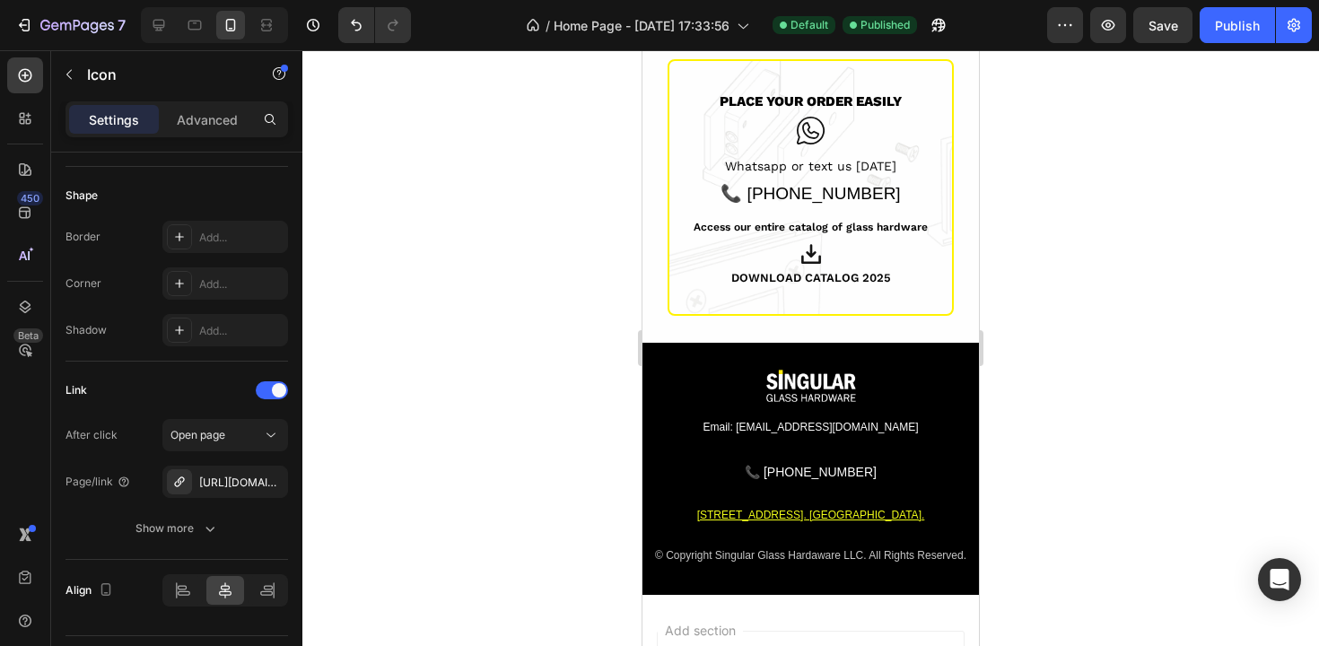
click at [808, 130] on icon at bounding box center [810, 130] width 35 height 35
click at [803, 139] on icon at bounding box center [810, 130] width 35 height 35
click at [203, 486] on div "[URL][DOMAIN_NAME]" at bounding box center [225, 483] width 52 height 16
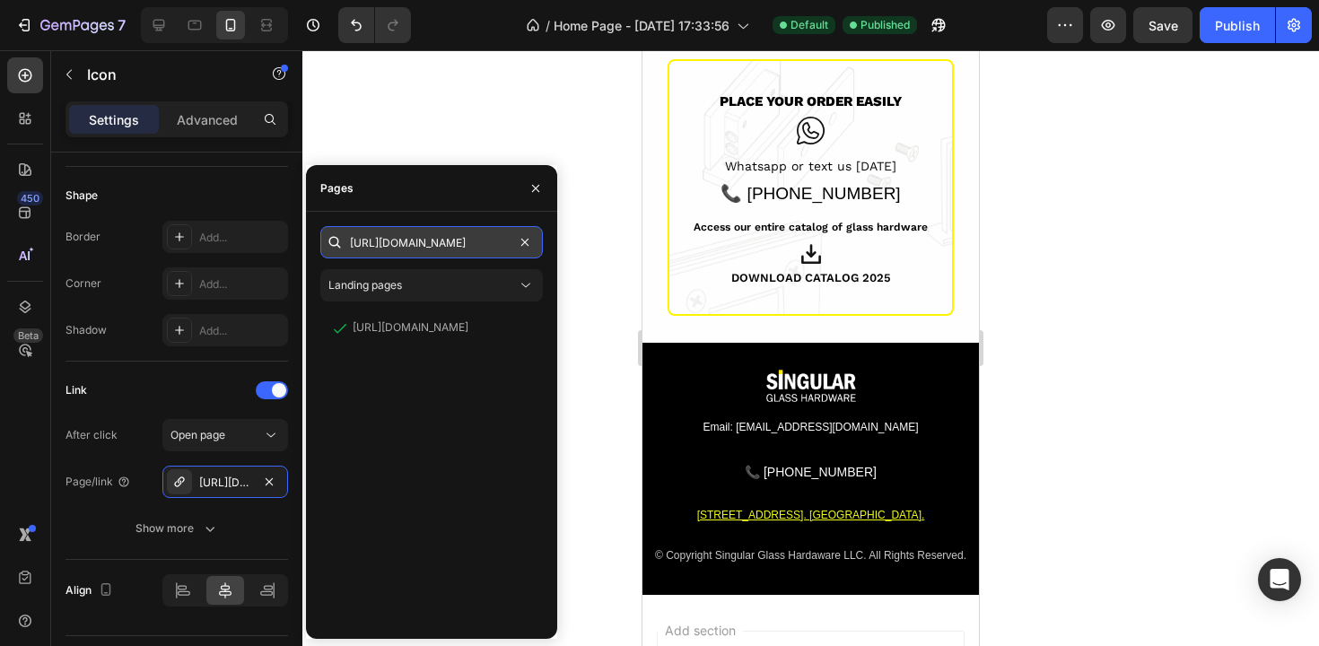
click at [444, 252] on input "[URL][DOMAIN_NAME]" at bounding box center [431, 242] width 223 height 32
click at [579, 262] on div at bounding box center [810, 348] width 1017 height 596
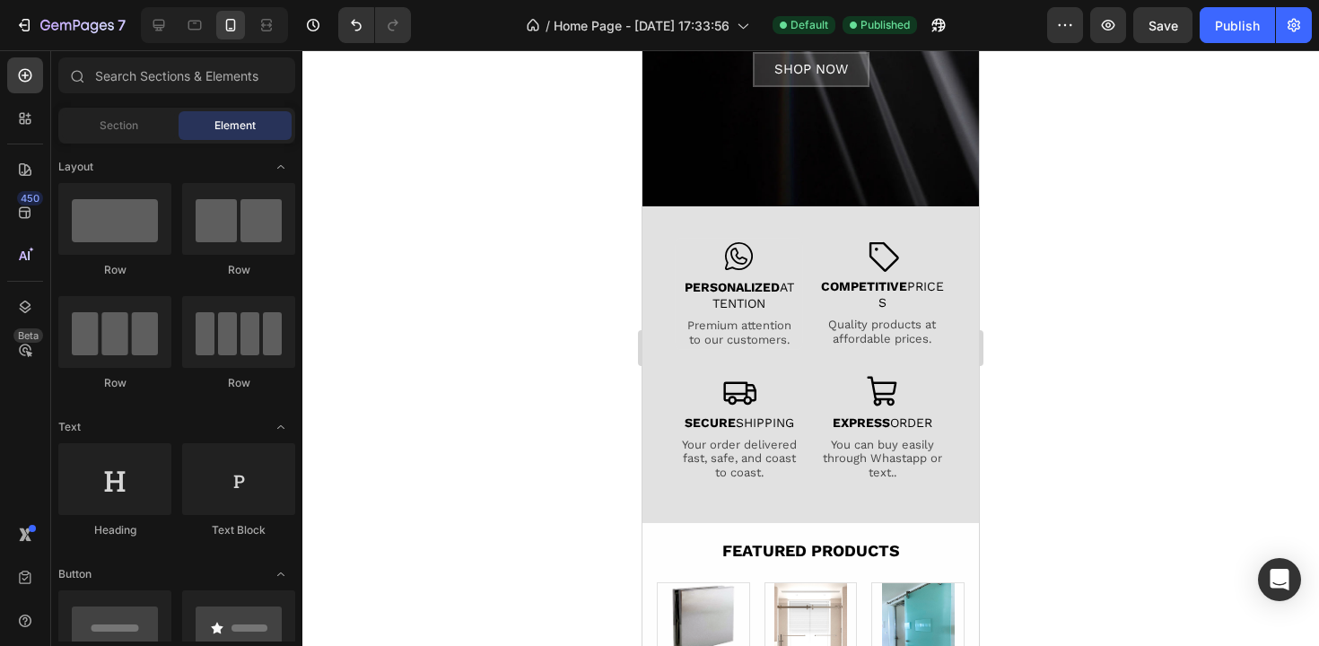
scroll to position [372, 0]
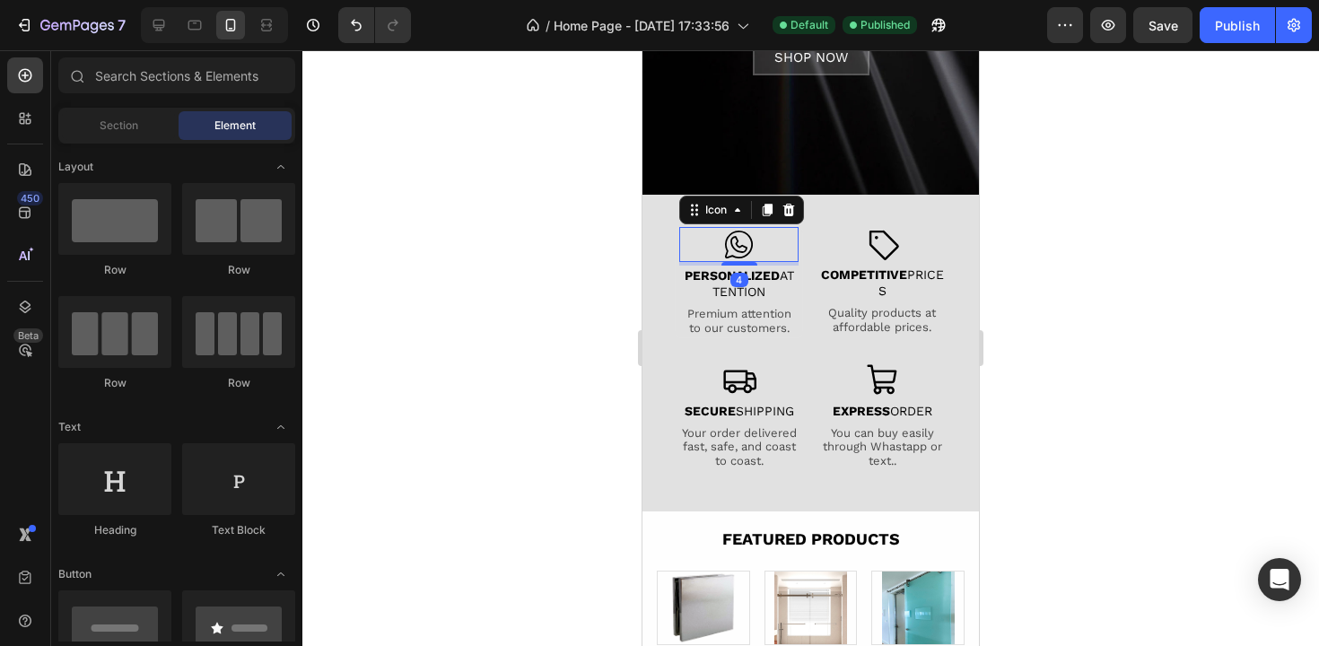
click at [737, 244] on icon at bounding box center [738, 244] width 35 height 35
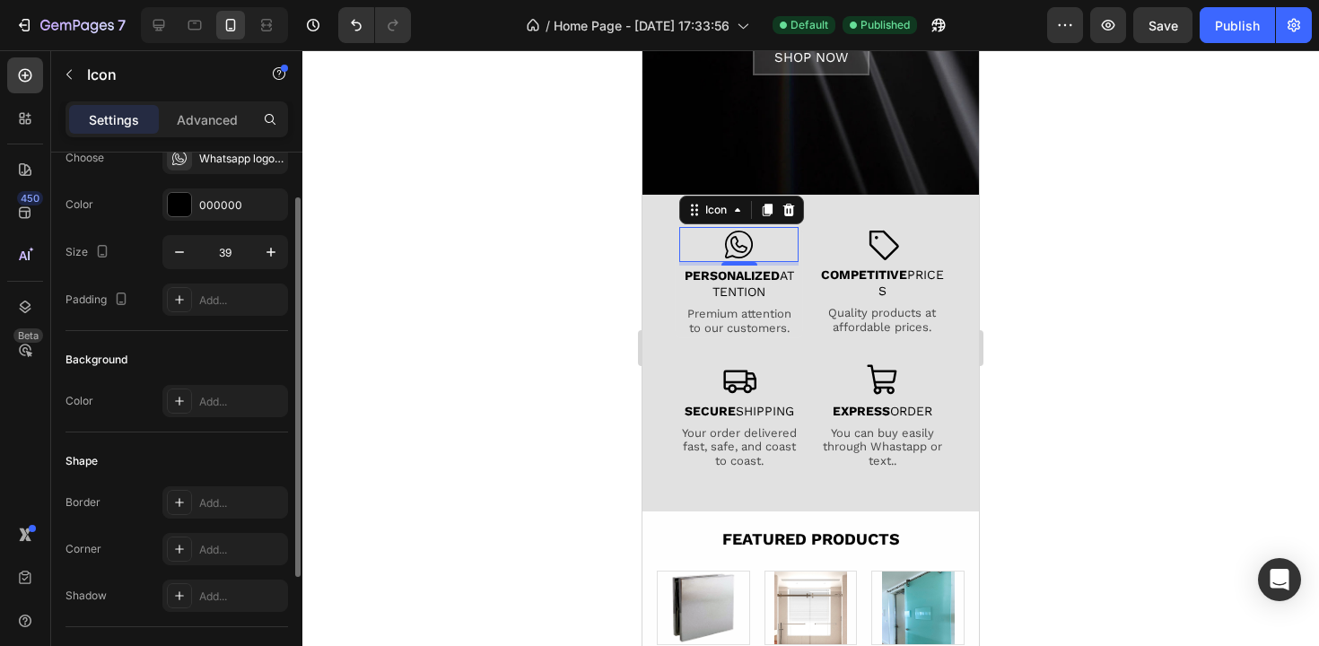
scroll to position [220, 0]
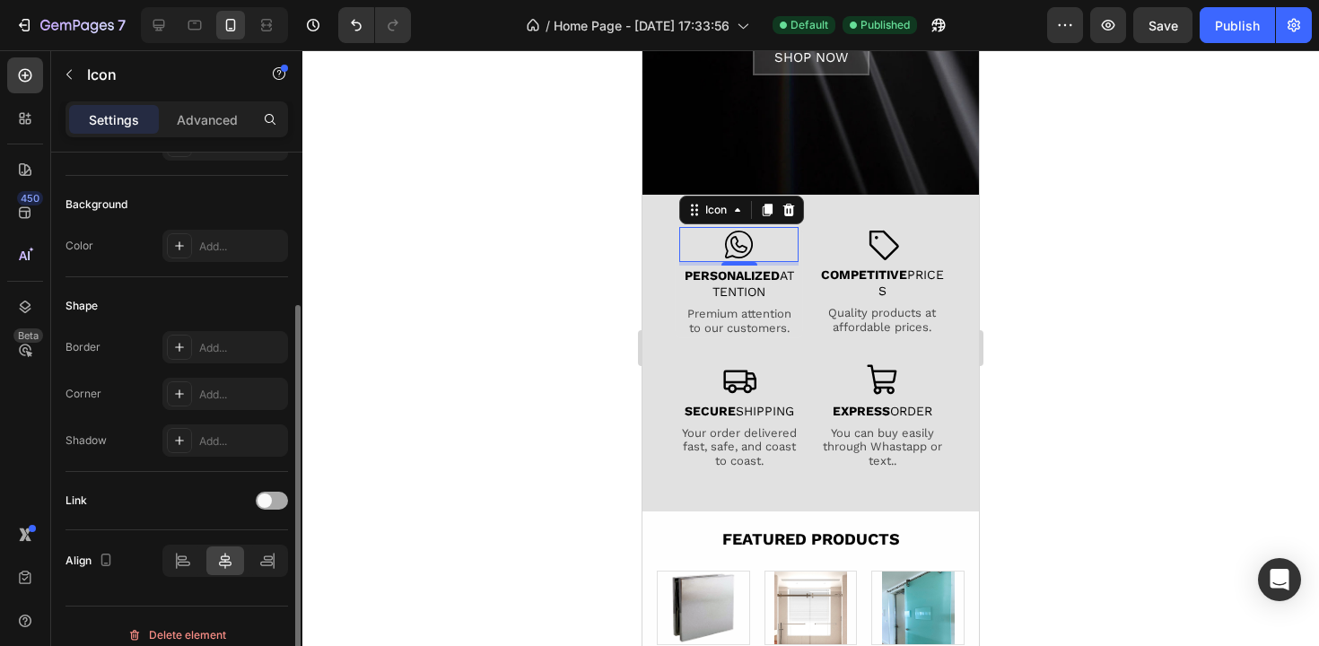
click at [275, 502] on div at bounding box center [272, 501] width 32 height 18
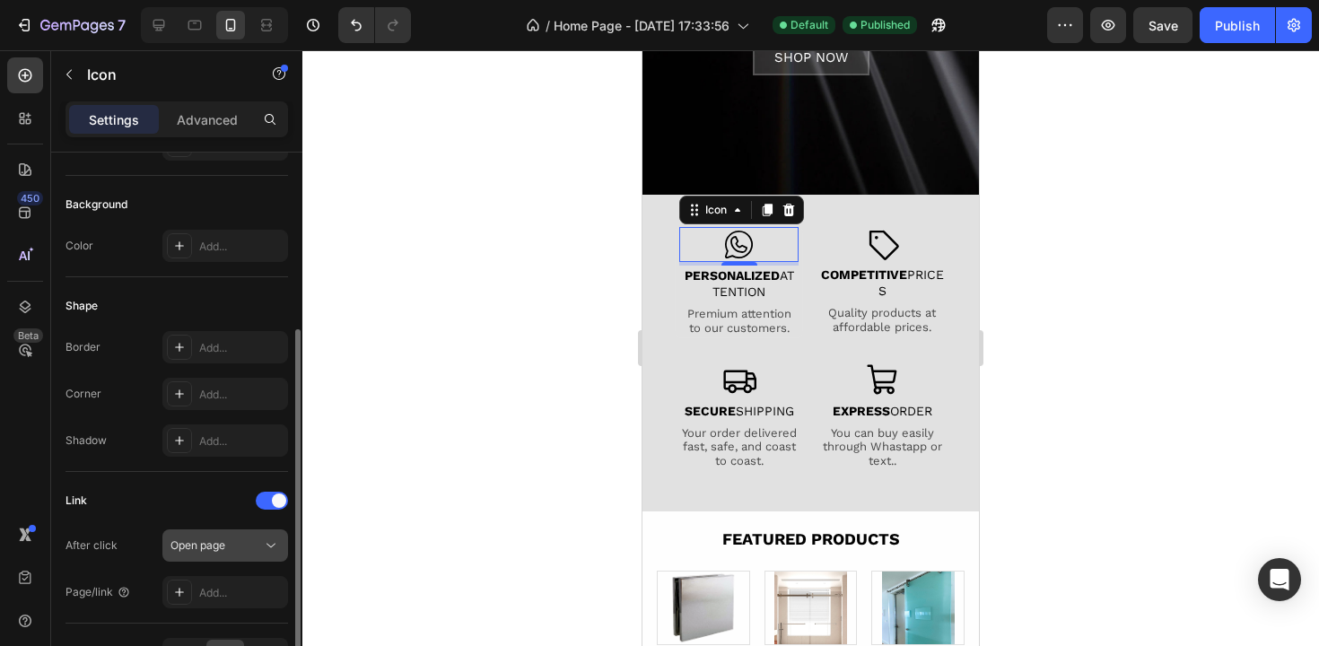
scroll to position [312, 0]
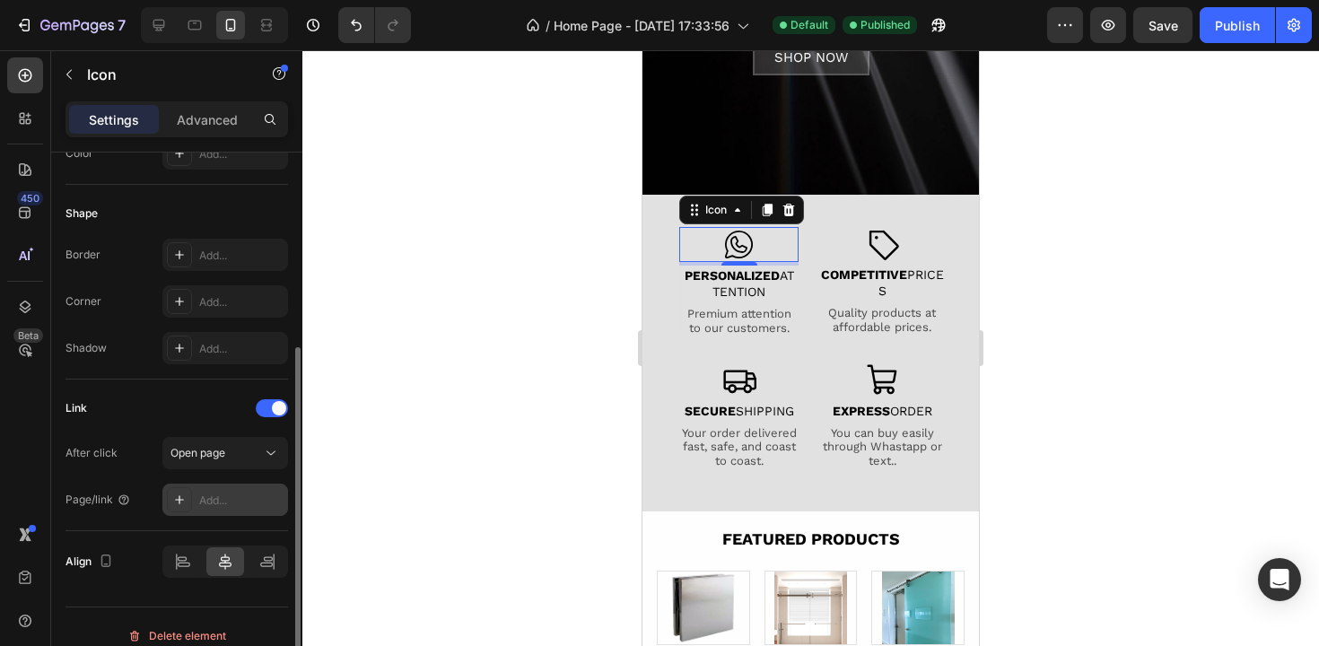
click at [214, 503] on div "Add..." at bounding box center [241, 501] width 84 height 16
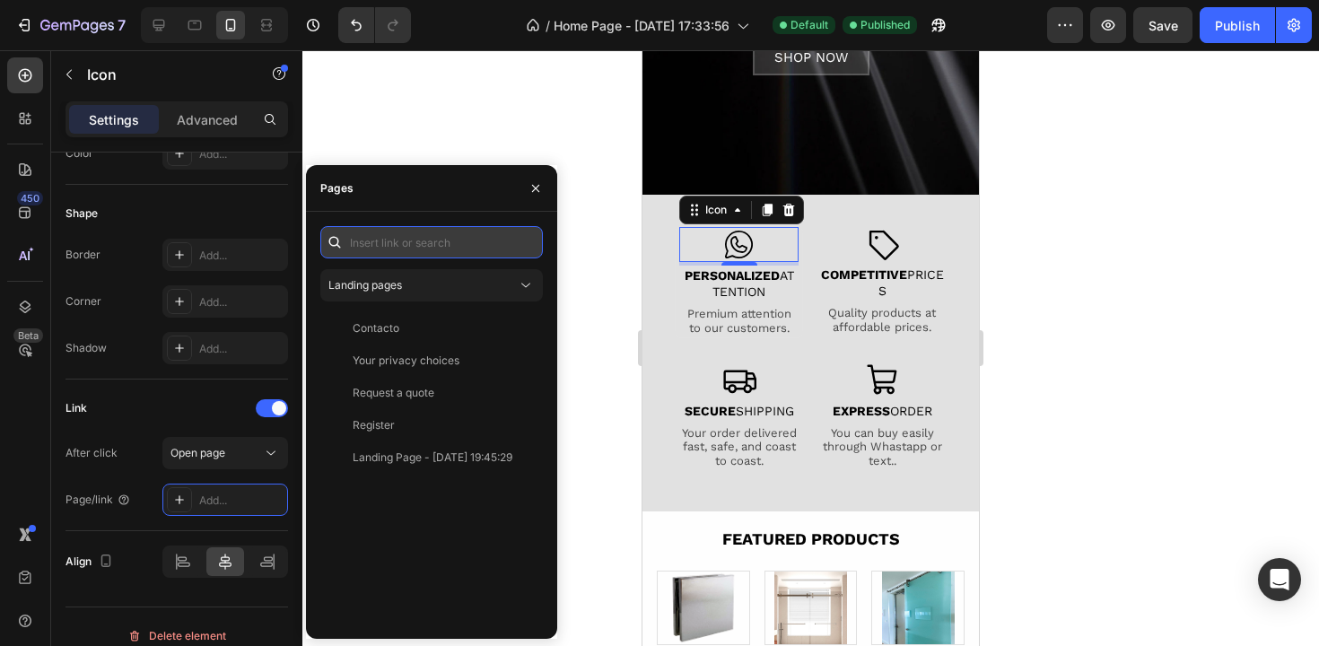
click at [402, 255] on input "text" at bounding box center [431, 242] width 223 height 32
paste input "[URL][DOMAIN_NAME]"
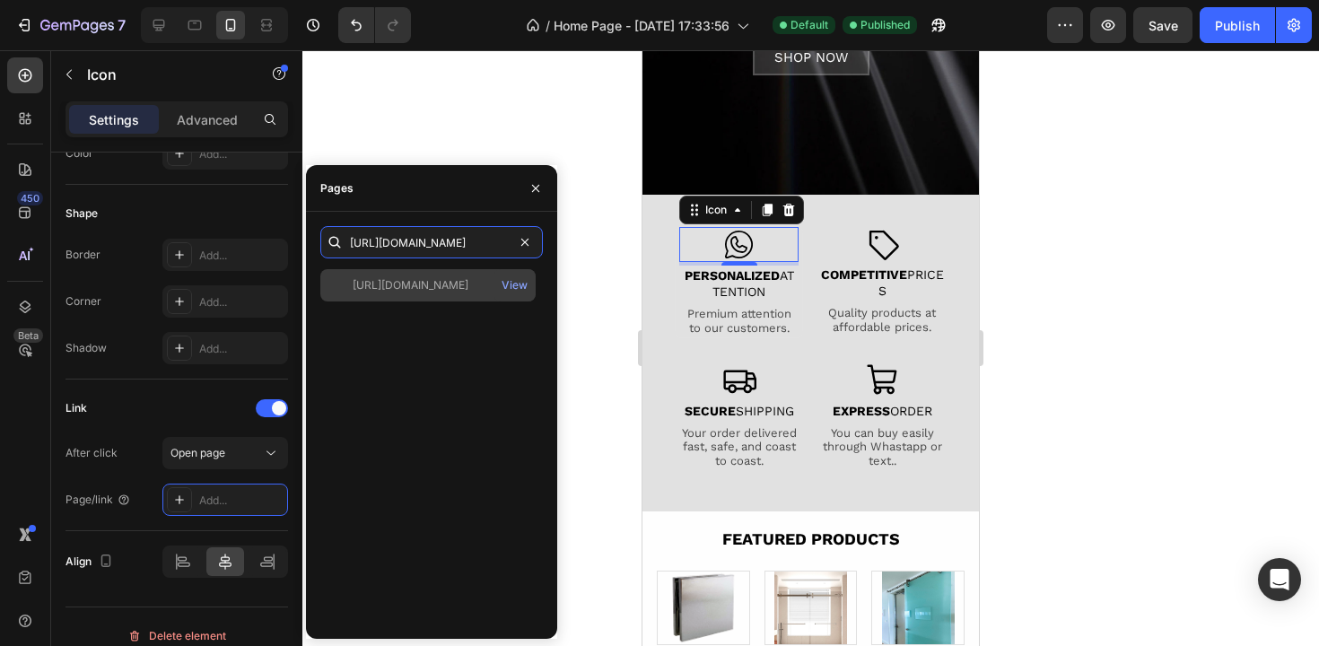
type input "[URL][DOMAIN_NAME]"
click at [459, 280] on div "[URL][DOMAIN_NAME]" at bounding box center [411, 285] width 116 height 16
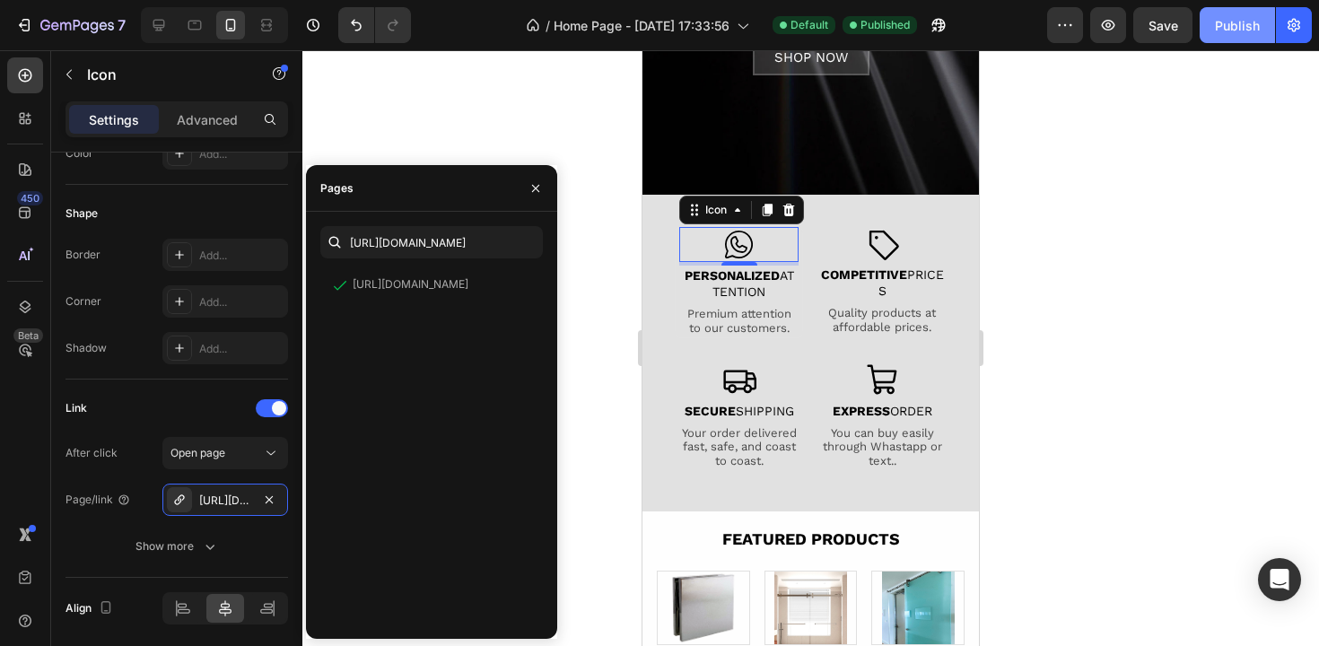
click at [1235, 31] on div "Publish" at bounding box center [1237, 25] width 45 height 19
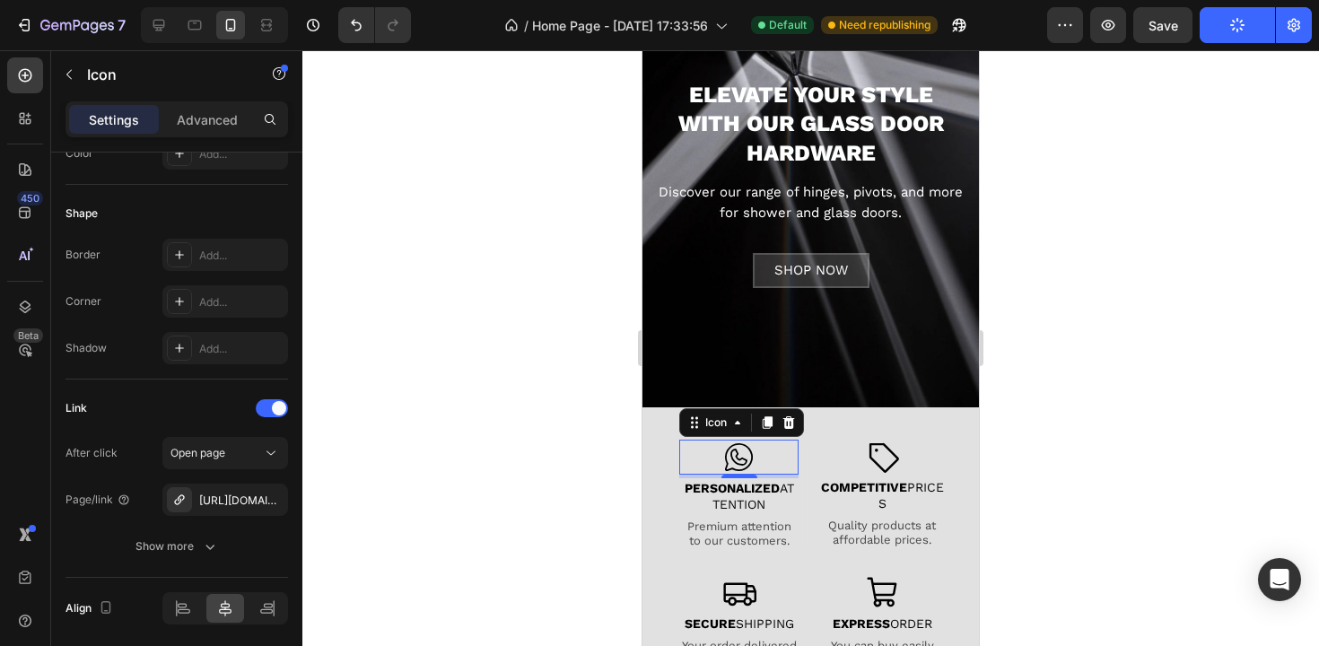
scroll to position [22, 0]
